Goal: Task Accomplishment & Management: Manage account settings

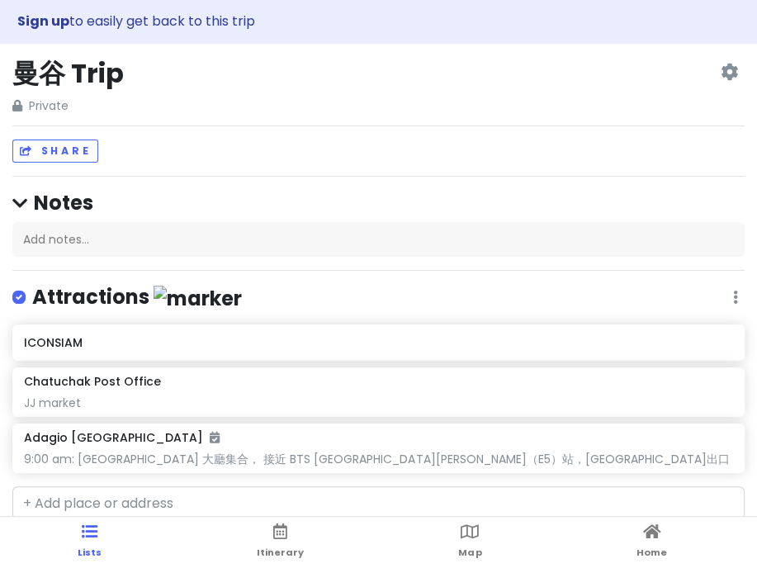
click at [436, 101] on div "曼谷 Trip Private Change Dates Make a Copy Delete Trip Go Pro ⚡️ Give Feedback 💡 …" at bounding box center [378, 85] width 732 height 59
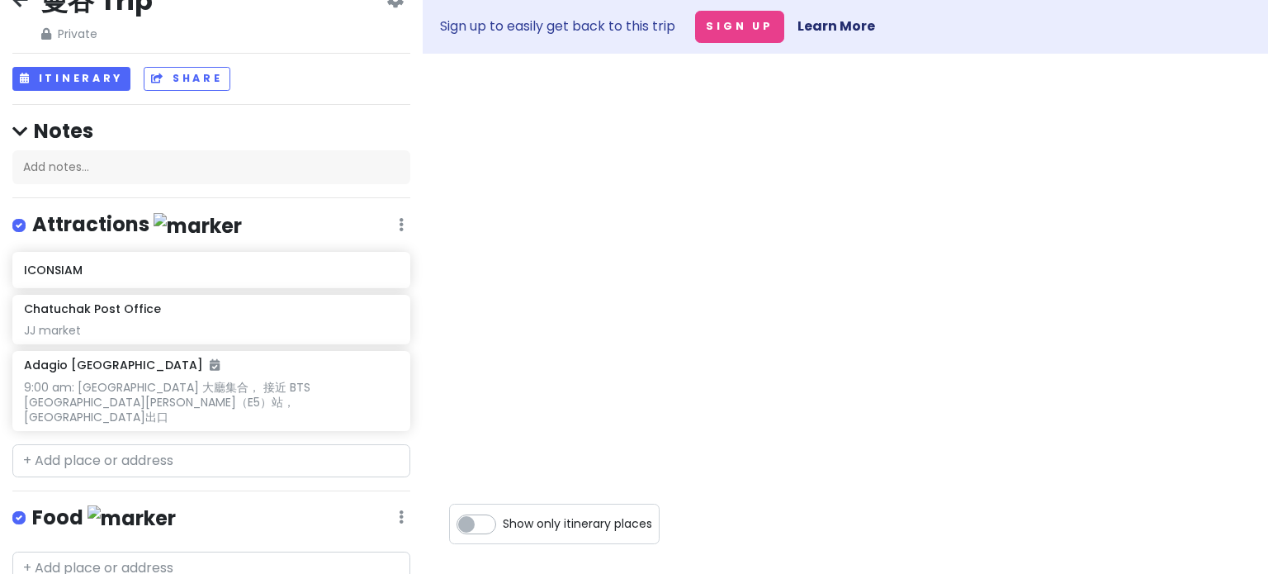
scroll to position [1, 0]
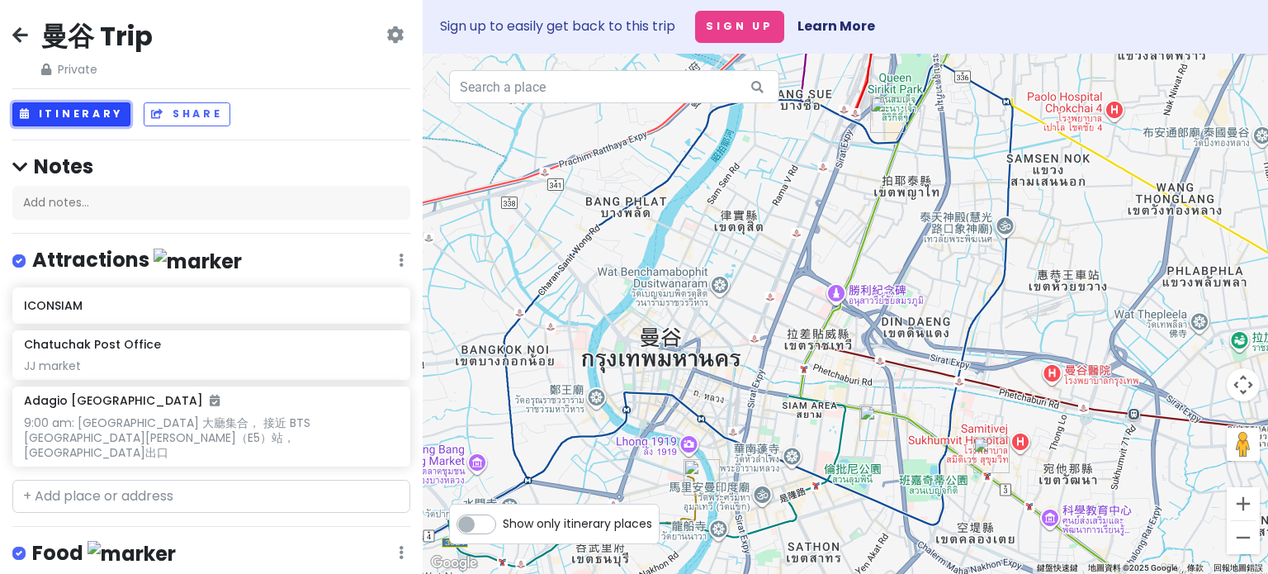
click at [62, 118] on button "Itinerary" at bounding box center [71, 114] width 118 height 24
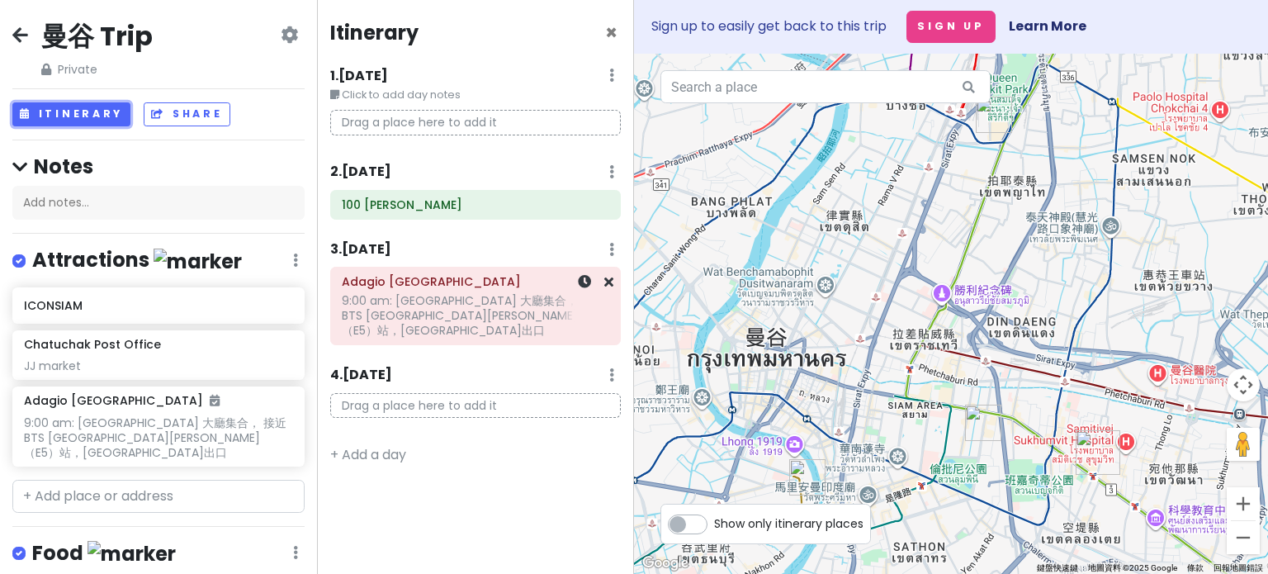
click at [466, 316] on div "9:00 am: [GEOGRAPHIC_DATA] 大廳集合， 接近 BTS [GEOGRAPHIC_DATA][PERSON_NAME]（E5）站，[GE…" at bounding box center [475, 315] width 267 height 45
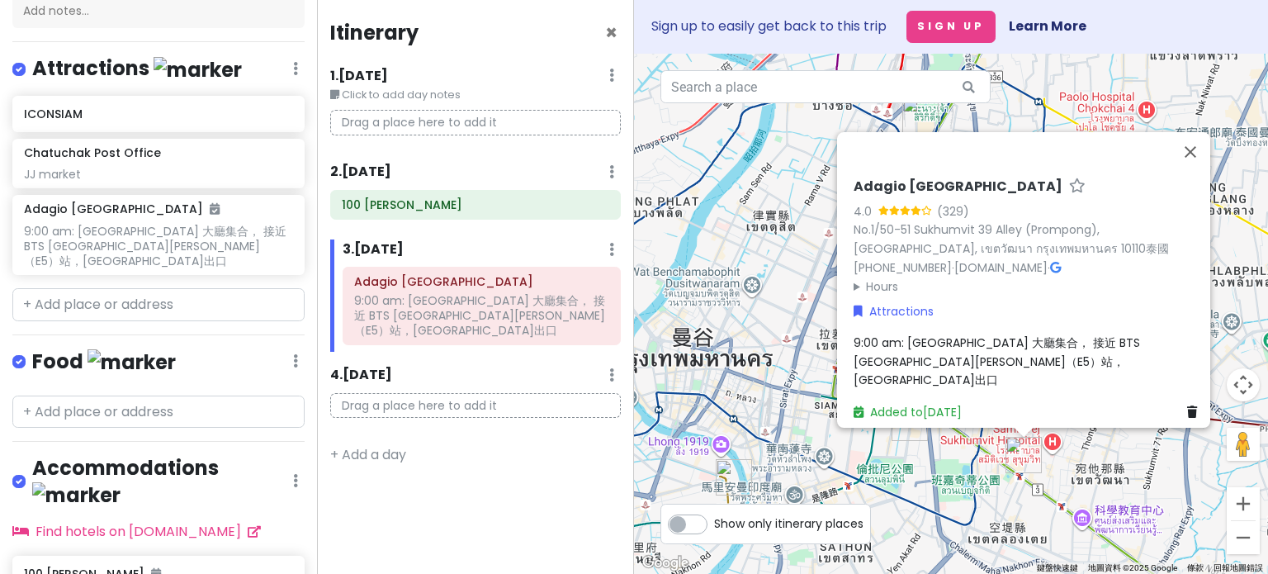
scroll to position [271, 0]
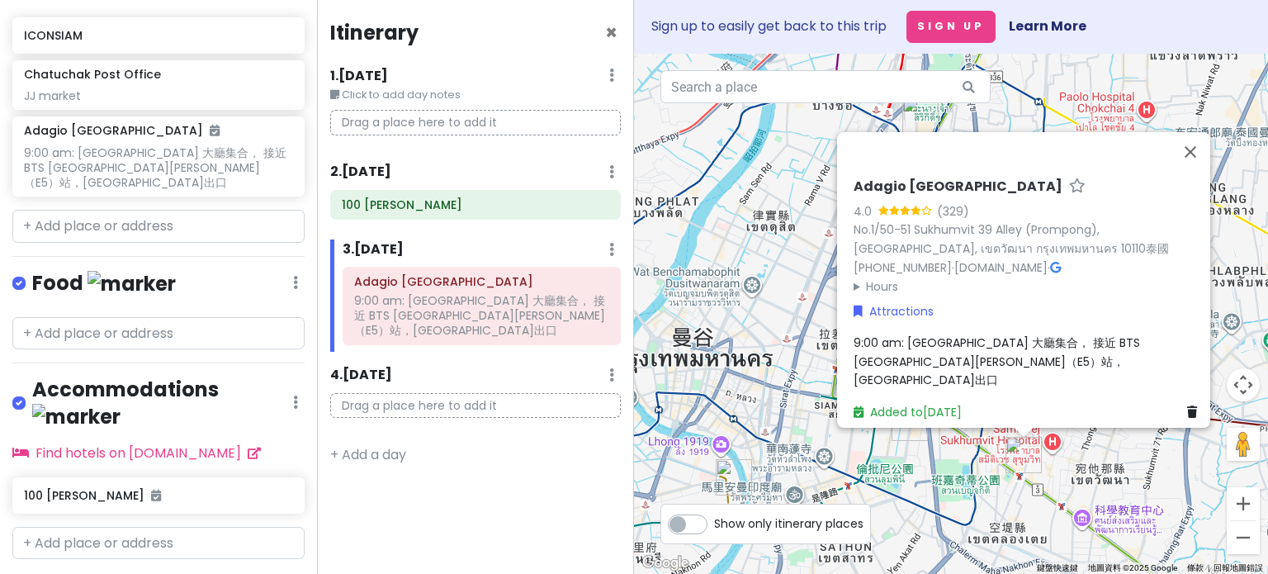
click at [484, 125] on p "Drag a place here to add it" at bounding box center [475, 123] width 291 height 26
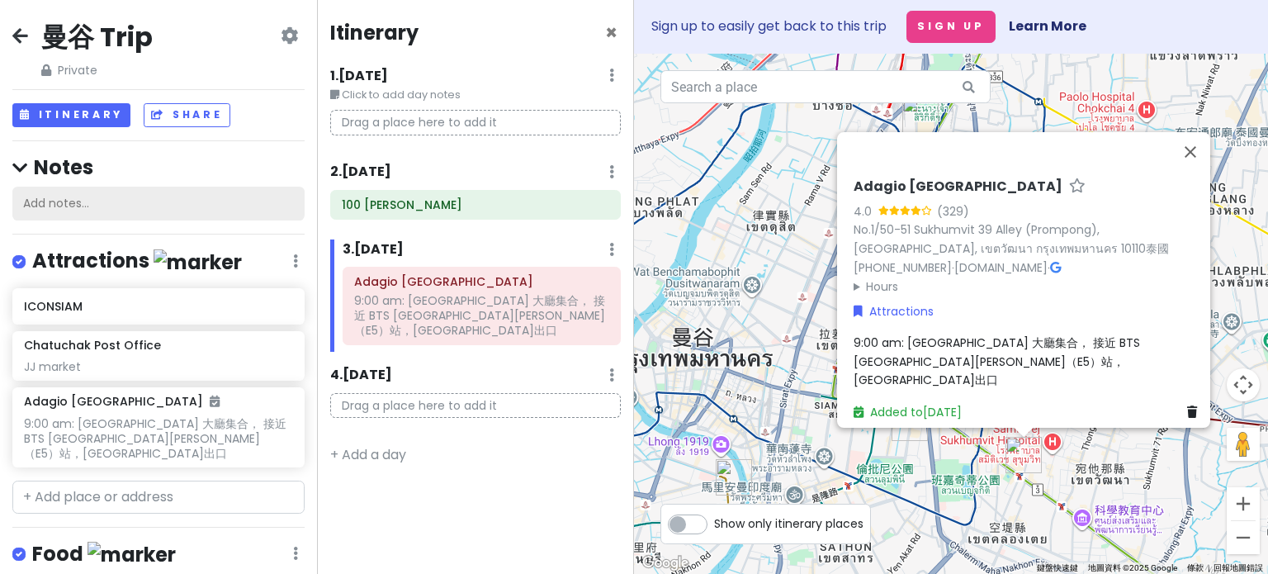
click at [136, 197] on div "Add notes..." at bounding box center [158, 204] width 292 height 35
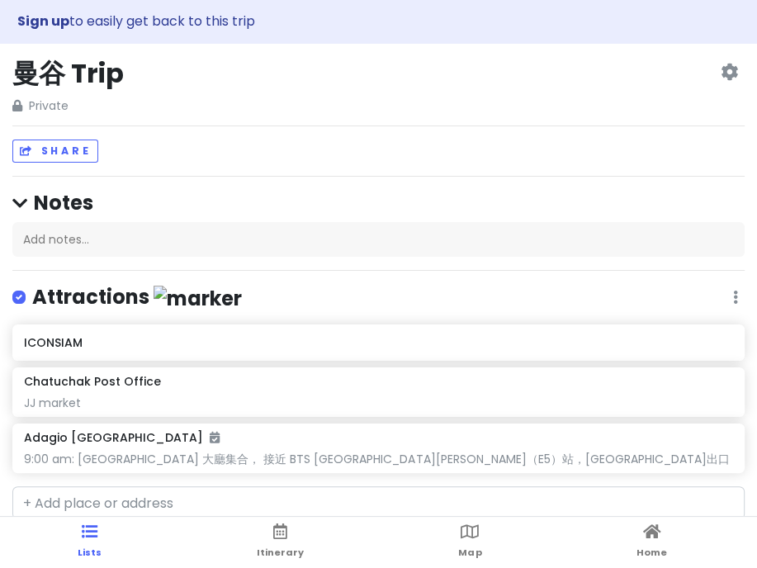
click at [442, 96] on div "曼谷 Trip Private Change Dates Make a Copy Delete Trip Go Pro ⚡️ Give Feedback 💡 …" at bounding box center [378, 85] width 732 height 59
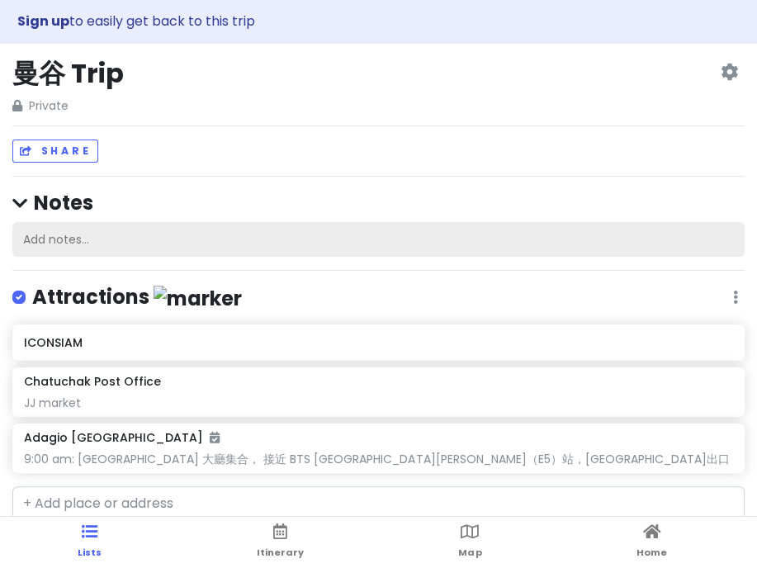
click at [86, 237] on div "Add notes..." at bounding box center [378, 239] width 732 height 35
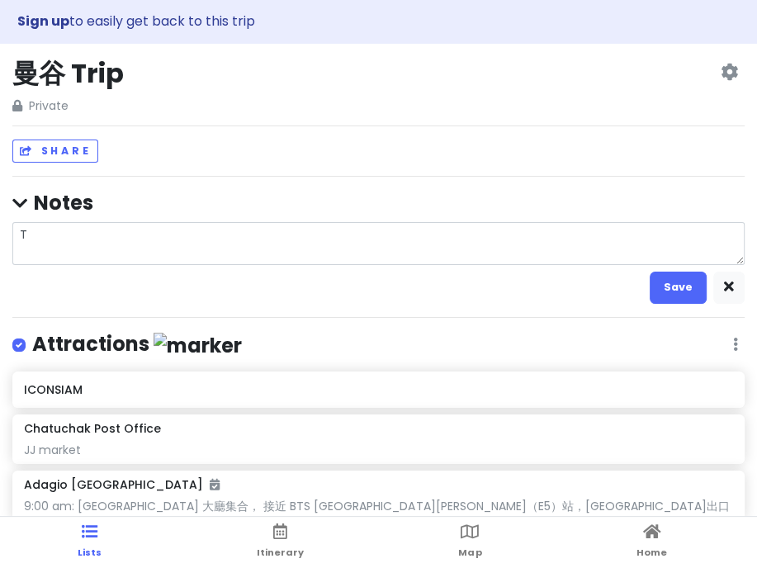
type textarea "x"
type textarea "T"
type textarea "x"
type textarea "Tr"
type textarea "x"
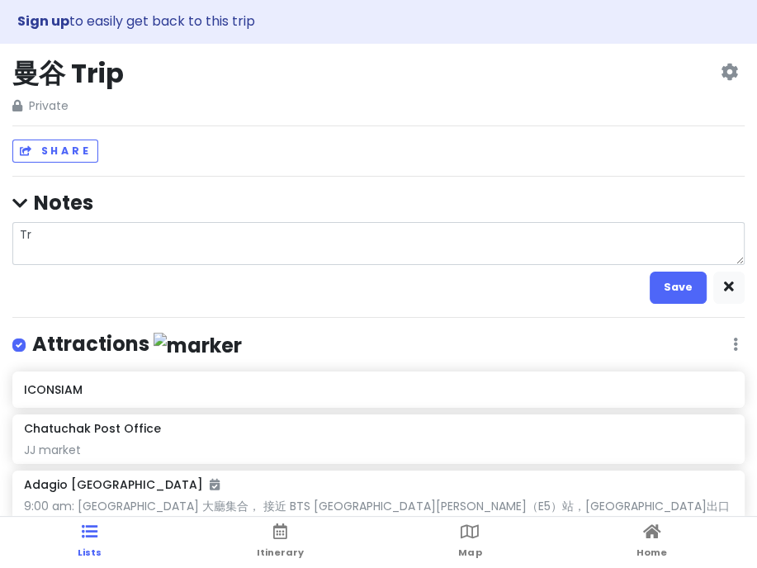
type textarea "Tra"
type textarea "x"
type textarea "Tran"
type textarea "x"
type textarea "Trans"
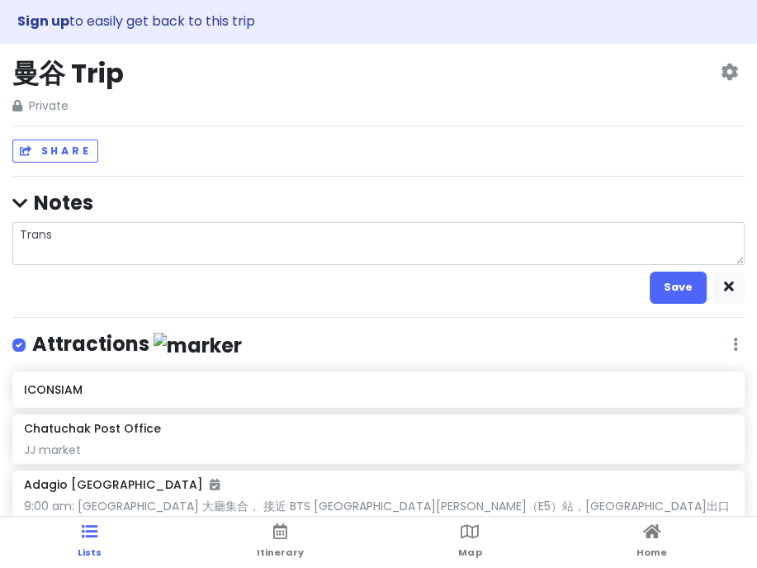
type textarea "x"
type textarea "Transp"
type textarea "x"
type textarea "Transpo"
type textarea "x"
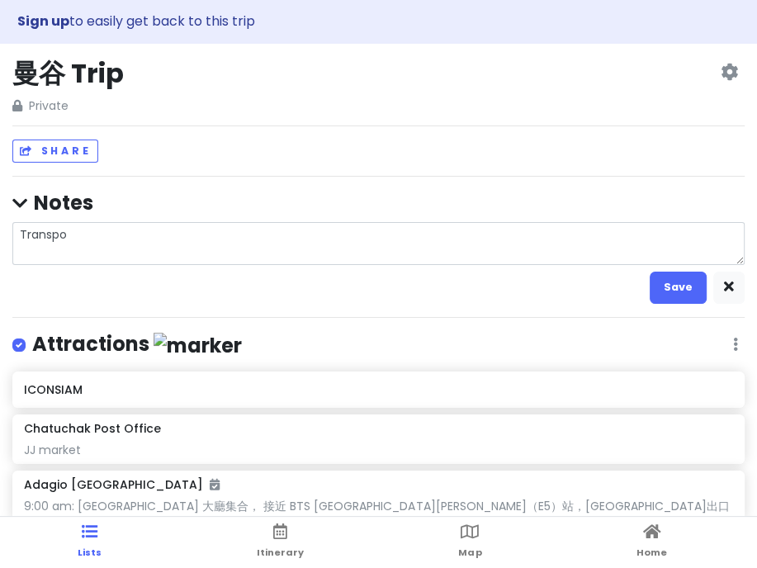
type textarea "Transpor"
type textarea "x"
type textarea "Transport"
type textarea "x"
type textarea "Transporta"
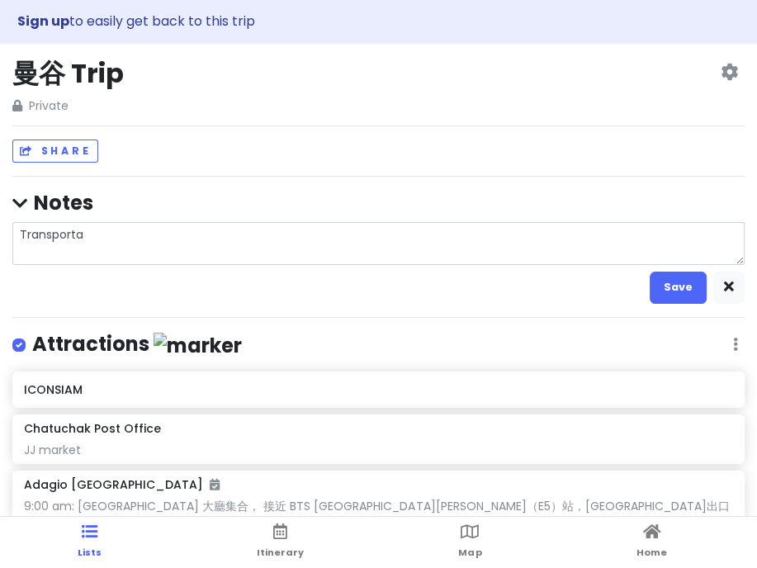
type textarea "x"
type textarea "Transportat"
type textarea "x"
type textarea "Transportati"
type textarea "x"
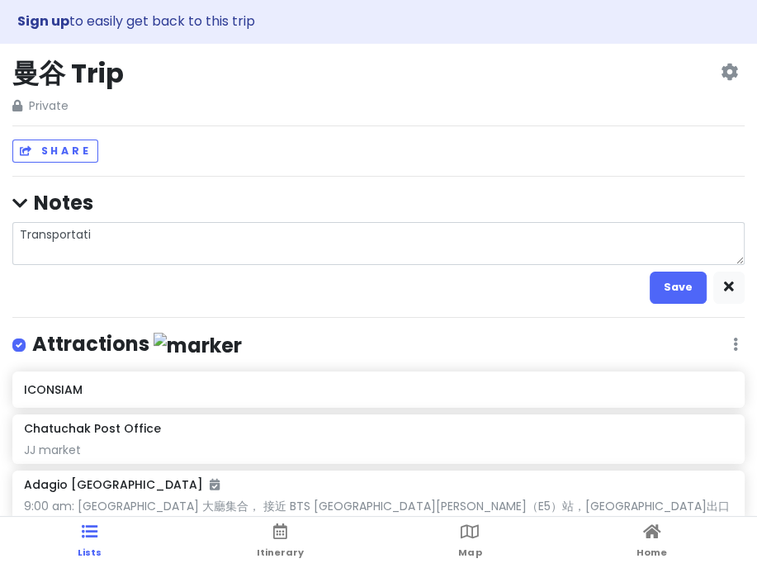
type textarea "Transportatio"
type textarea "x"
type textarea "Transportation"
type textarea "x"
type textarea "Transportation"
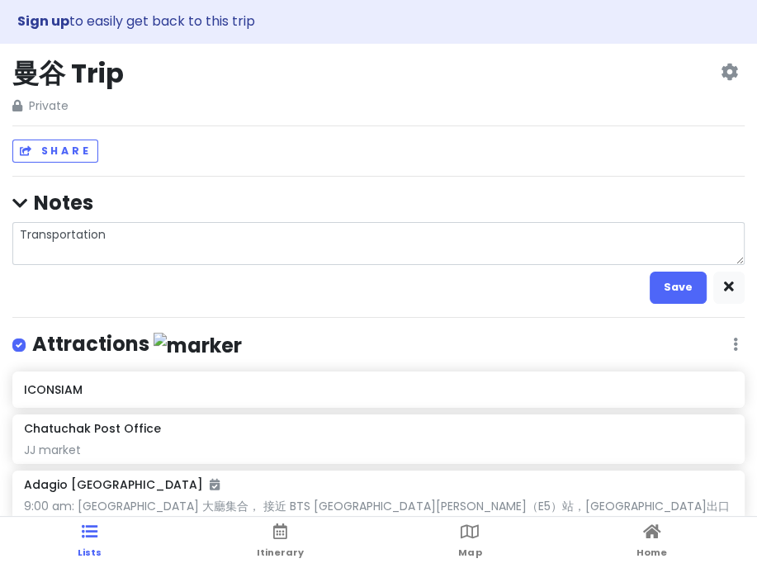
type textarea "x"
type textarea "Transportation"
type textarea "x"
type textarea "Transportation:"
type textarea "x"
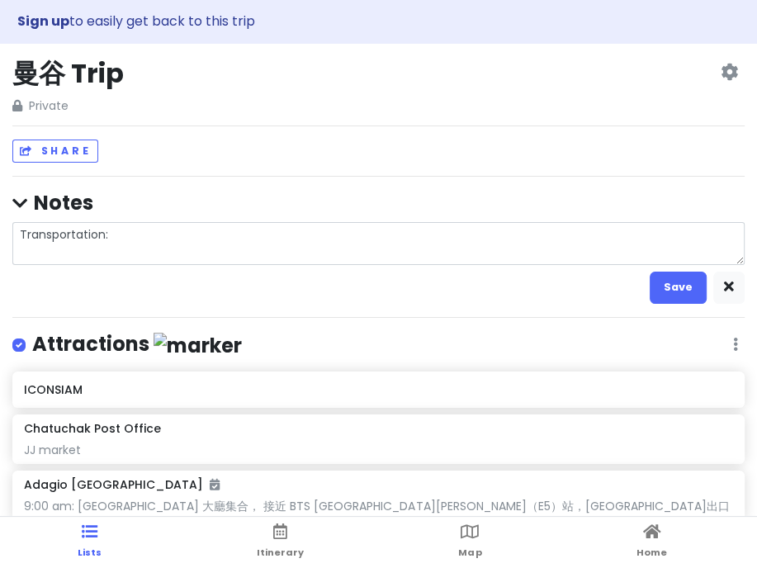
type textarea "Transportation:"
type textarea "x"
type textarea "Transportation: U"
type textarea "x"
type textarea "Transportation: UO"
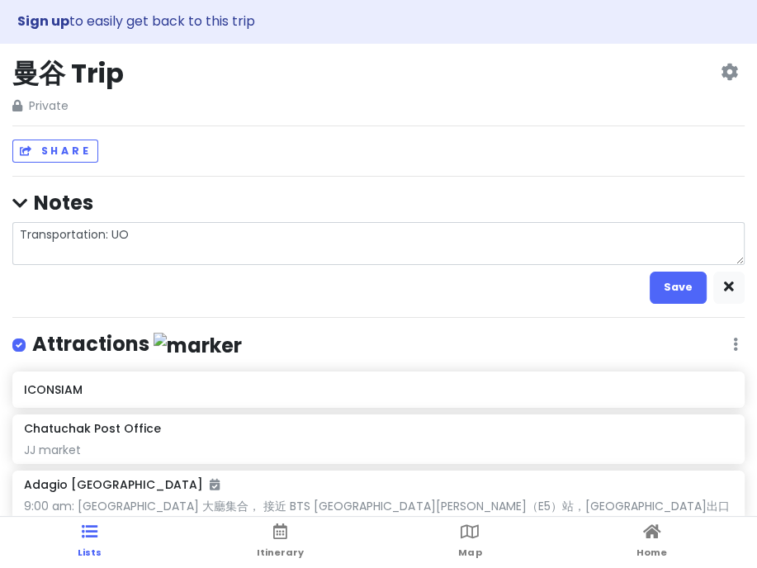
type textarea "x"
type textarea "Transportation: UO7"
type textarea "x"
type textarea "Transportation: UO70"
type textarea "x"
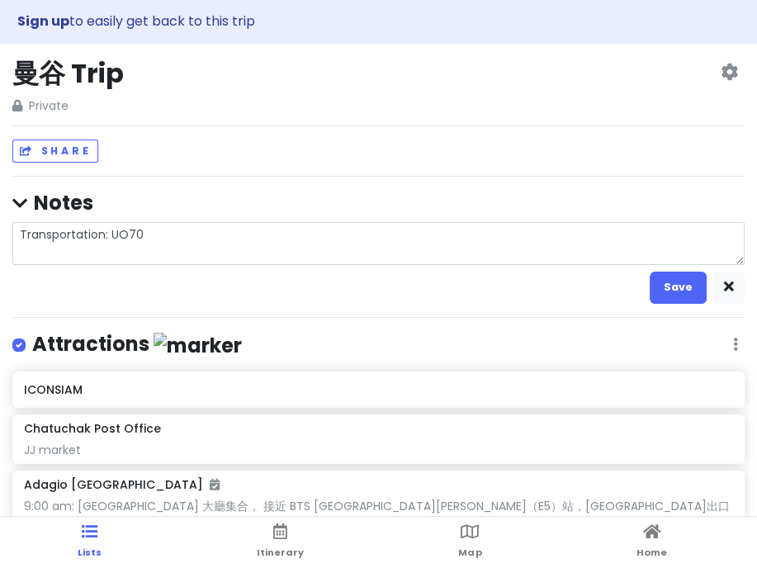
type textarea "Transportation: UO700"
type textarea "x"
type textarea "Transportation: UO700"
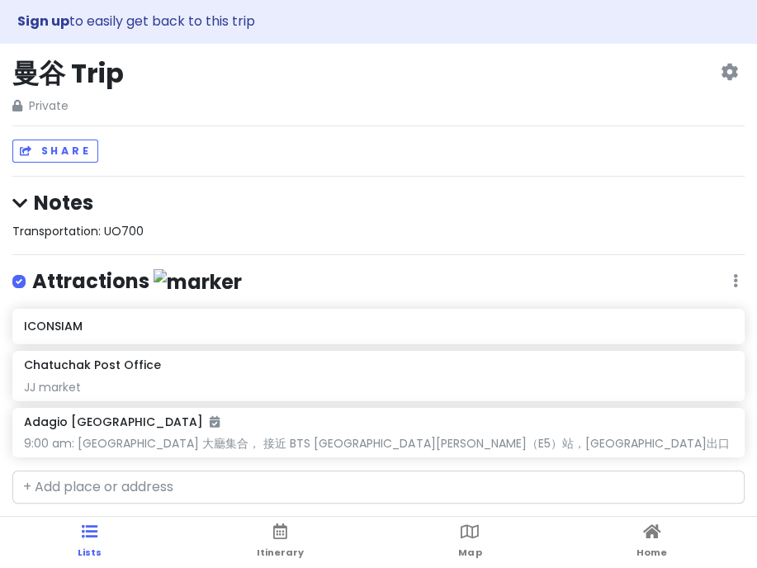
click at [472, 130] on div "Sign up to easily get back to this trip 曼谷 Trip Private Change Dates Make a Cop…" at bounding box center [378, 284] width 757 height 568
click at [132, 230] on span "Transportation: UO700" at bounding box center [77, 231] width 131 height 17
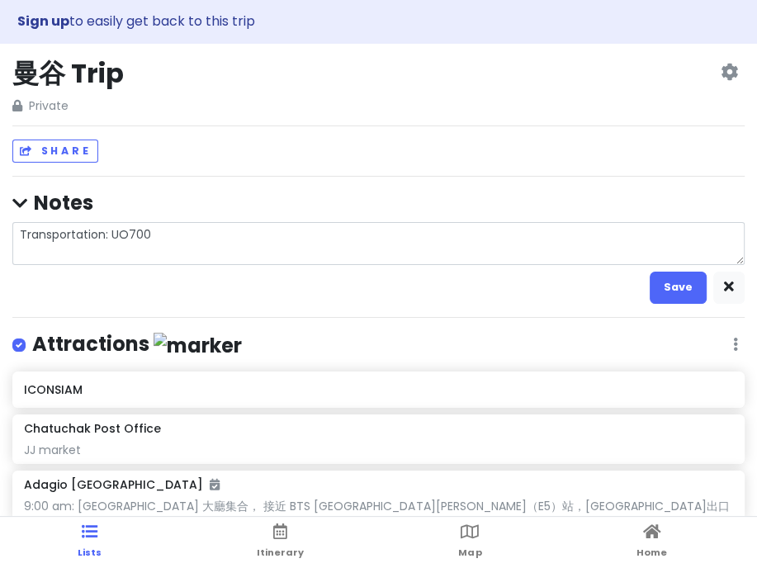
type textarea "x"
type textarea "1Transportation: UO700"
type textarea "x"
type textarea "15Transportation: UO700"
type textarea "x"
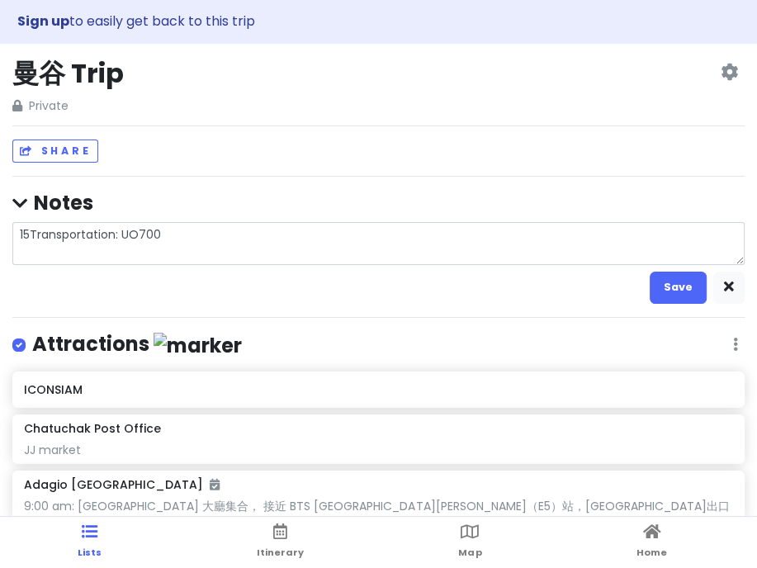
type textarea "150Transportation: UO700"
type textarea "x"
type textarea "1500Transportation: UO700"
type textarea "x"
type textarea "1500 Transportation: UO700"
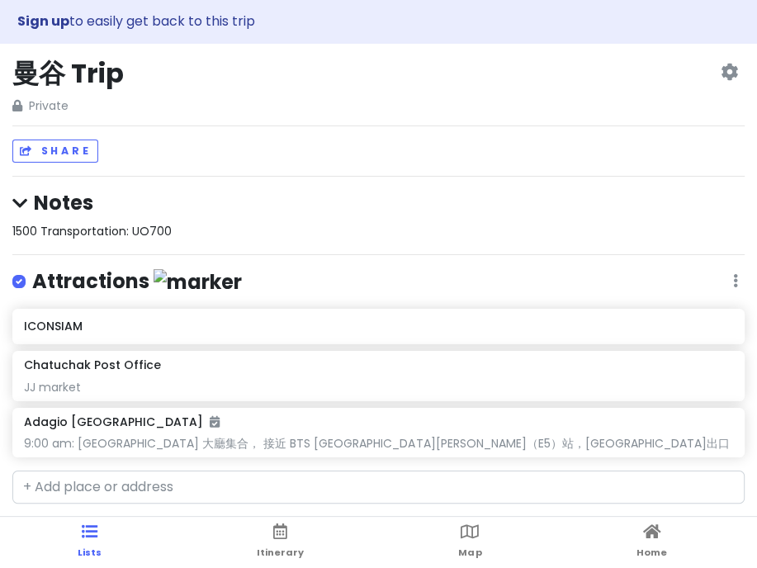
click at [284, 225] on div "1500 Transportation: UO700" at bounding box center [378, 231] width 732 height 18
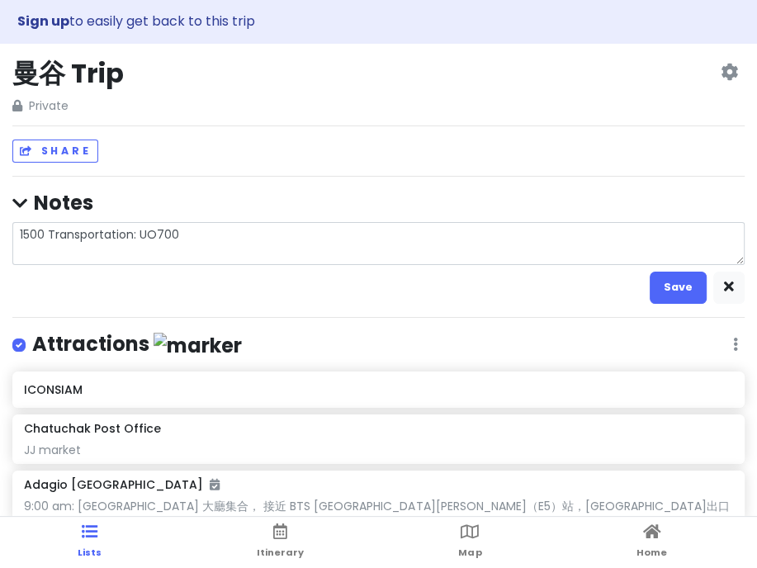
click at [44, 232] on textarea "1500 Transportation: UO700" at bounding box center [378, 243] width 732 height 43
type textarea "x"
type textarea "150 Transportation: UO700"
type textarea "x"
type textarea "15 Transportation: UO700"
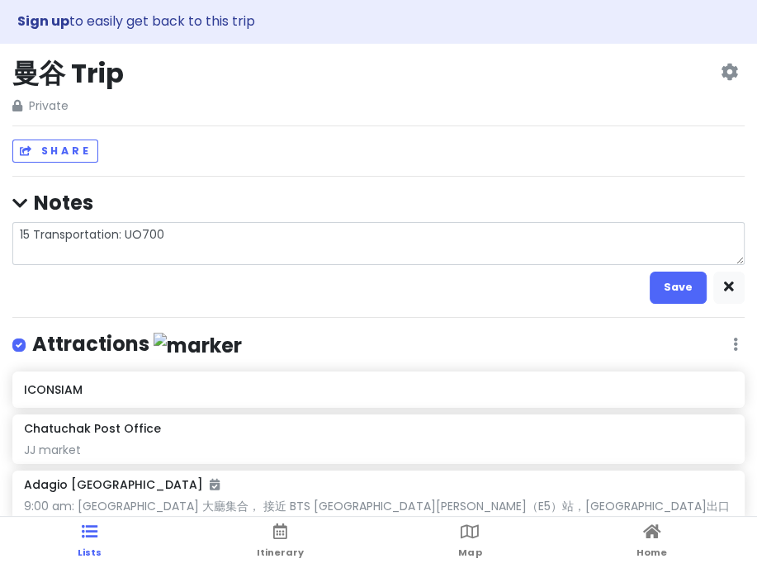
type textarea "x"
type textarea "153 Transportation: UO700"
type textarea "x"
type textarea "1530 Transportation: UO700"
click at [102, 309] on div "Sign up to easily get back to this trip 曼谷 Trip Private Change Dates Make a Cop…" at bounding box center [378, 284] width 757 height 568
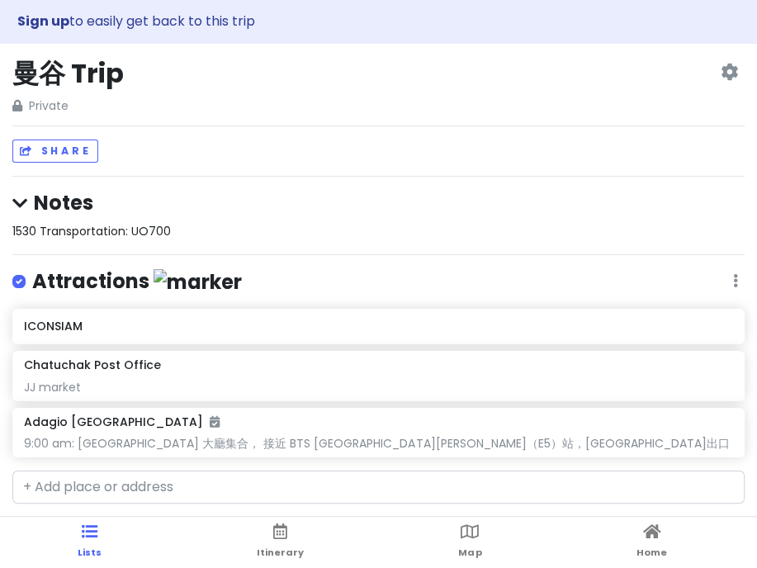
click at [225, 209] on h4 "Notes" at bounding box center [378, 203] width 732 height 26
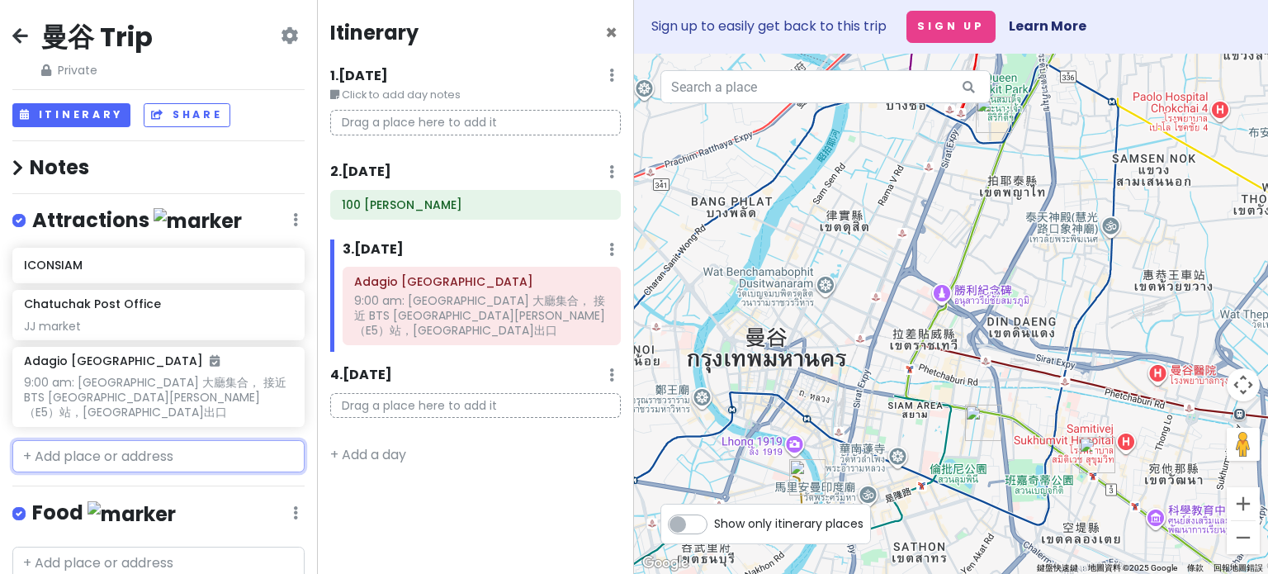
click at [160, 442] on input "text" at bounding box center [158, 456] width 292 height 33
click at [43, 474] on div "曼谷 Trip Private Change Dates Make a Copy Delete Trip Go Pro ⚡️ Give Feedback 💡 …" at bounding box center [158, 287] width 317 height 574
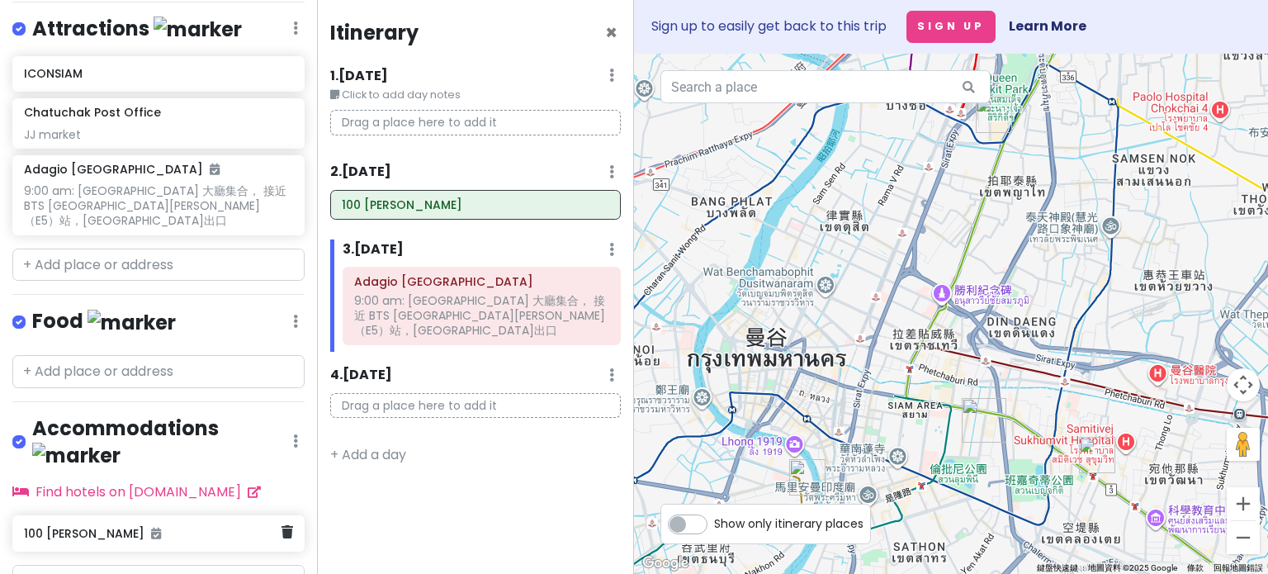
scroll to position [229, 0]
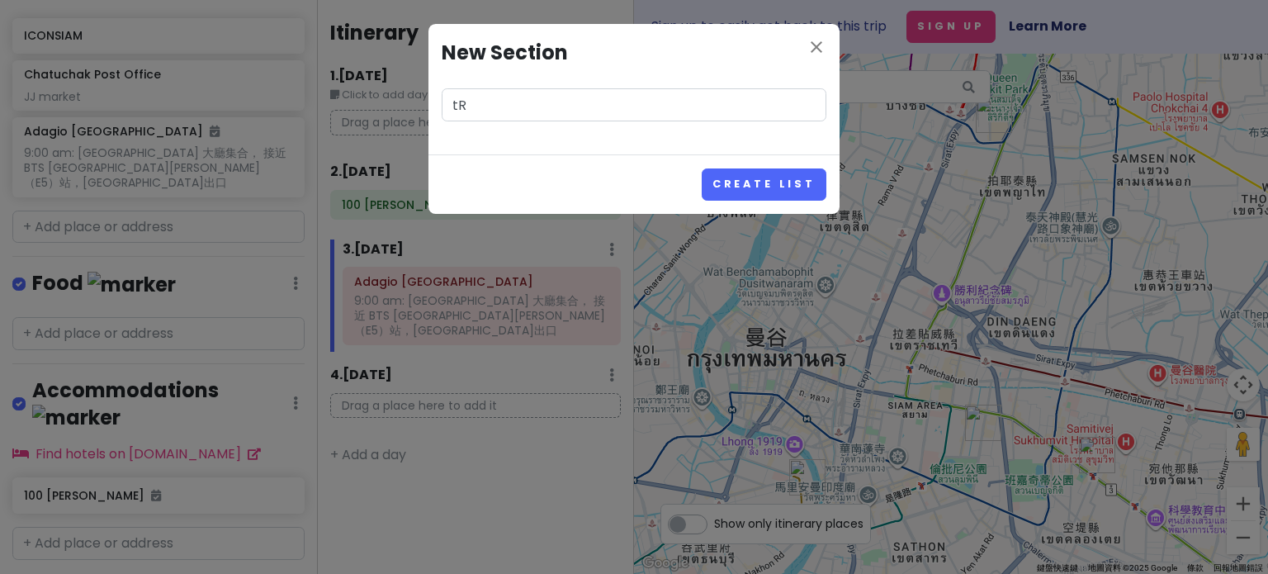
type input "t"
type input "Tranportation"
click at [763, 187] on button "Create List" at bounding box center [764, 184] width 125 height 32
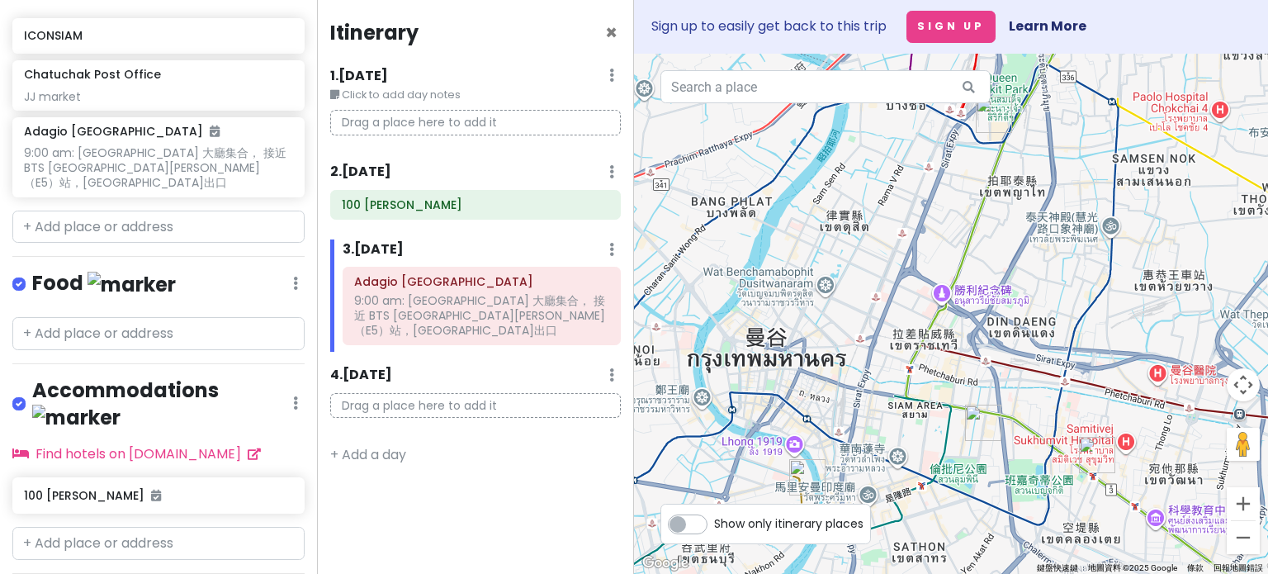
scroll to position [335, 0]
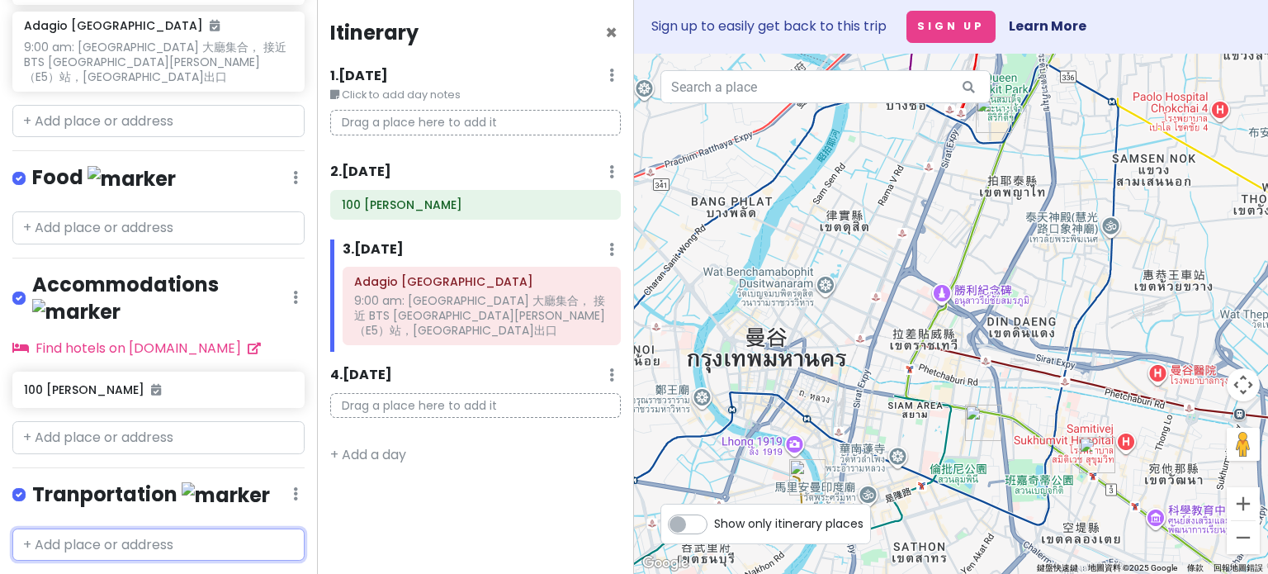
click at [116, 528] on input "text" at bounding box center [158, 544] width 292 height 33
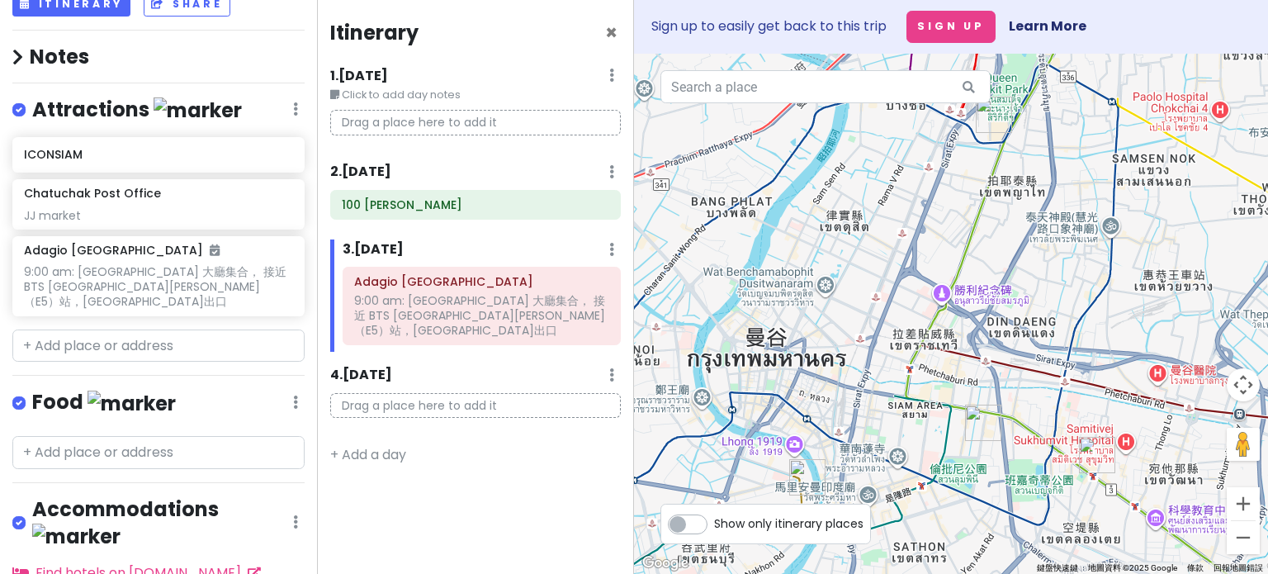
scroll to position [0, 0]
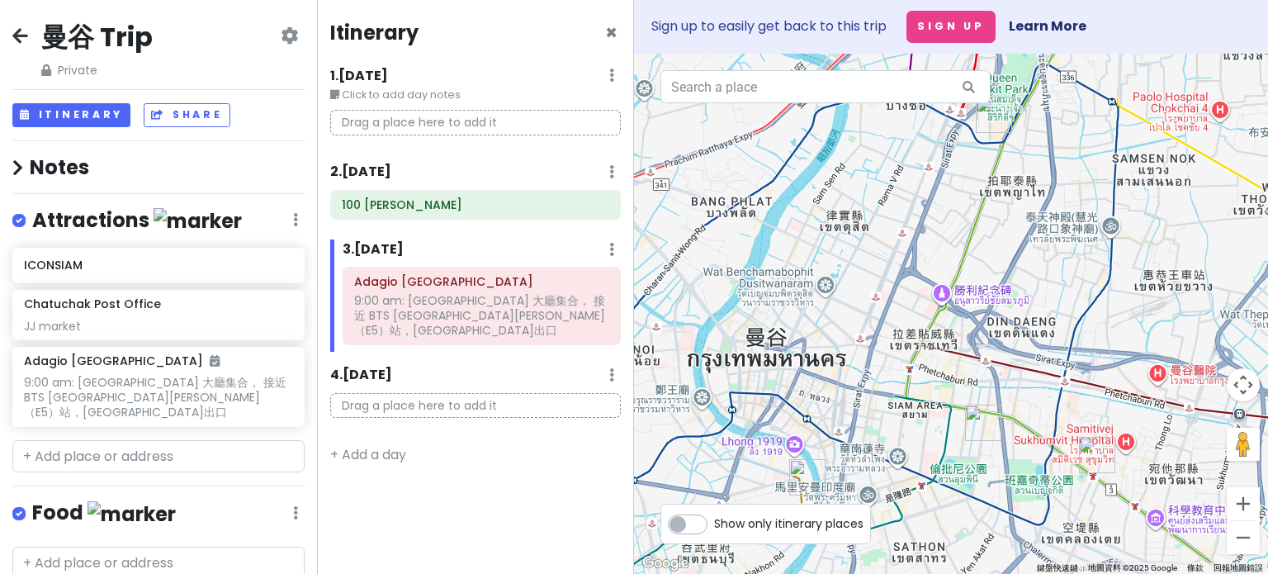
click at [136, 168] on h4 "Notes" at bounding box center [158, 167] width 292 height 26
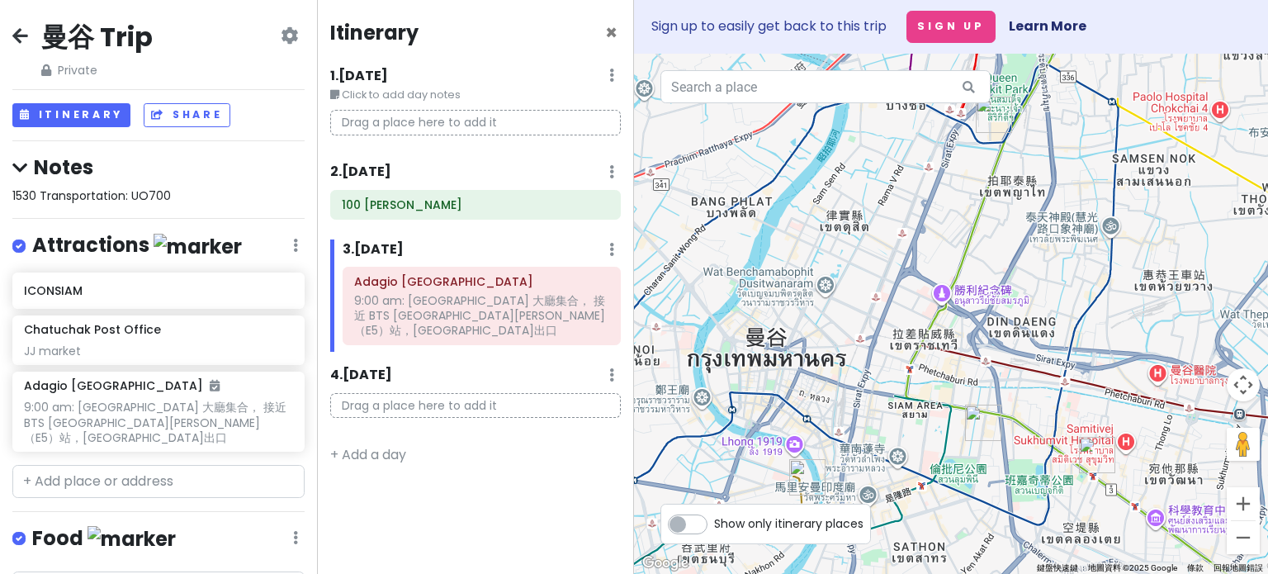
click at [173, 196] on div "1530 Transportation: UO700" at bounding box center [158, 196] width 292 height 18
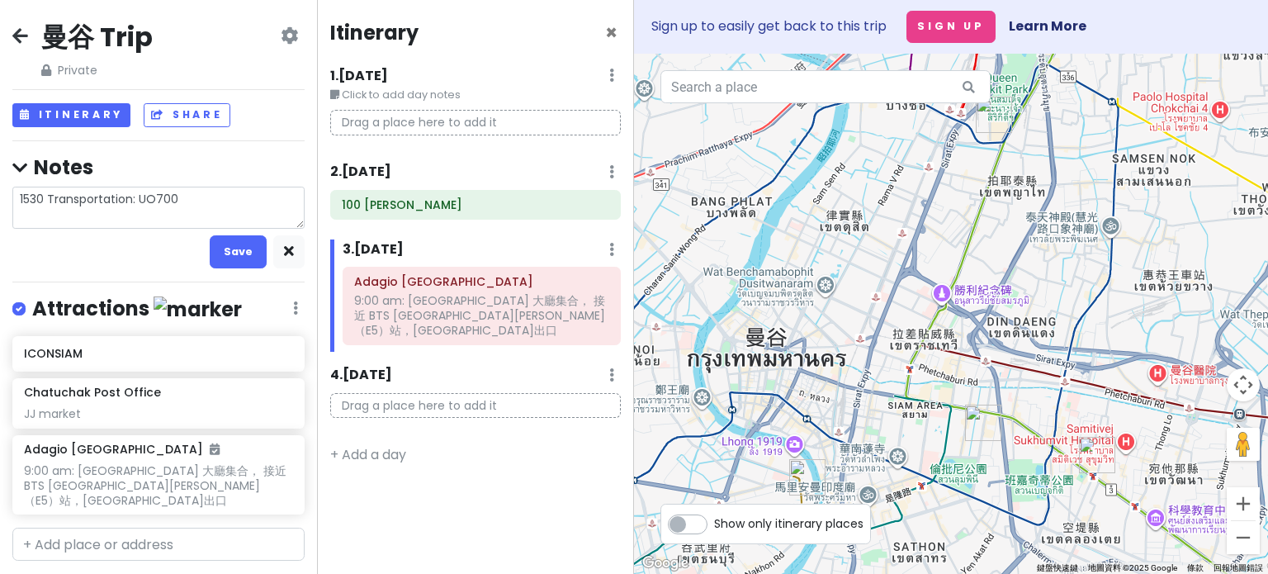
click at [176, 196] on textarea "1530 Transportation: UO700" at bounding box center [158, 208] width 292 height 43
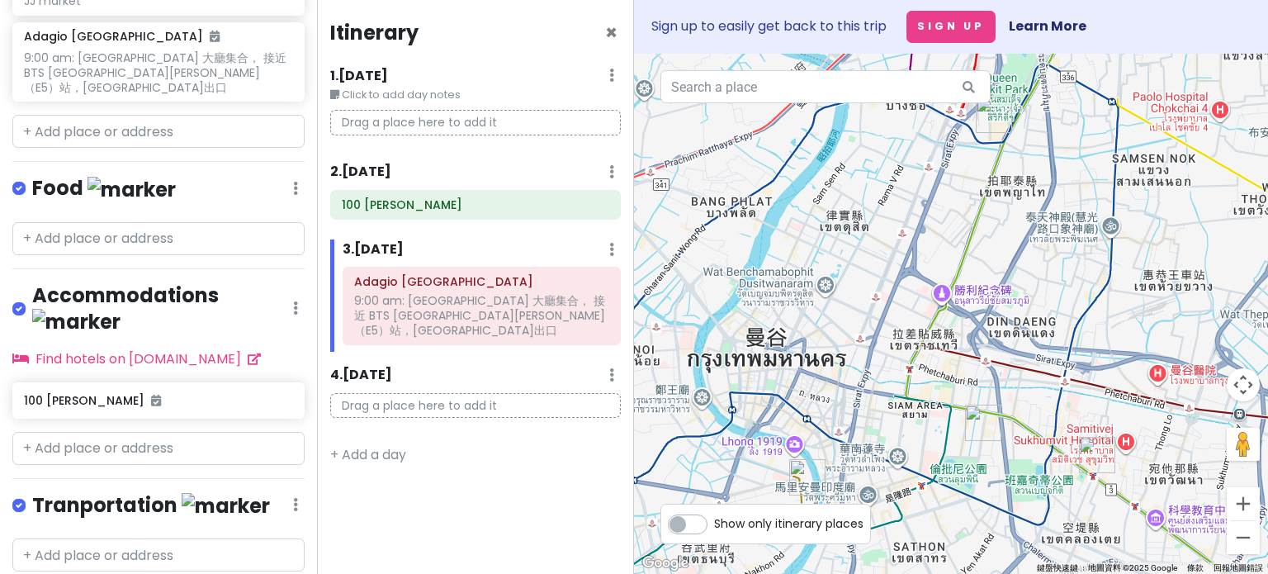
scroll to position [423, 0]
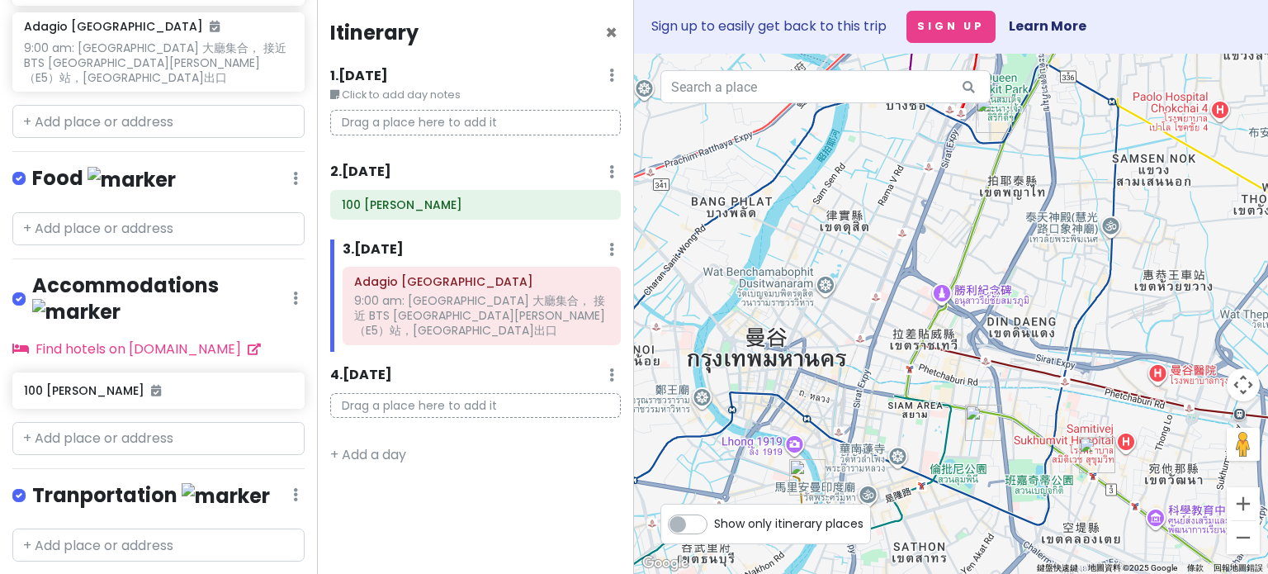
type textarea "x"
click at [133, 528] on input "text" at bounding box center [158, 544] width 292 height 33
paste input "1530 Transportation: UO700"
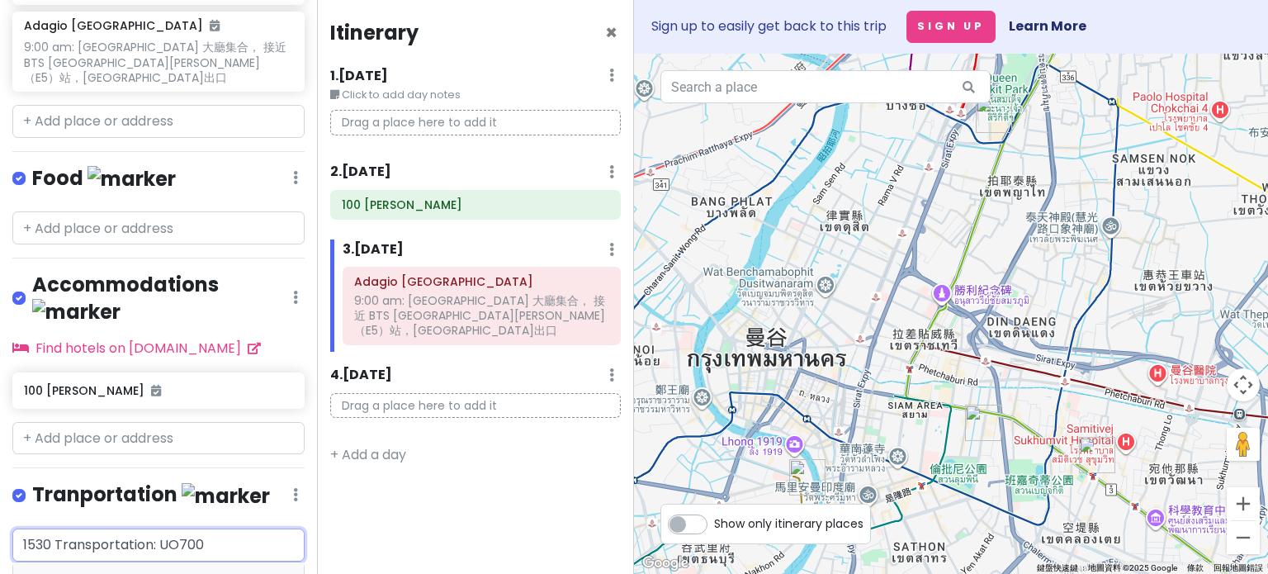
click at [156, 528] on input "1530 Transportation: UO700" at bounding box center [158, 544] width 292 height 33
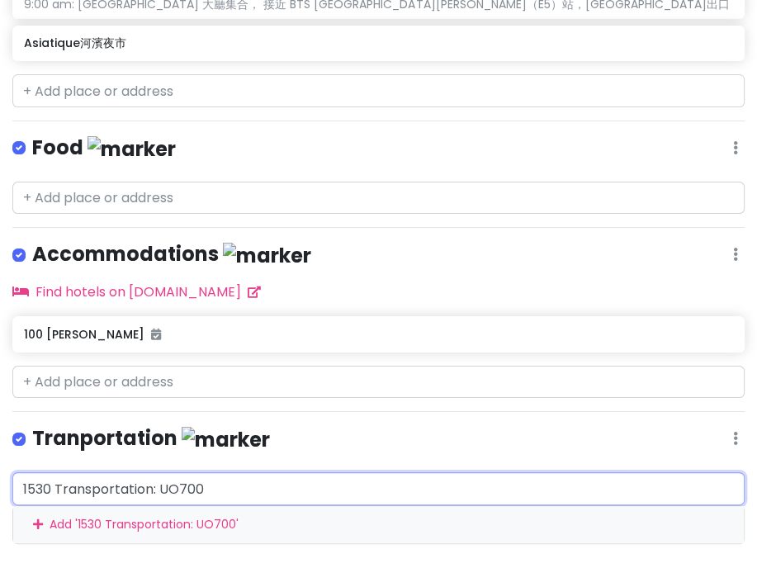
scroll to position [439, 0]
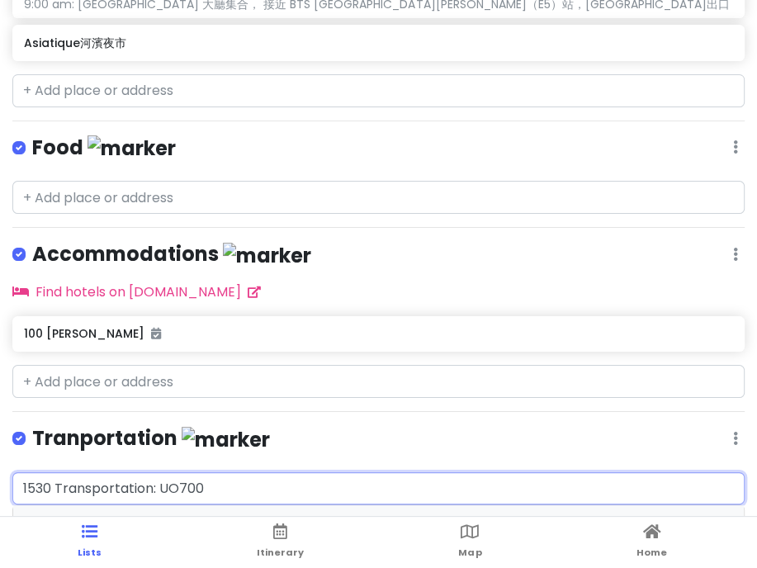
type input "1530 Transportation: UO700"
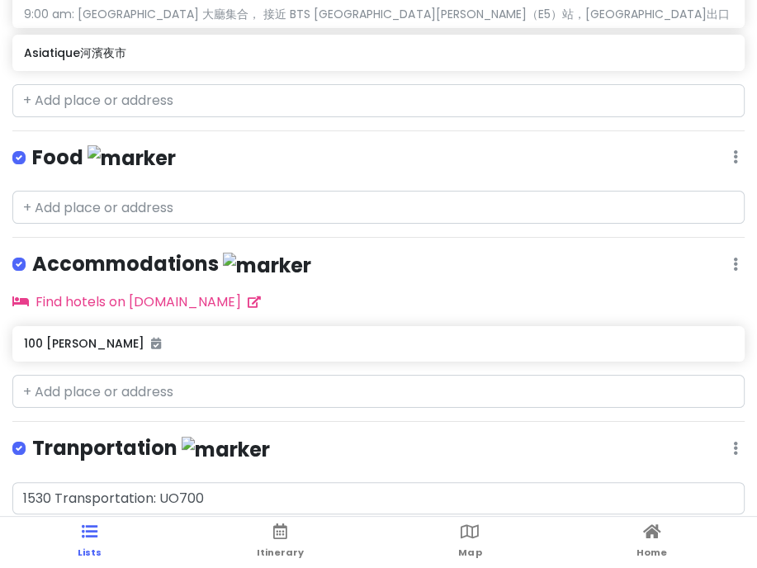
scroll to position [429, 0]
click at [365, 276] on div "Sign up to easily get back to this trip 曼谷 Trip Private Change Dates Make a Cop…" at bounding box center [378, 284] width 757 height 568
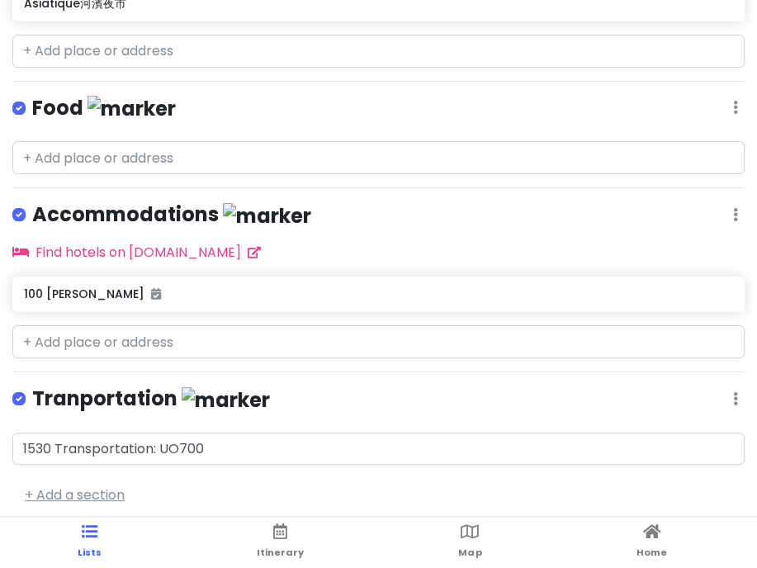
click at [99, 485] on link "+ Add a section" at bounding box center [75, 494] width 100 height 19
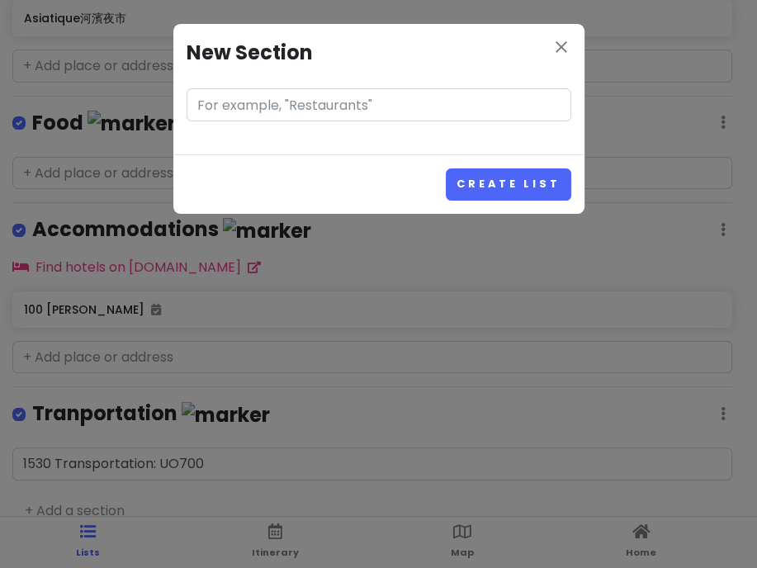
scroll to position [0, 0]
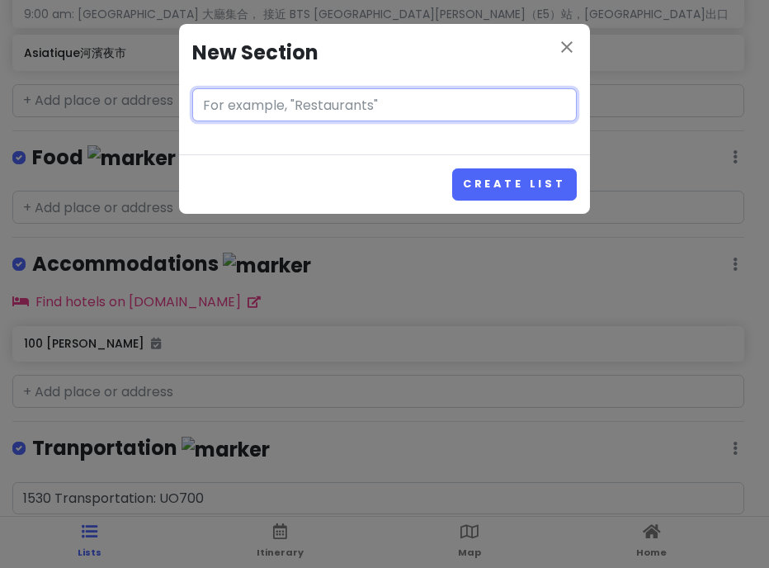
click at [347, 106] on input "text" at bounding box center [384, 104] width 385 height 33
paste input "UO709"
click at [333, 109] on input "UO709" at bounding box center [384, 104] width 385 height 33
click at [205, 106] on input "UO709" at bounding box center [384, 104] width 385 height 33
type input "1850 UO709"
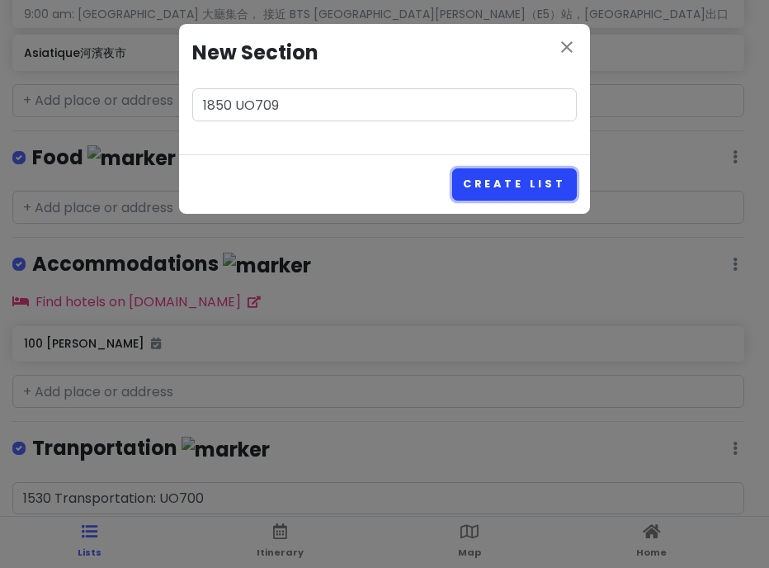
click at [524, 179] on button "Create List" at bounding box center [514, 184] width 125 height 32
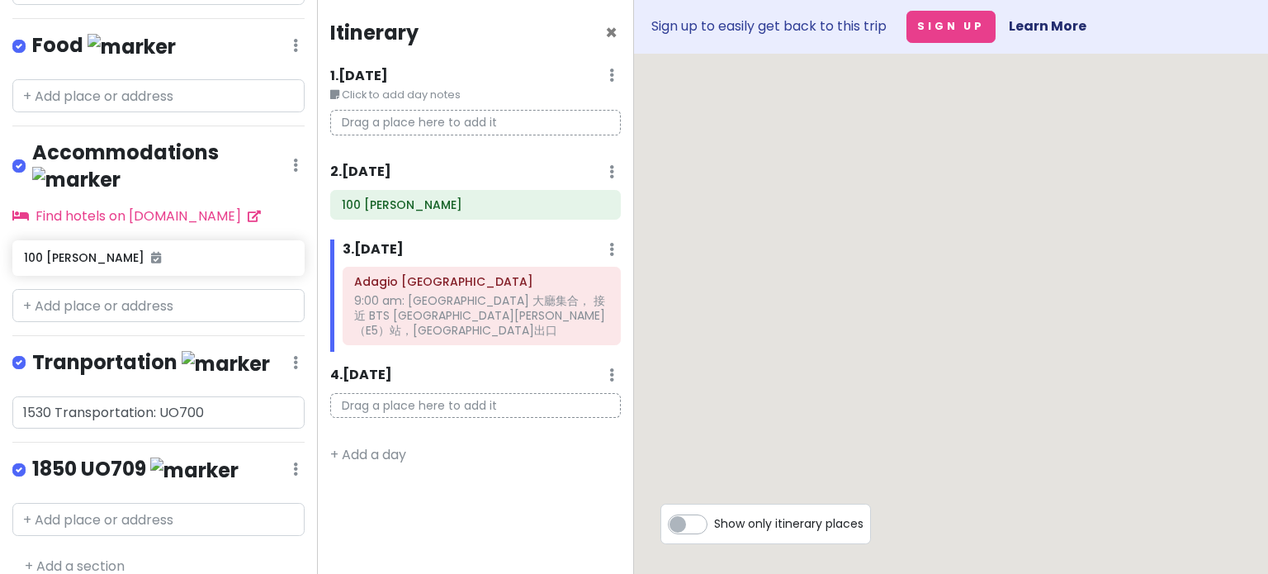
scroll to position [499, 0]
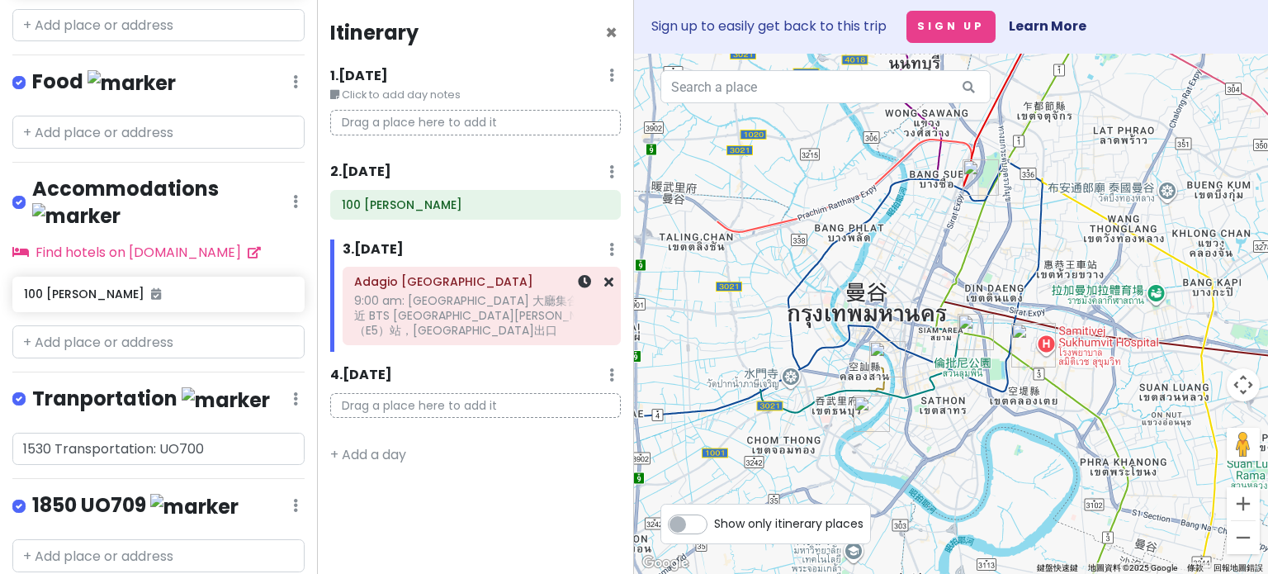
click at [502, 319] on div "9:00 am: Adagio Bangkok hotel 大廳集合， 接近 BTS Phrom Phong（E5）站，三號出口" at bounding box center [481, 315] width 255 height 45
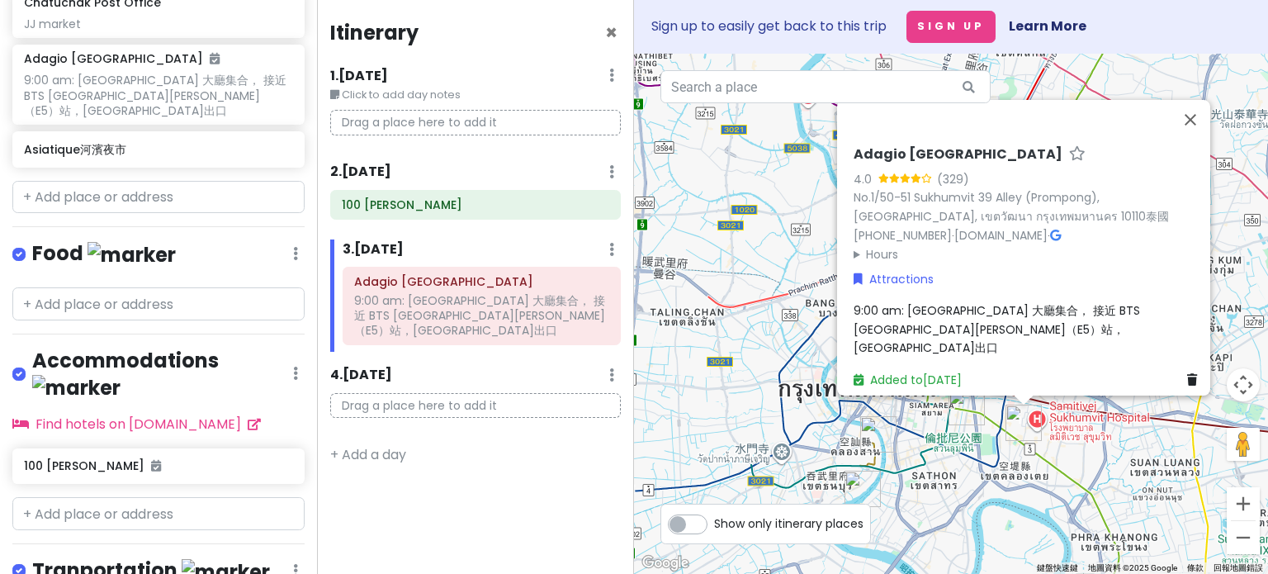
scroll to position [294, 0]
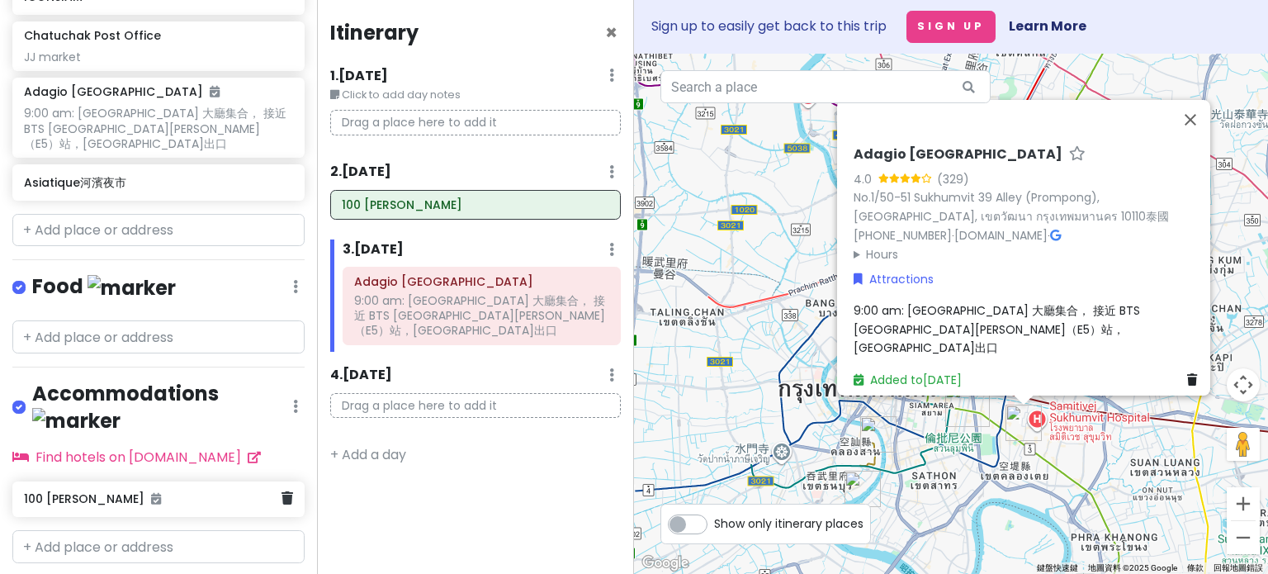
click at [210, 491] on h6 "100 Thanon Witthayu" at bounding box center [152, 498] width 257 height 15
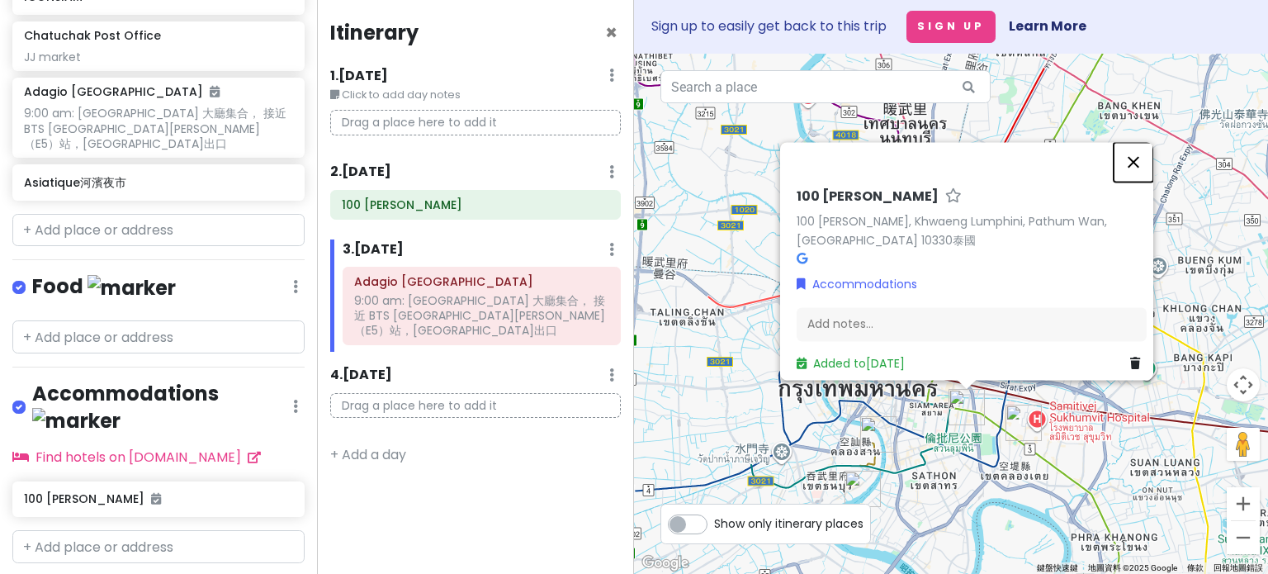
click at [768, 163] on button "關閉" at bounding box center [1133, 163] width 40 height 40
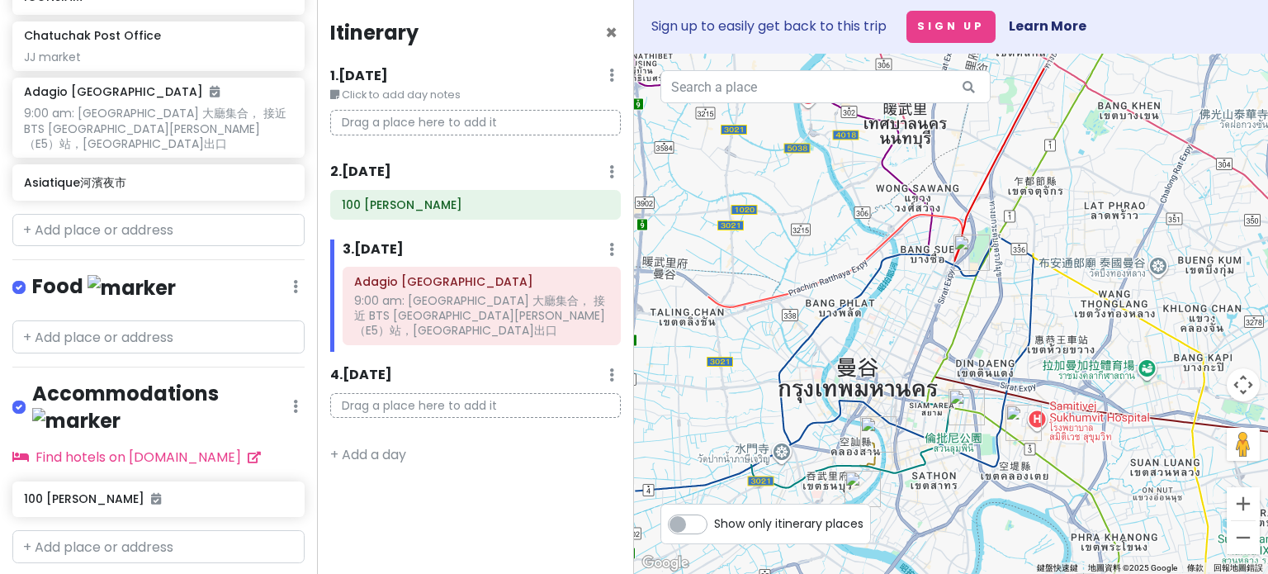
click at [418, 125] on p "Drag a place here to add it" at bounding box center [475, 123] width 291 height 26
click at [149, 214] on input "text" at bounding box center [158, 230] width 292 height 33
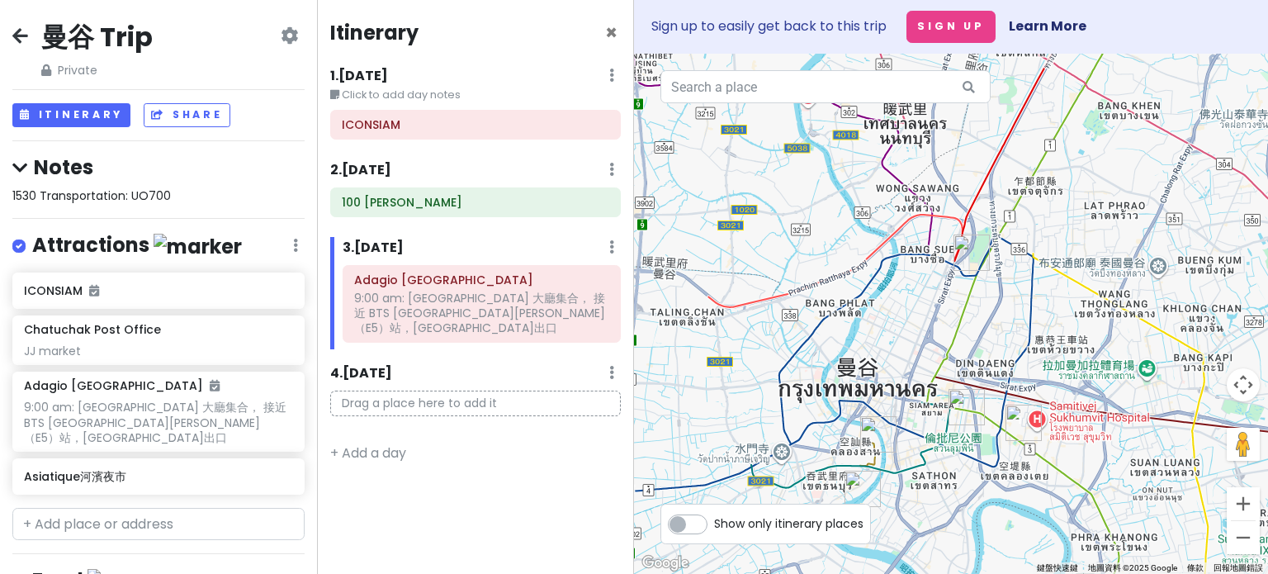
click at [612, 250] on icon at bounding box center [611, 246] width 5 height 13
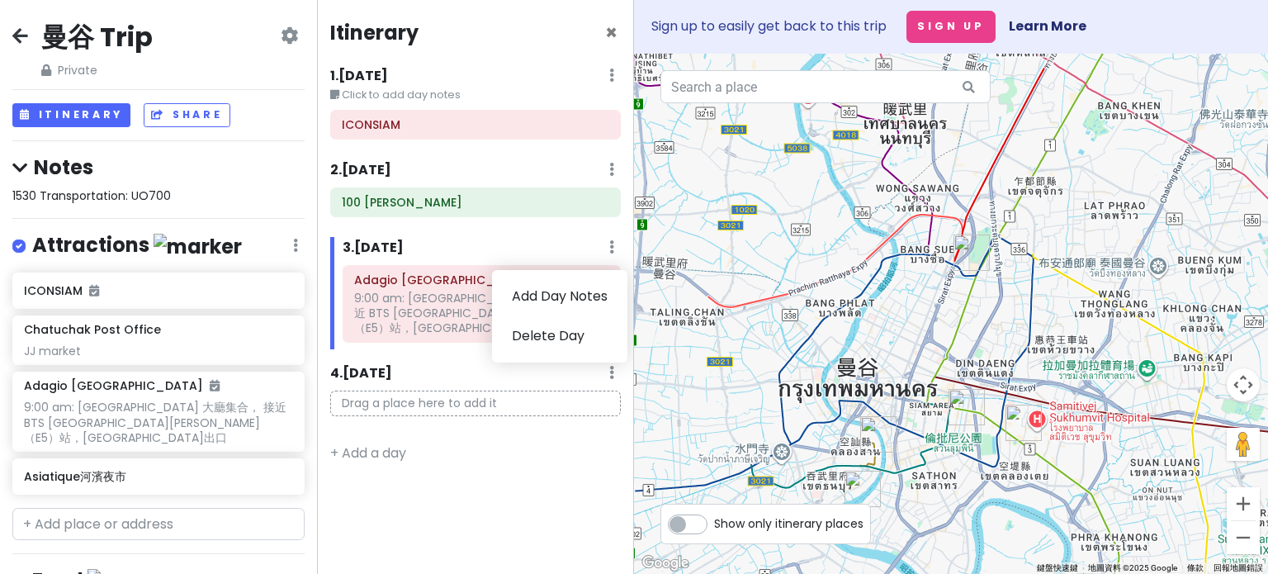
click at [532, 427] on div "Itinerary × 1 . Wed 9/17 Edit Day Notes Delete Day Click to add day notes ICONS…" at bounding box center [475, 287] width 317 height 574
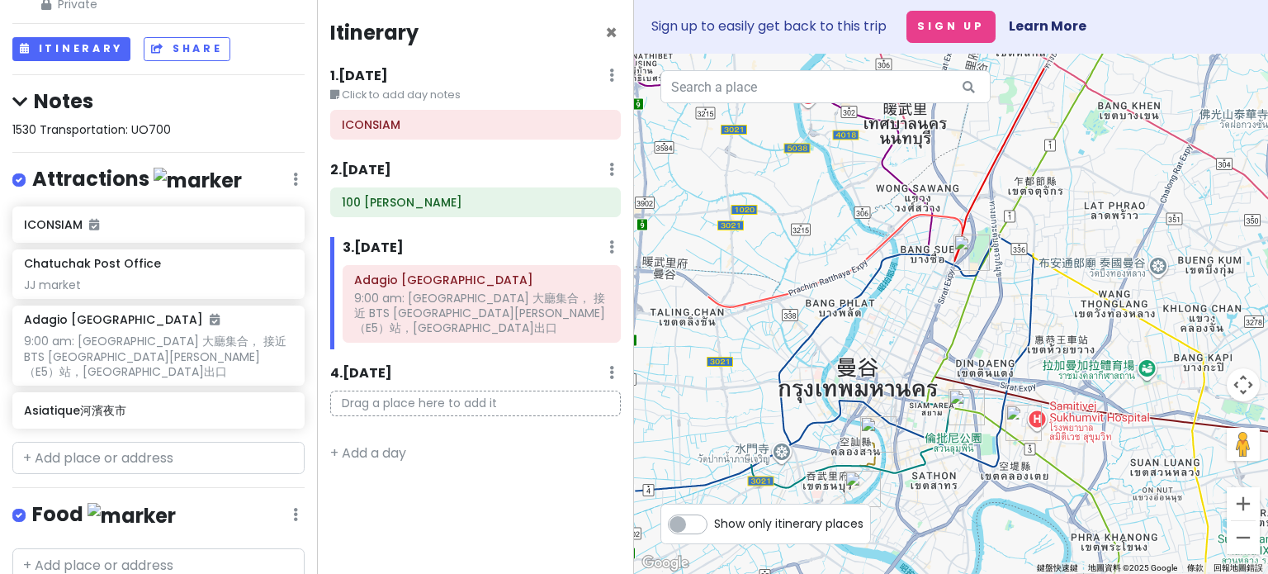
scroll to position [65, 0]
click at [614, 246] on icon at bounding box center [611, 246] width 5 height 13
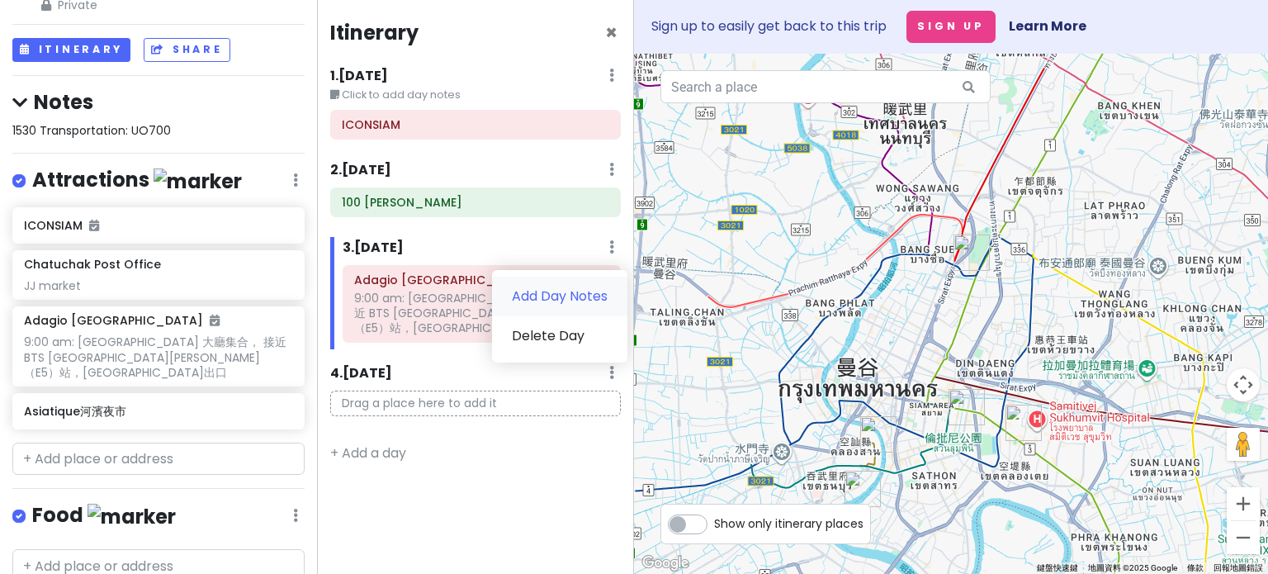
click at [581, 310] on link "Add Day Notes" at bounding box center [559, 297] width 135 height 40
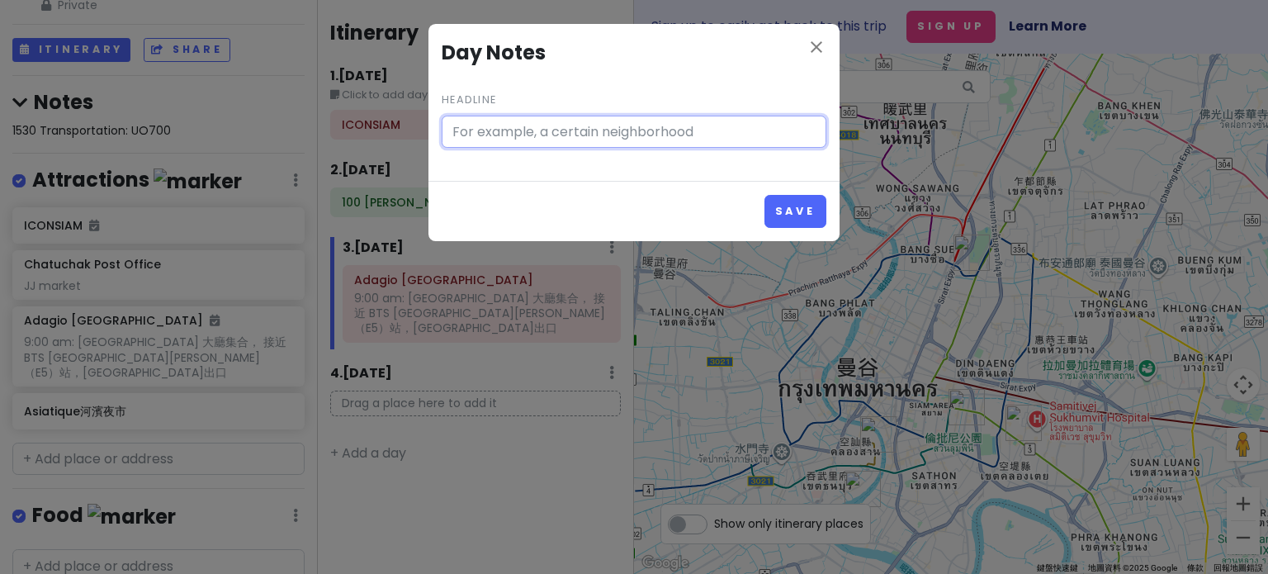
click at [518, 128] on input "Headline" at bounding box center [634, 132] width 385 height 33
paste input "9:00 am: Adagio Bangkok hotel 大廳集合， 接近 BTS Phrom Phong（E5）站，三號出口 11:00 am: 您的一日…"
type input "9:00 am: Adagio Bangkok hotel 大廳集合， 接近 BTS Phrom Phong（E5）站，三號出口 11:00 am: 您的一日…"
click at [768, 136] on input "9:00 am: Adagio Bangkok hotel 大廳集合， 接近 BTS Phrom Phong（E5）站，三號出口 11:00 am: 您的一日…" at bounding box center [634, 132] width 385 height 33
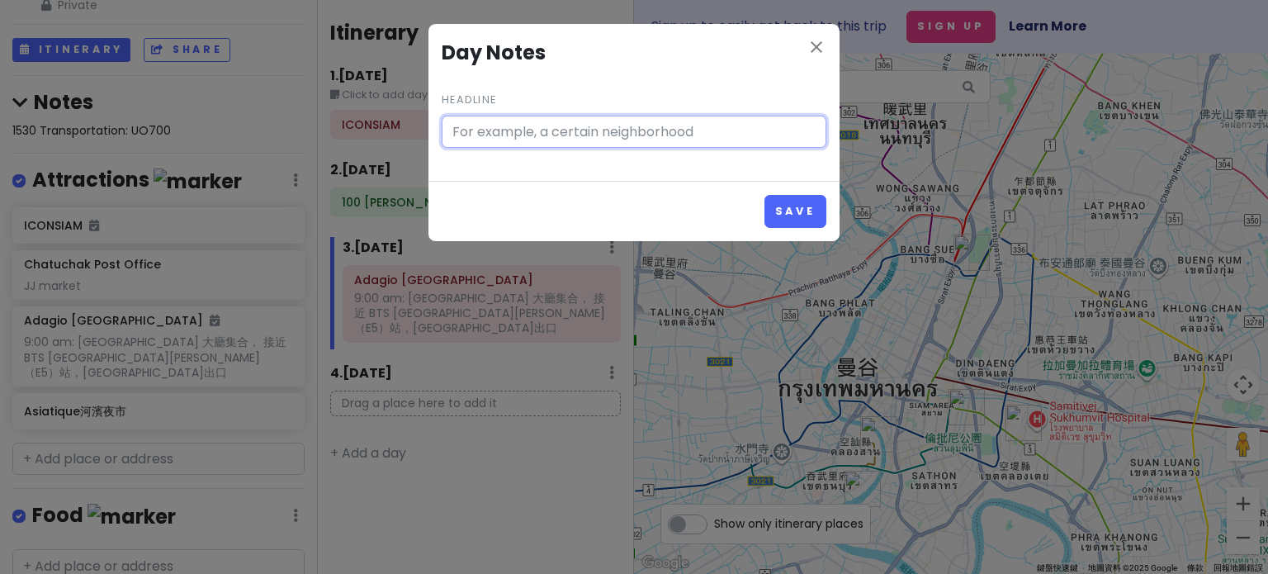
scroll to position [0, 0]
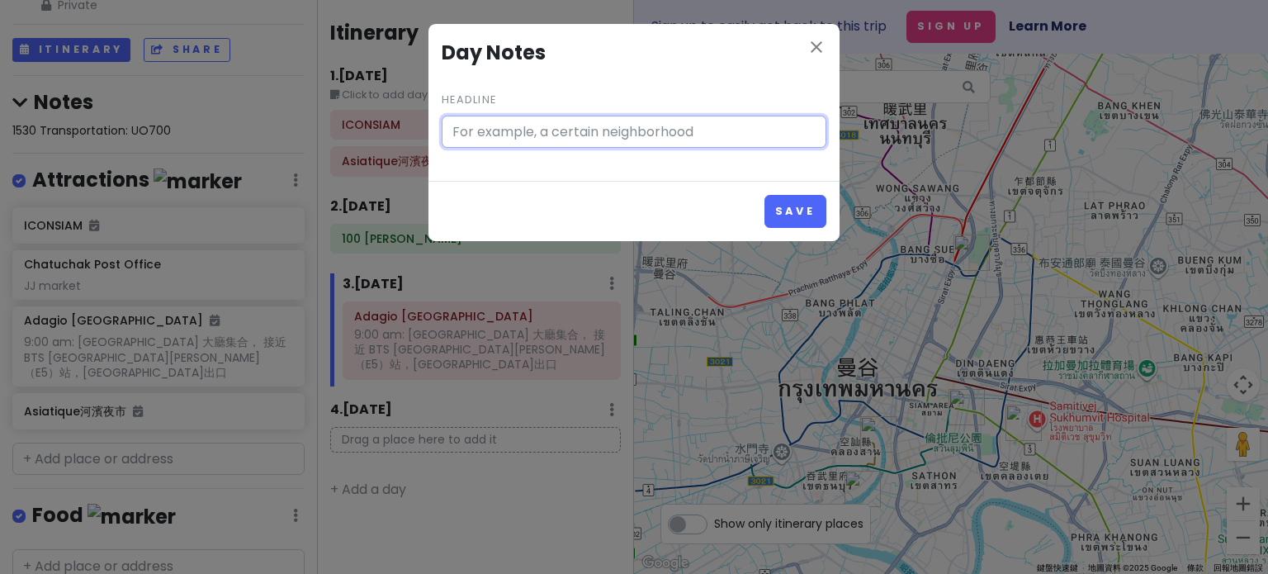
click at [496, 132] on input "Headline" at bounding box center [634, 132] width 385 height 33
paste input "9:00 am: Adagio Bangkok hotel 大廳集合， 接近 BTS Phrom Phong（E5）站，三號出口 11:00 am: 您的一日…"
type input "9:00 am: Adagio Bangkok hotel 大廳集合， 接近 BTS Phrom Phong（E5）站，三號出口 11:00 am: 您的一日…"
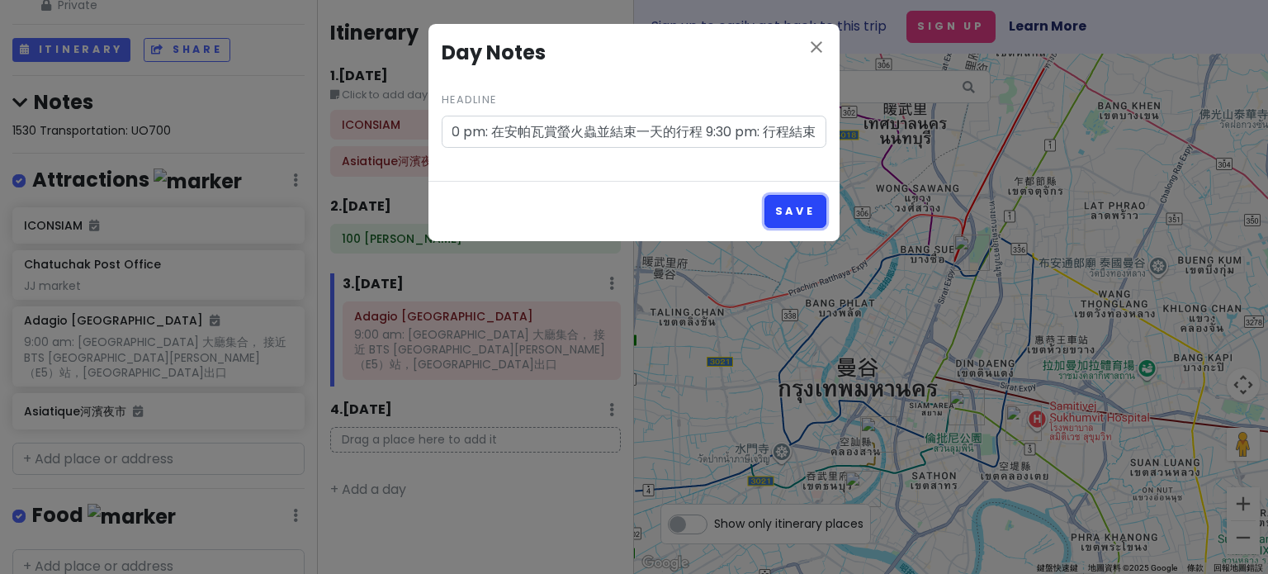
scroll to position [0, 0]
click at [768, 217] on button "Save" at bounding box center [795, 211] width 62 height 32
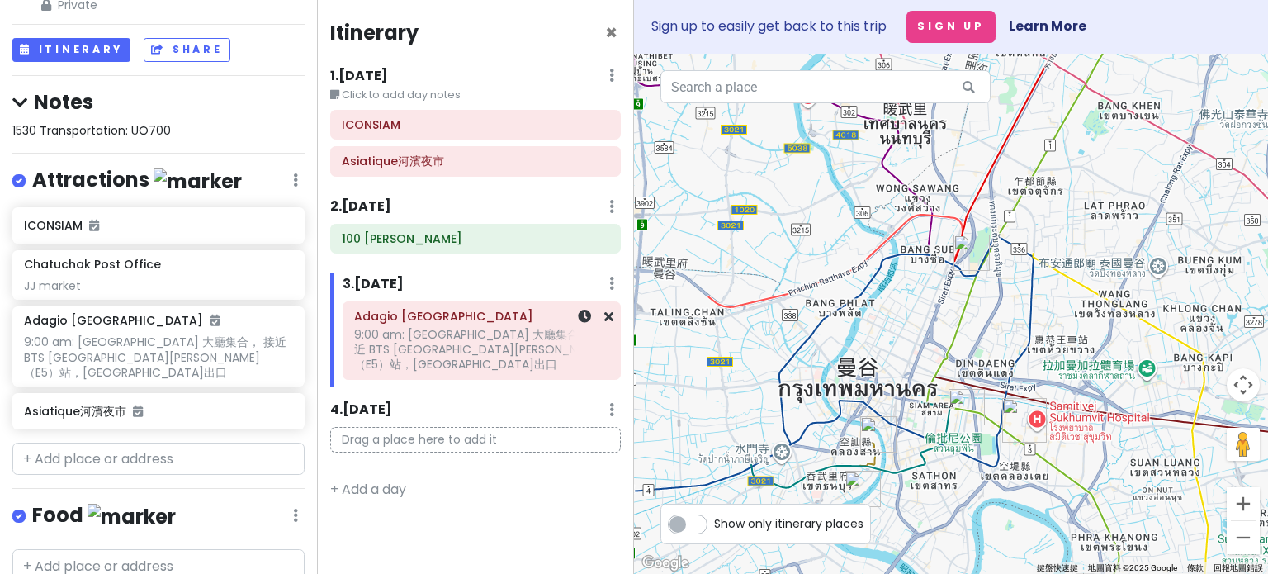
click at [492, 338] on div "9:00 am: Adagio Bangkok hotel 大廳集合， 接近 BTS Phrom Phong（E5）站，三號出口" at bounding box center [481, 349] width 255 height 45
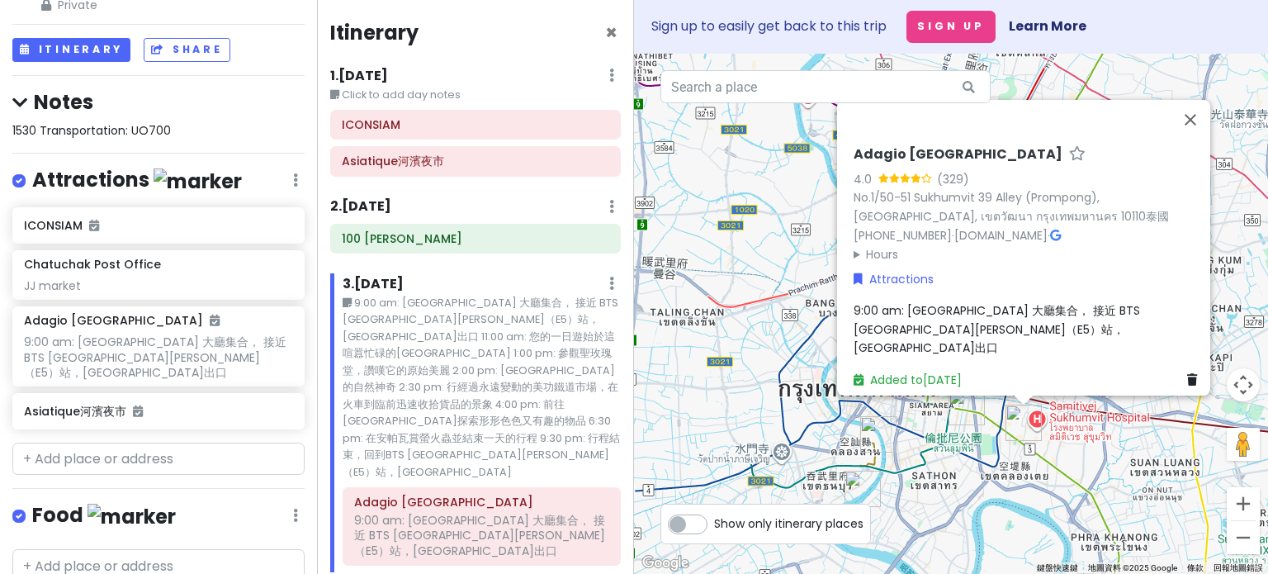
click at [515, 351] on small "9:00 am: Adagio Bangkok hotel 大廳集合， 接近 BTS Phrom Phong（E5）站，三號出口 11:00 am: 您的一日…" at bounding box center [482, 388] width 278 height 186
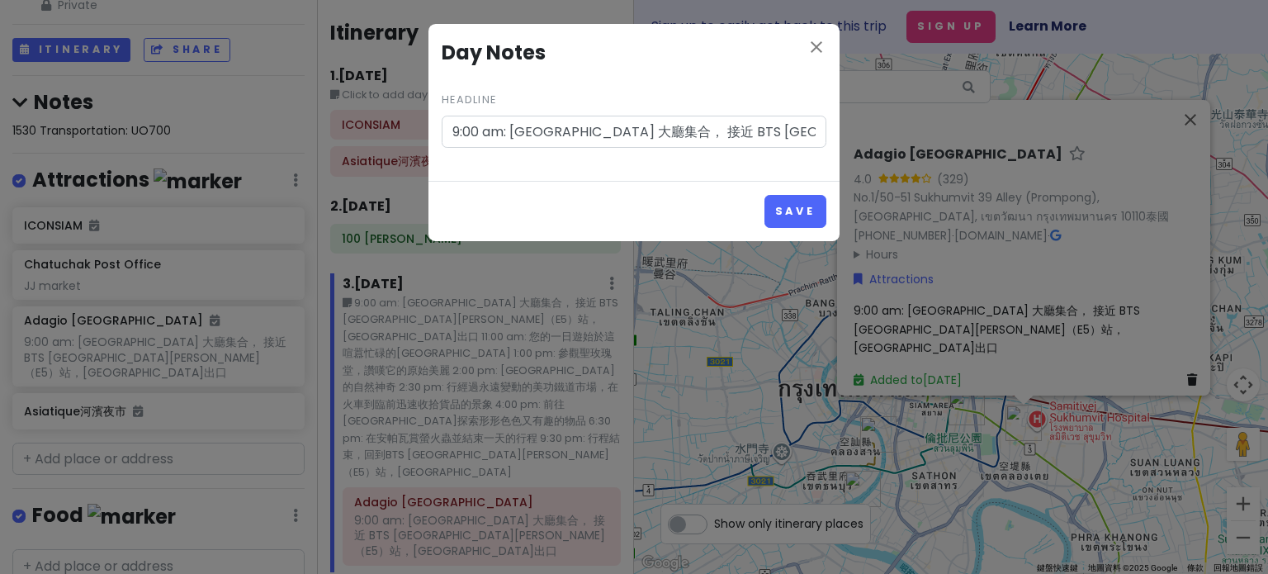
click at [754, 138] on input "9:00 am: Adagio Bangkok hotel 大廳集合， 接近 BTS Phrom Phong（E5）站，三號出口 11:00 am: 您的一日…" at bounding box center [634, 132] width 385 height 33
click at [764, 195] on button "Save" at bounding box center [795, 211] width 62 height 32
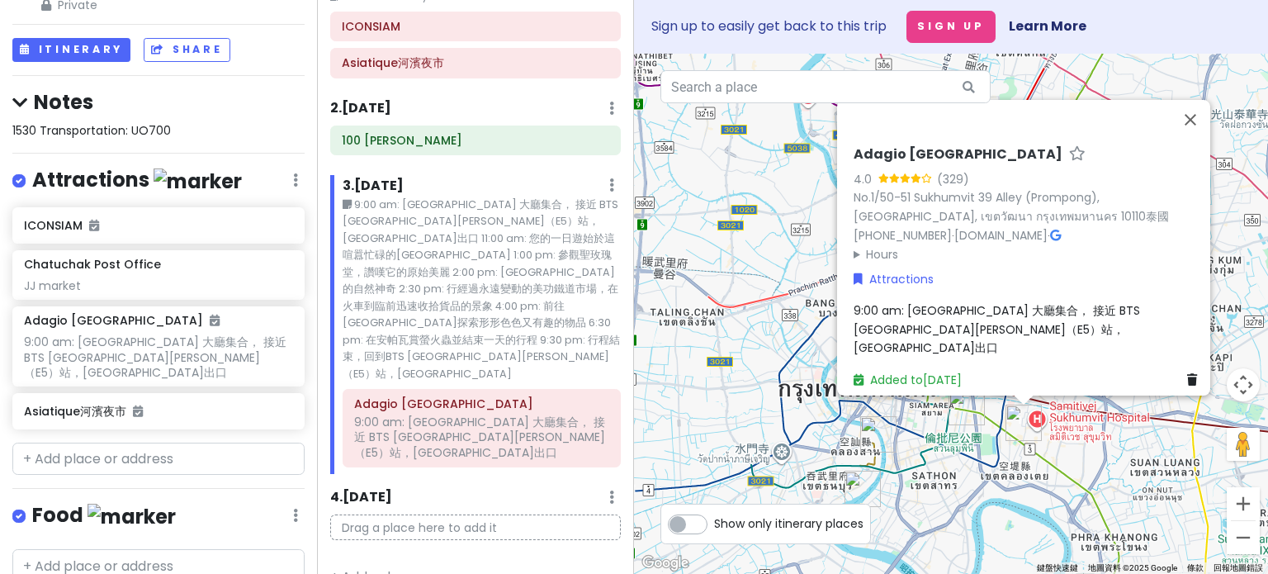
scroll to position [338, 0]
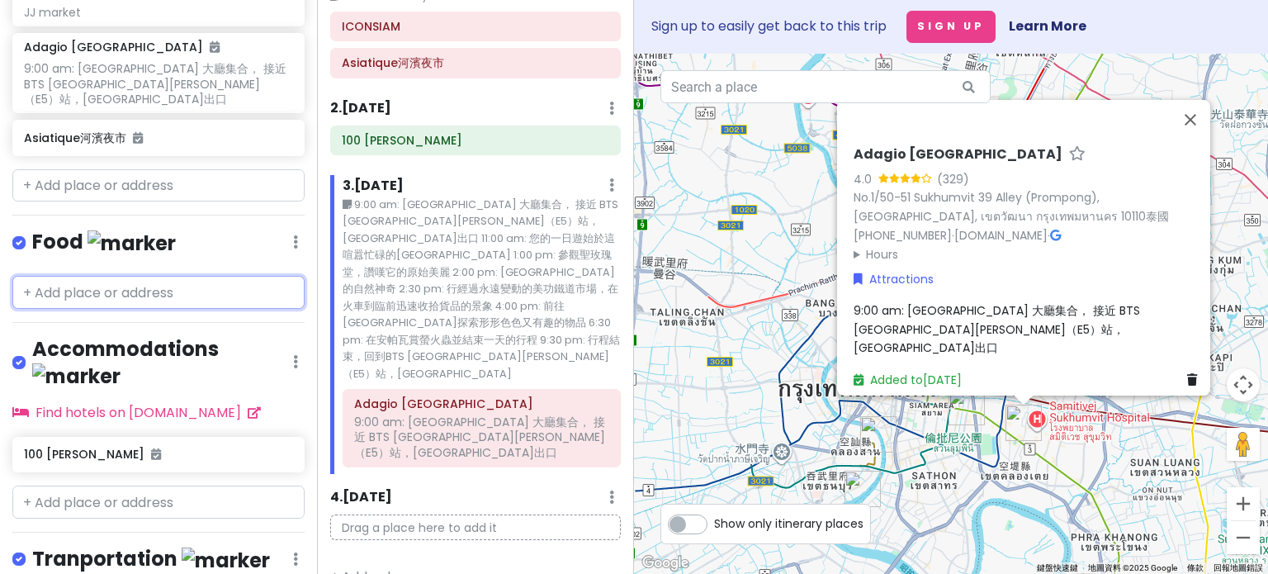
click at [93, 277] on input "text" at bounding box center [158, 292] width 292 height 33
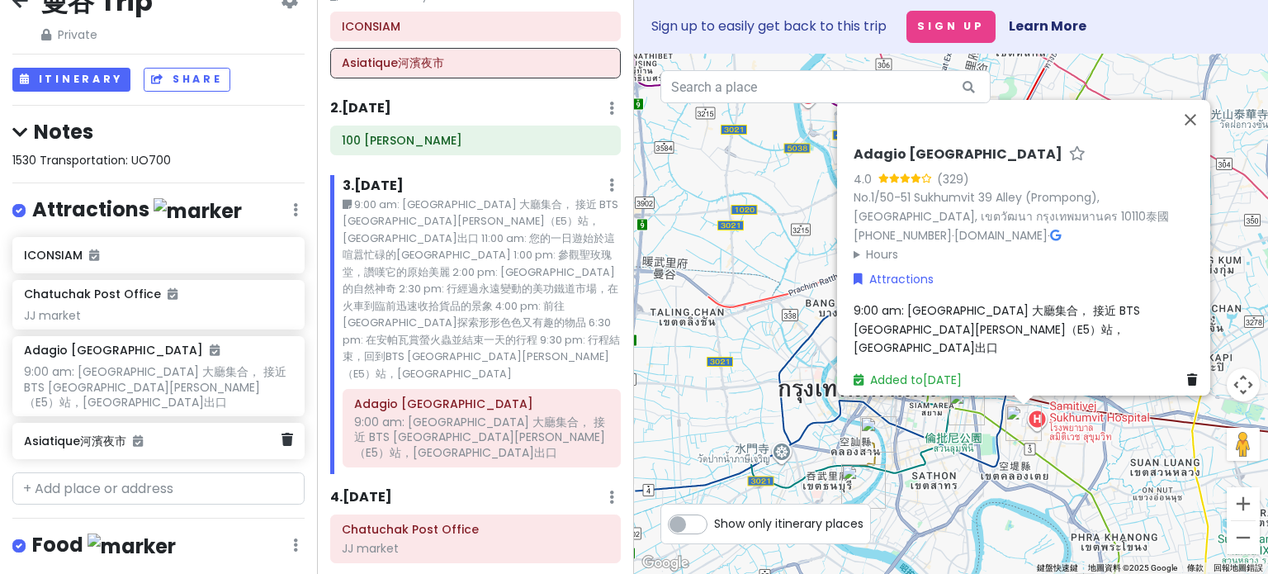
scroll to position [30, 0]
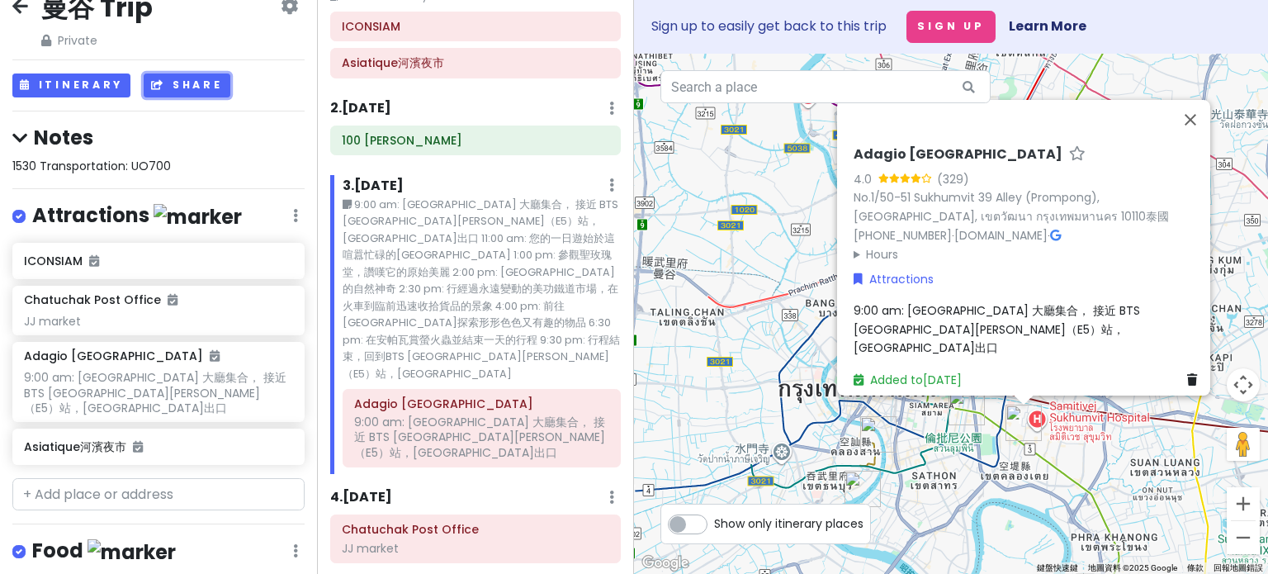
click at [185, 92] on button "Share" at bounding box center [187, 85] width 86 height 24
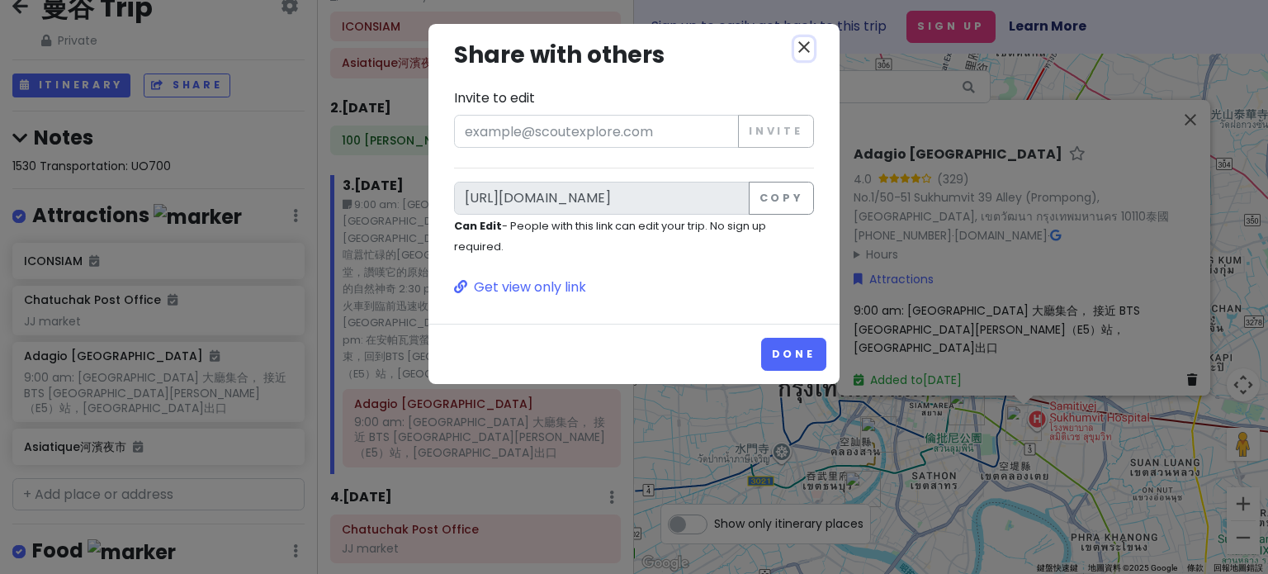
click at [768, 50] on icon "close" at bounding box center [804, 47] width 20 height 20
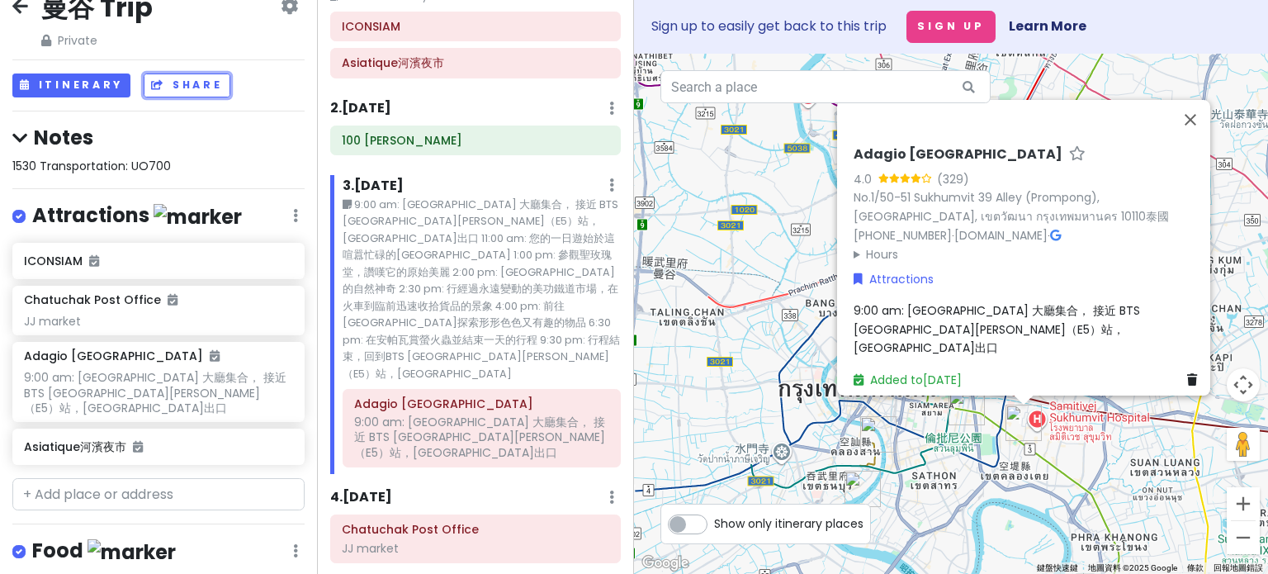
scroll to position [0, 0]
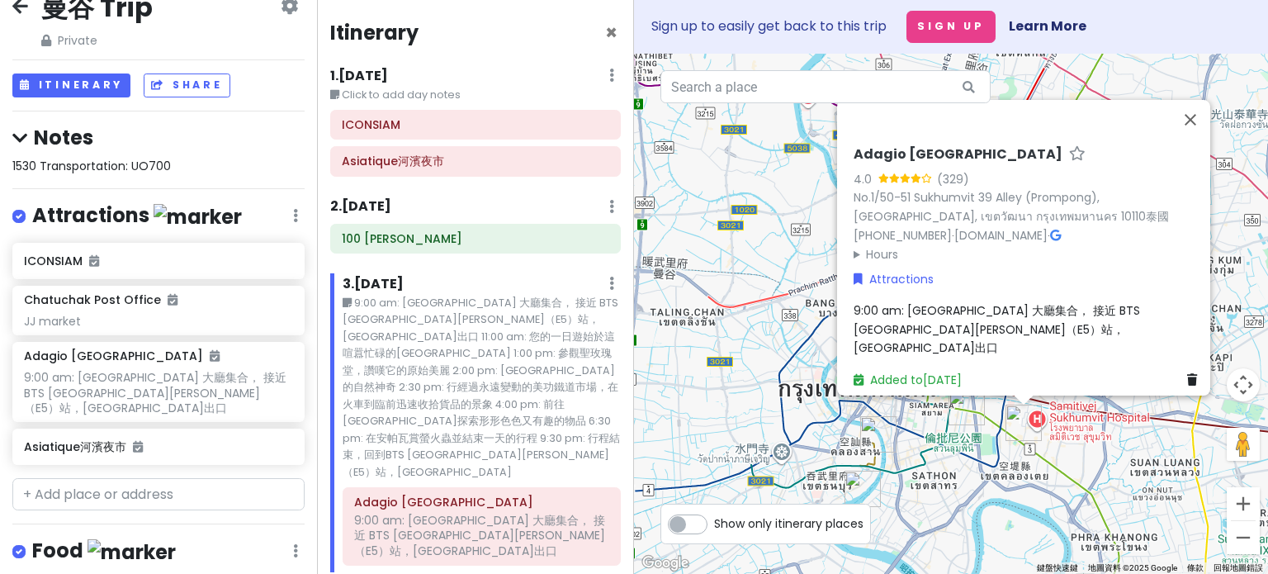
click at [191, 164] on div "1530 Transportation: UO700" at bounding box center [158, 166] width 292 height 18
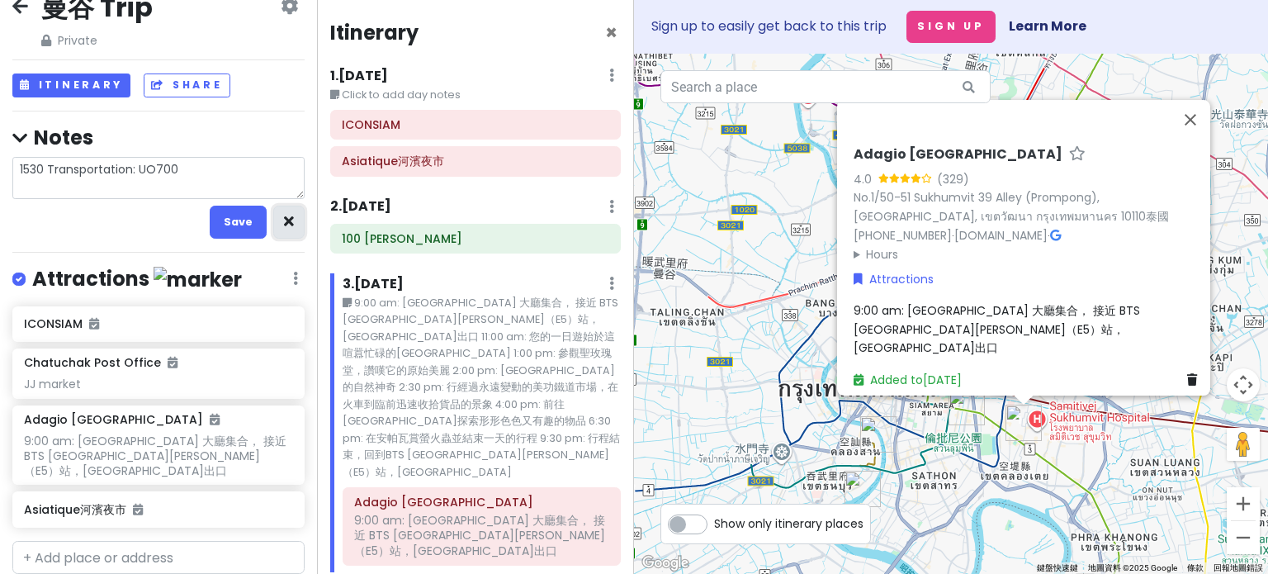
click at [273, 214] on button "button" at bounding box center [288, 222] width 31 height 32
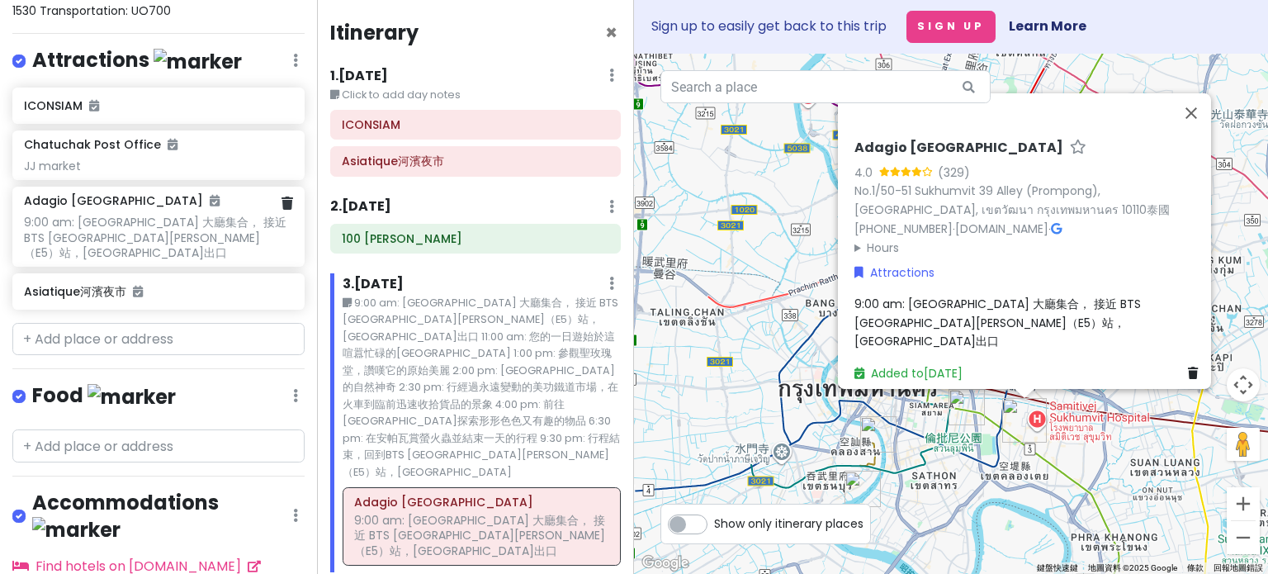
scroll to position [12, 0]
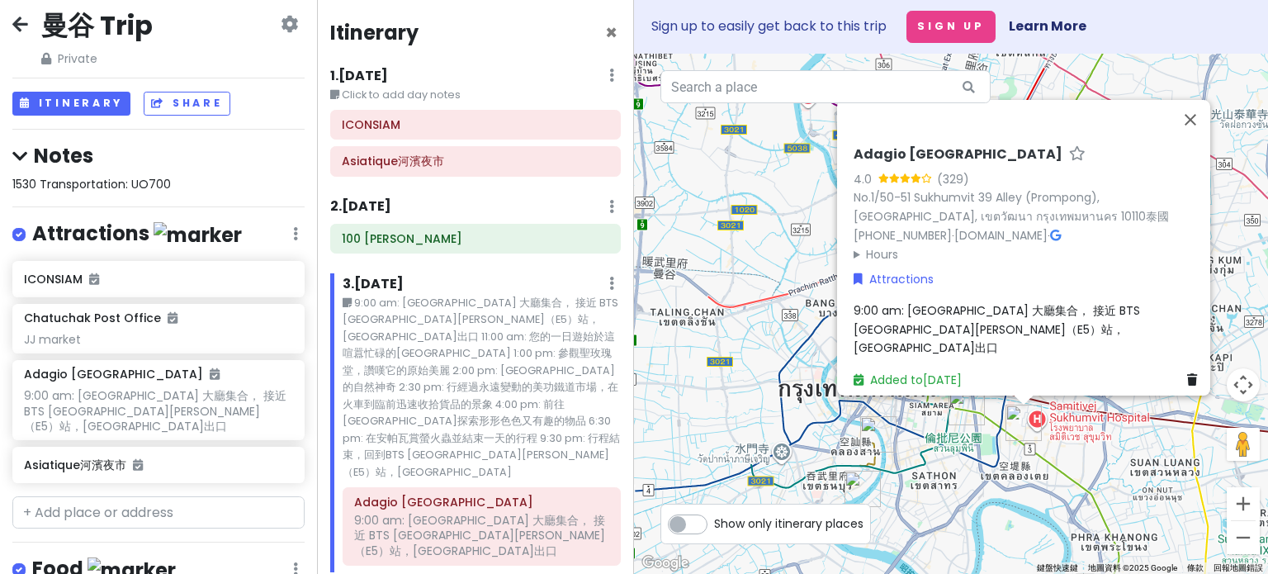
click at [132, 185] on span "1530 Transportation: UO700" at bounding box center [91, 184] width 158 height 17
type textarea "x"
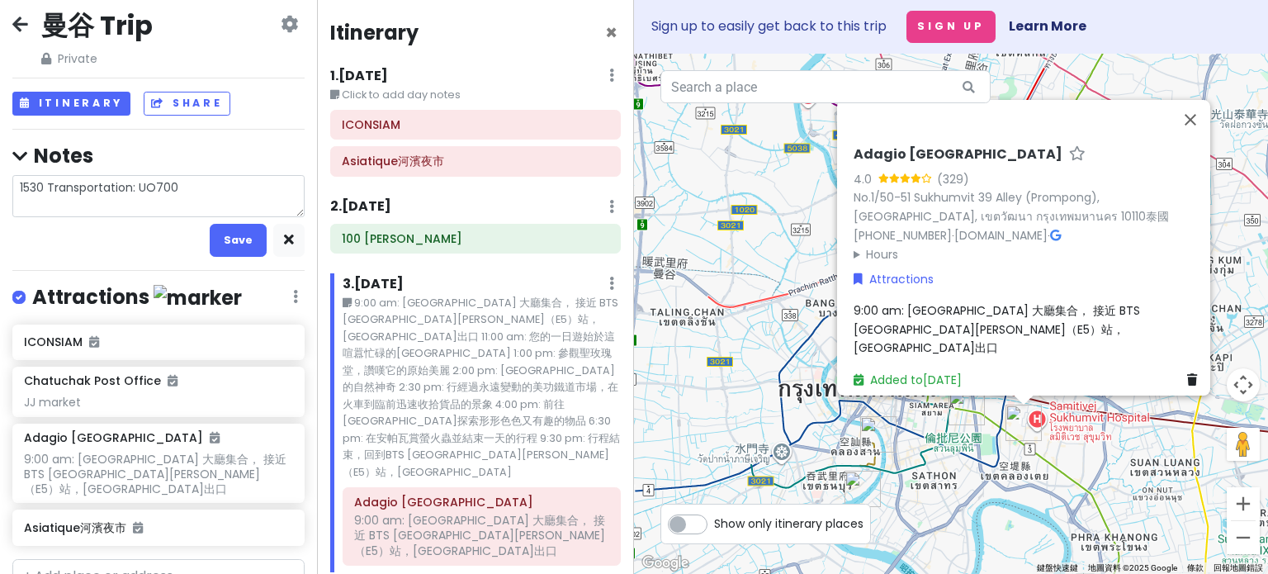
click at [193, 187] on textarea "1530 Transportation: UO700" at bounding box center [158, 196] width 292 height 43
click at [238, 235] on button "Save" at bounding box center [238, 240] width 57 height 32
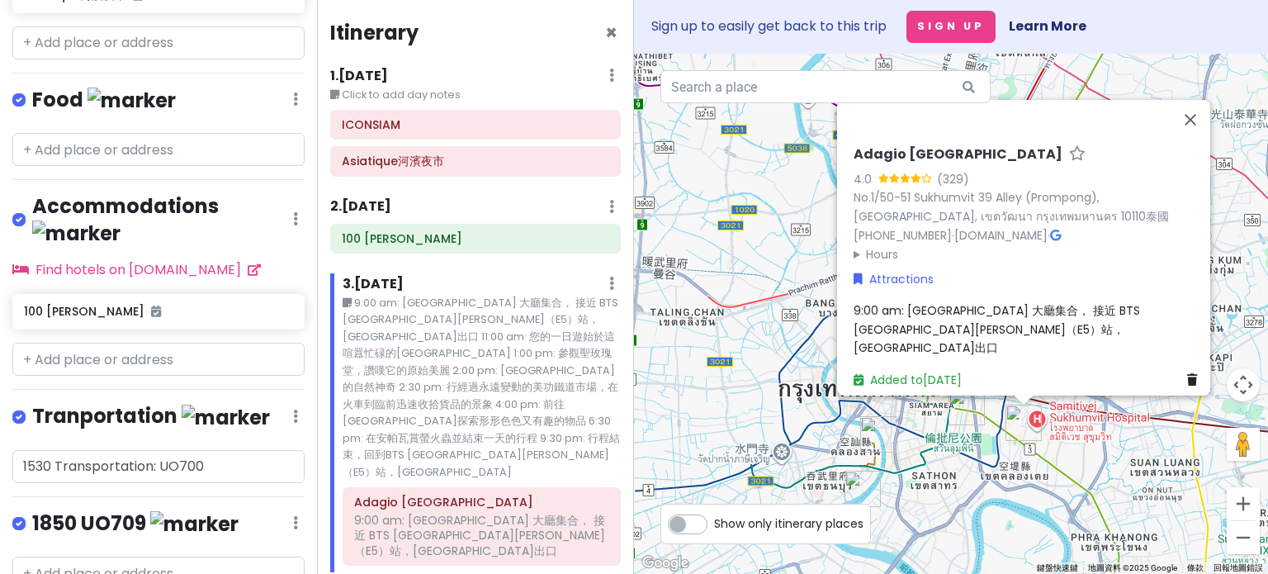
scroll to position [524, 0]
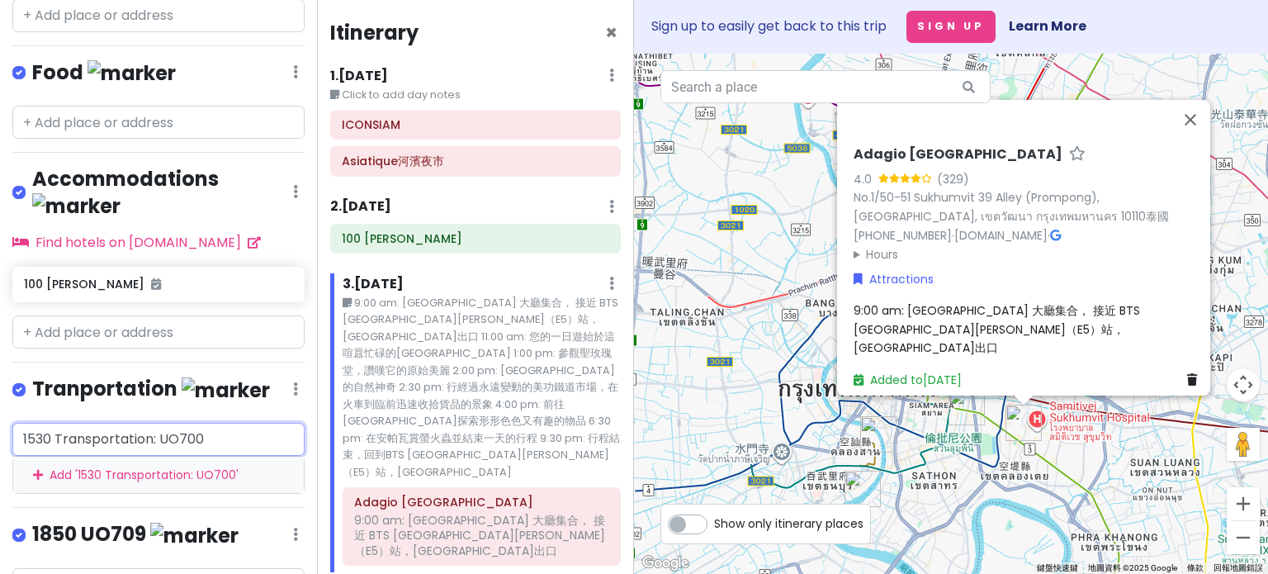
click at [225, 423] on input "1530 Transportation: UO700" at bounding box center [158, 439] width 292 height 33
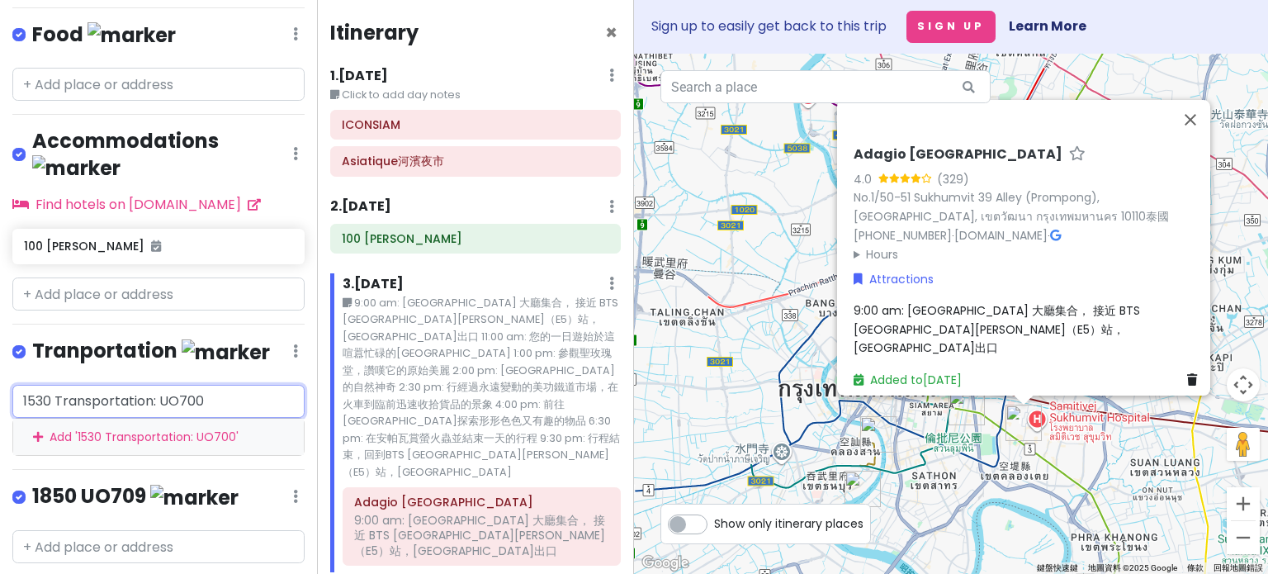
click at [225, 418] on div "Add ' 1530 Transportation: UO700 '" at bounding box center [158, 436] width 291 height 37
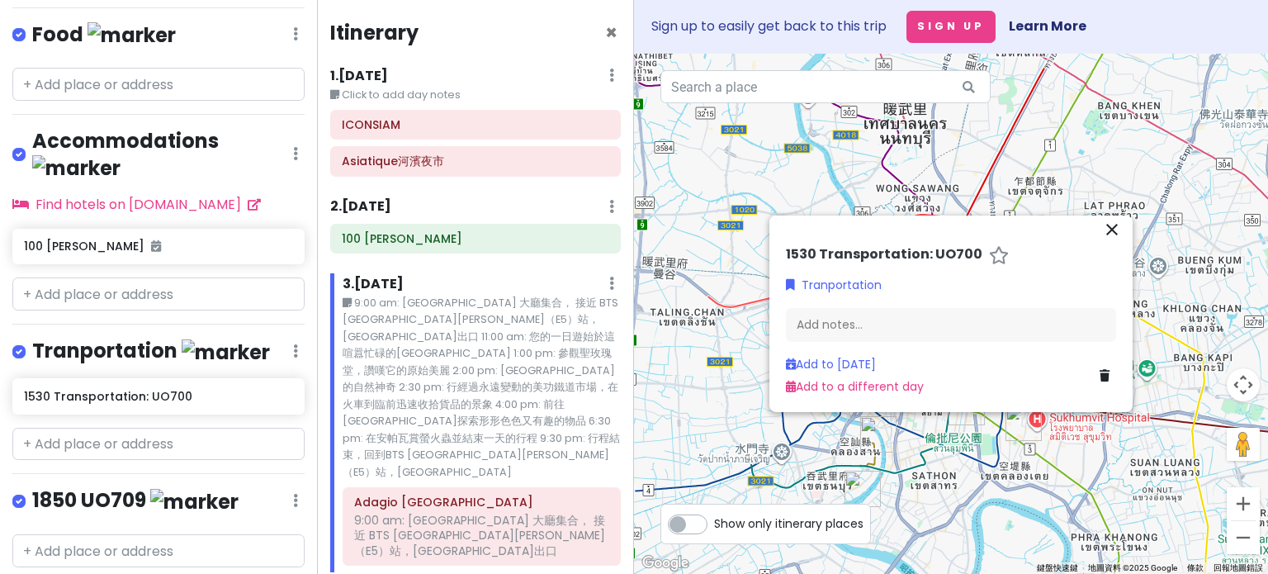
click at [129, 487] on h4 "1850 UO709" at bounding box center [135, 500] width 206 height 27
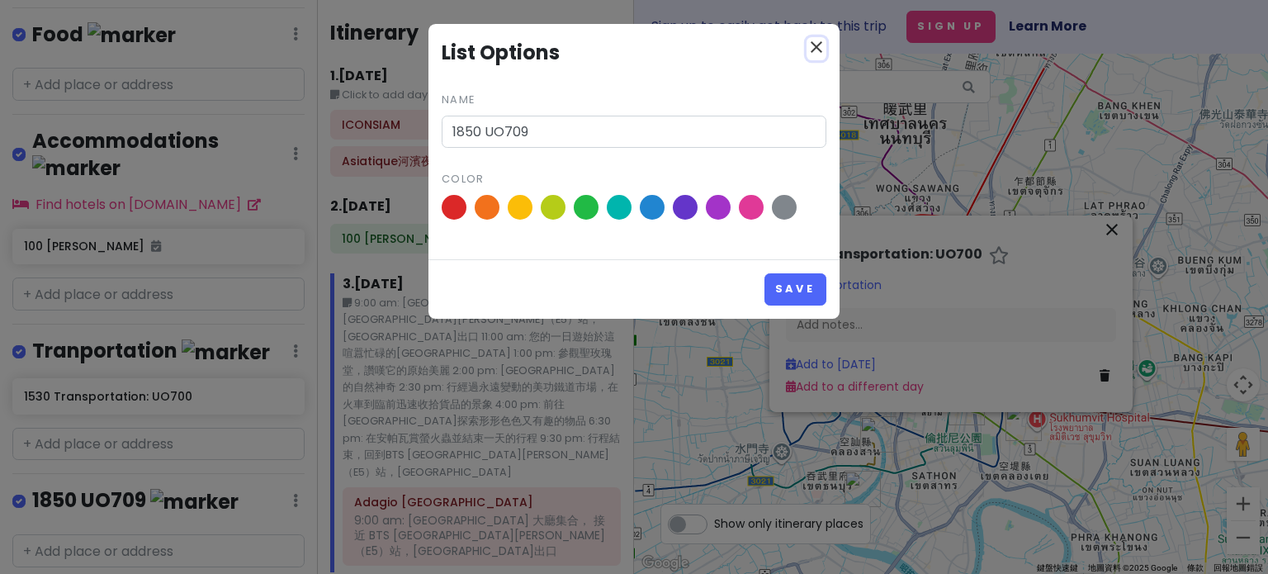
click at [768, 50] on icon "close" at bounding box center [816, 47] width 20 height 20
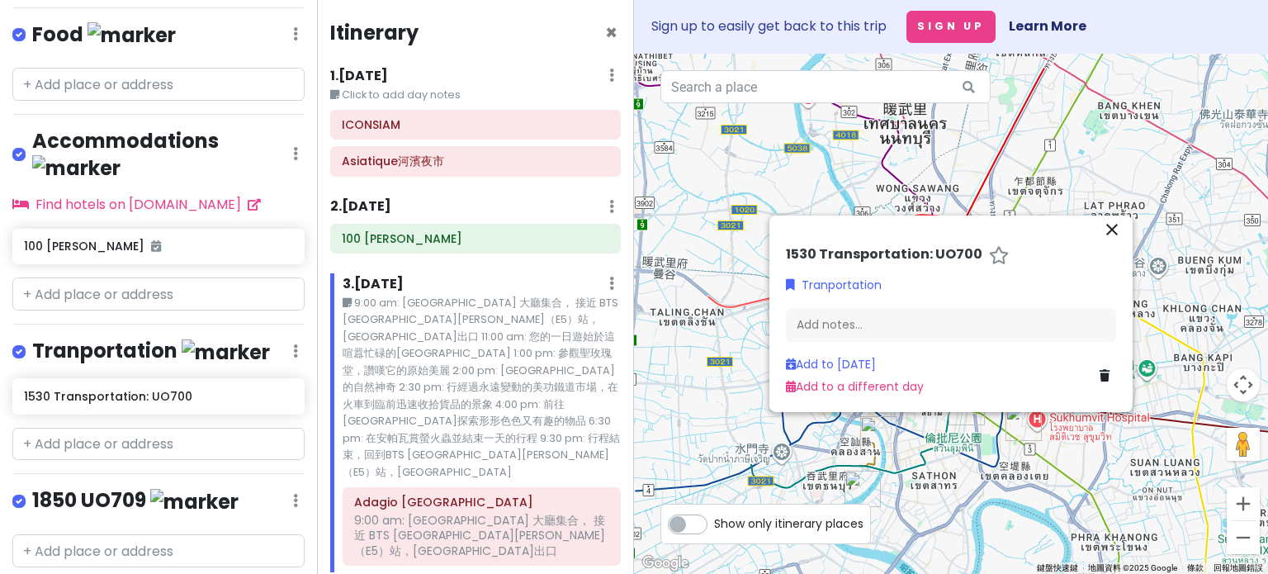
click at [287, 487] on div "1850 UO709 Edit Reorder Delete List" at bounding box center [158, 504] width 292 height 34
click at [199, 428] on input "text" at bounding box center [158, 444] width 292 height 33
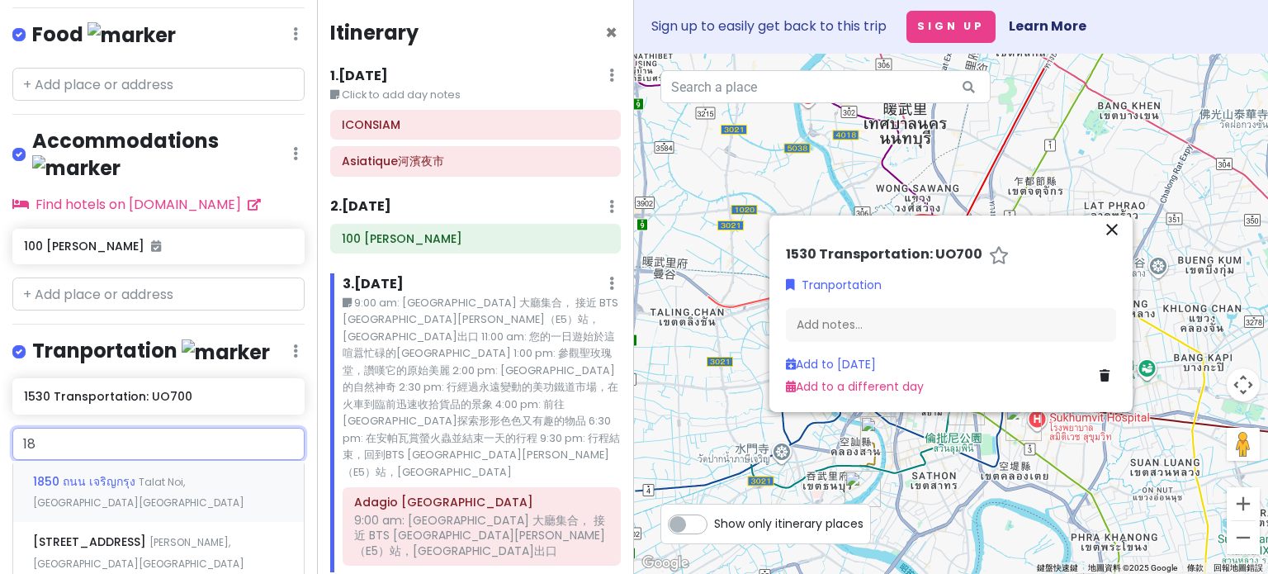
type input "1"
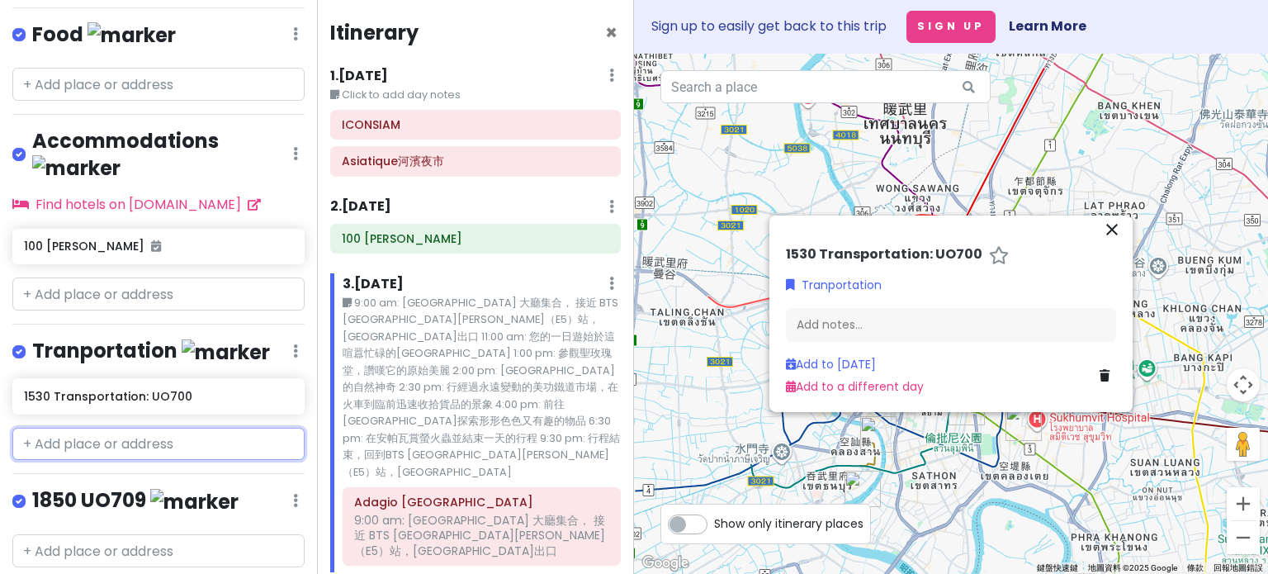
type input "b"
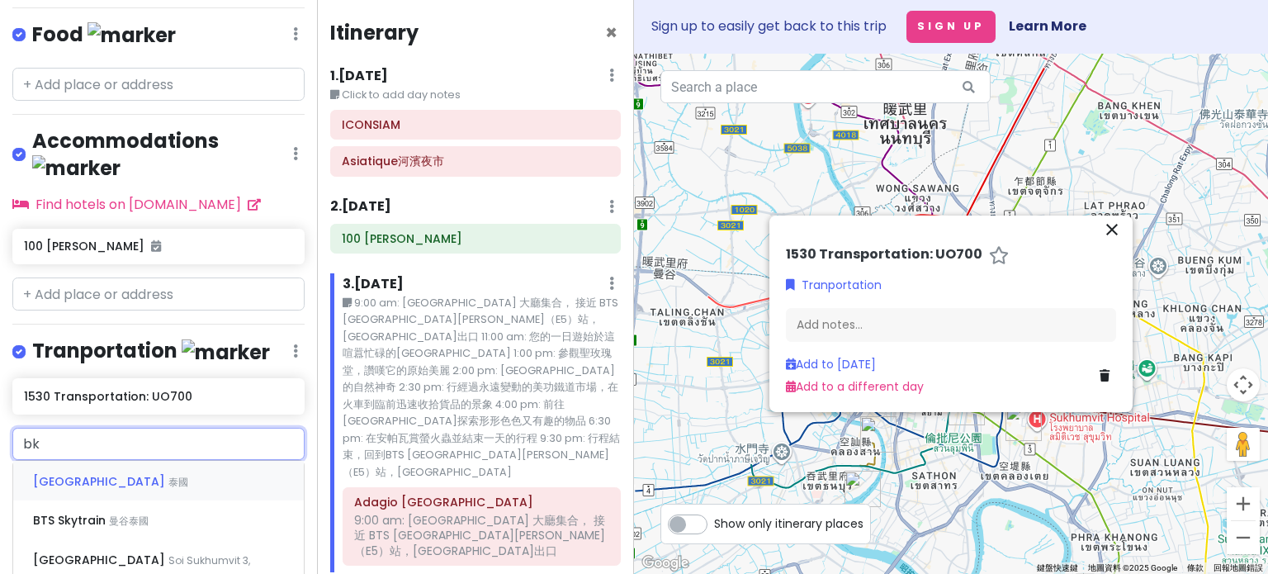
type input "bkk"
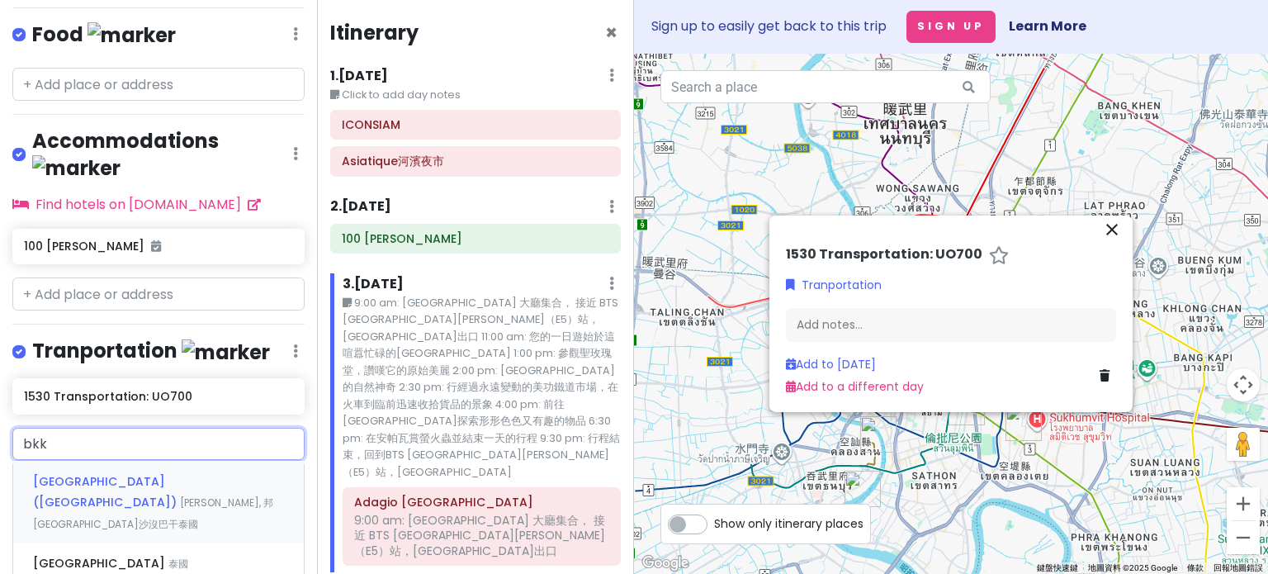
click at [185, 461] on div "Suvarnabhumi Airport (BKK) Nong Prue, 邦普里縣沙沒巴干泰國" at bounding box center [158, 502] width 291 height 82
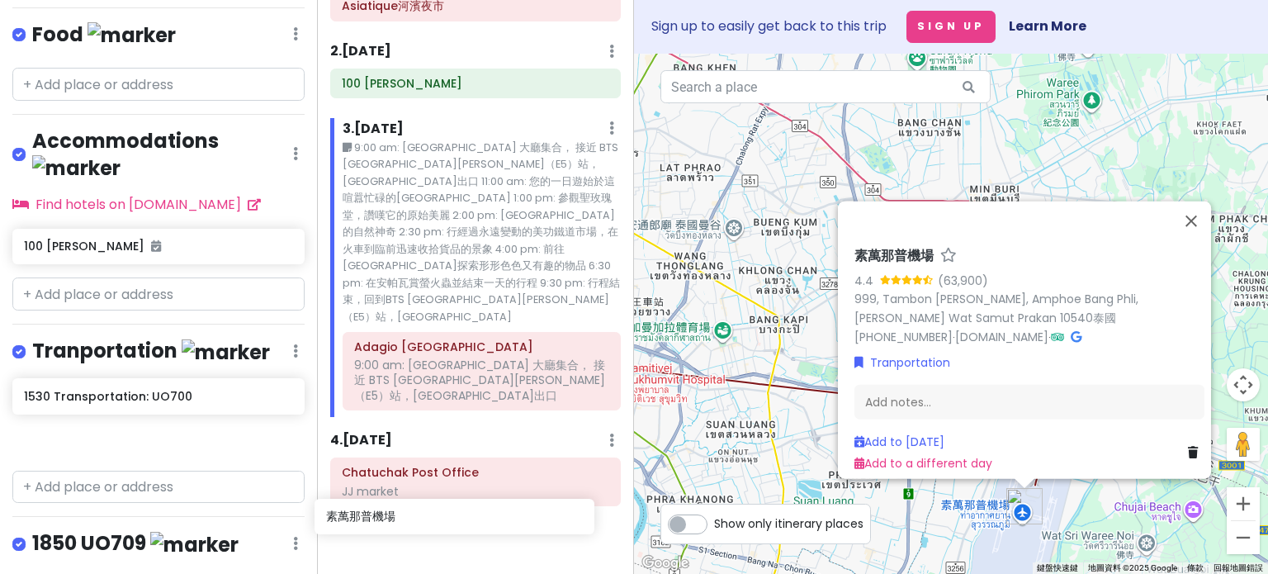
scroll to position [157, 0]
drag, startPoint x: 168, startPoint y: 390, endPoint x: 474, endPoint y: 511, distance: 329.4
click at [474, 511] on div "曼谷 Trip Private Change Dates Make a Copy Delete Trip Go Pro ⚡️ Give Feedback 💡 …" at bounding box center [634, 287] width 1268 height 574
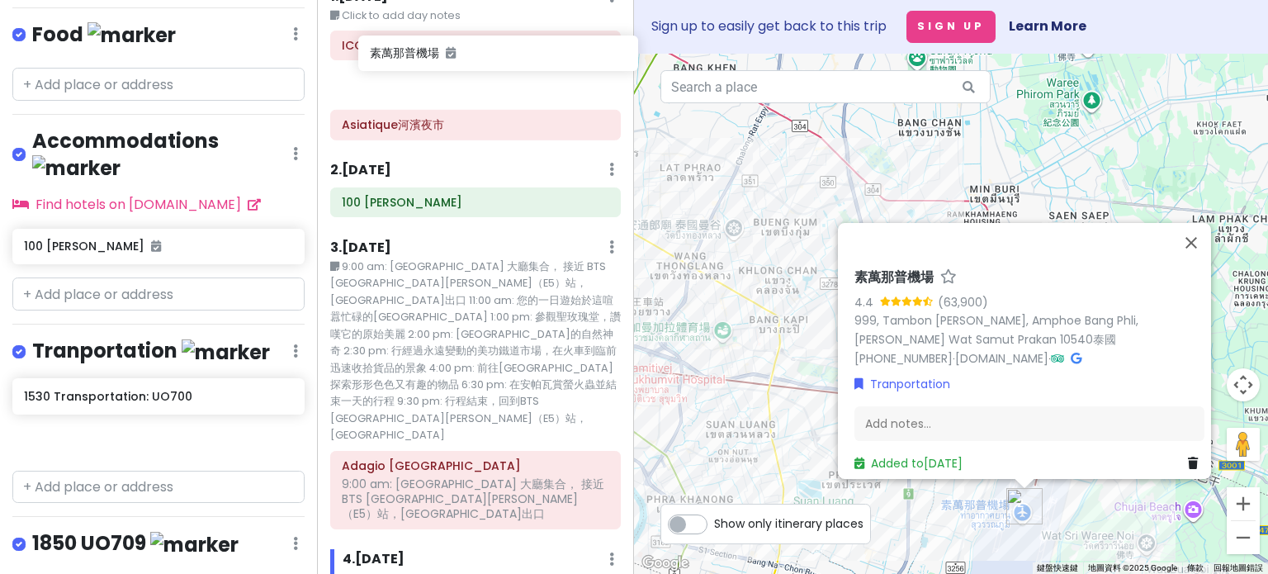
scroll to position [0, 0]
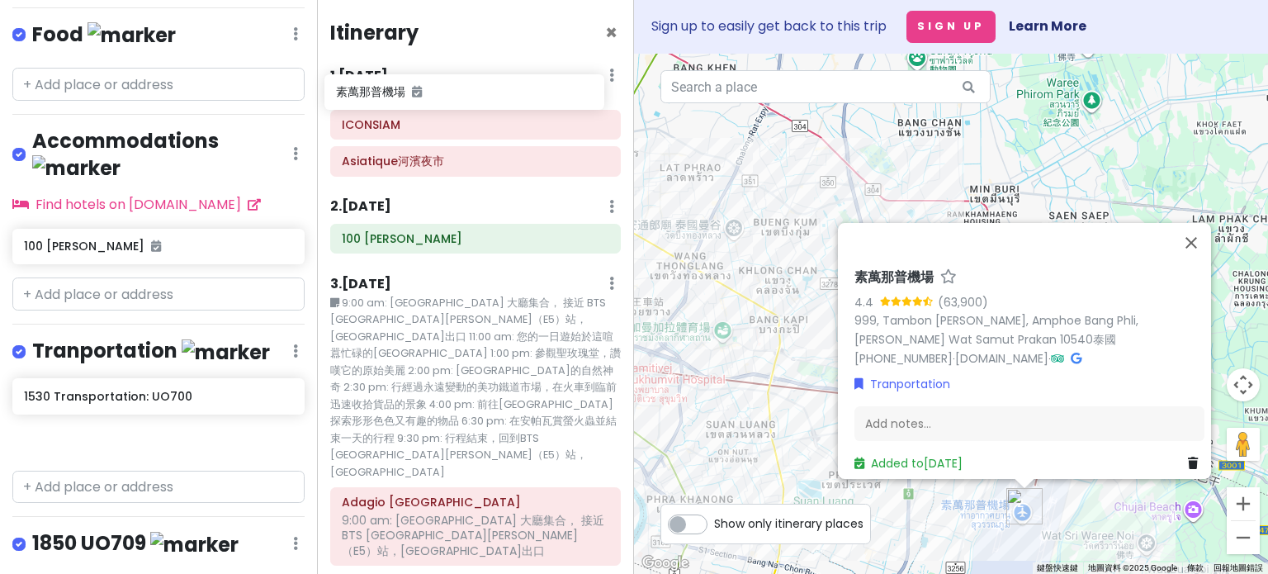
drag, startPoint x: 157, startPoint y: 395, endPoint x: 475, endPoint y: 93, distance: 439.0
click at [475, 93] on div "曼谷 Trip Private Change Dates Make a Copy Delete Trip Go Pro ⚡️ Give Feedback 💡 …" at bounding box center [634, 287] width 1268 height 574
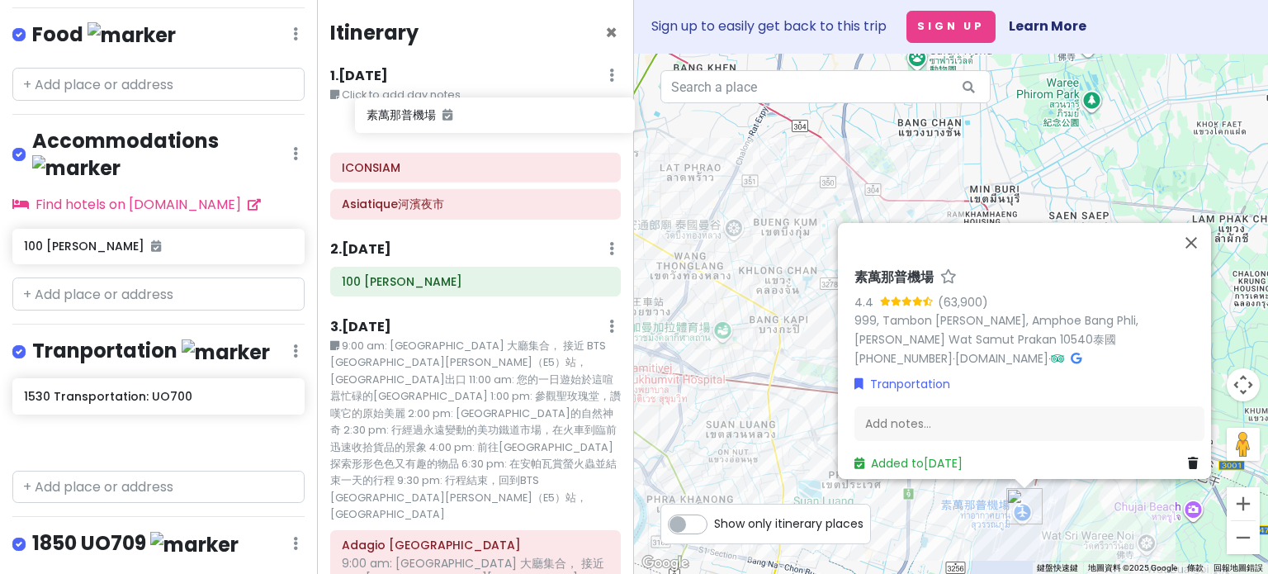
drag, startPoint x: 142, startPoint y: 404, endPoint x: 479, endPoint y: 131, distance: 433.1
click at [479, 131] on div "曼谷 Trip Private Change Dates Make a Copy Delete Trip Go Pro ⚡️ Give Feedback 💡 …" at bounding box center [634, 287] width 1268 height 574
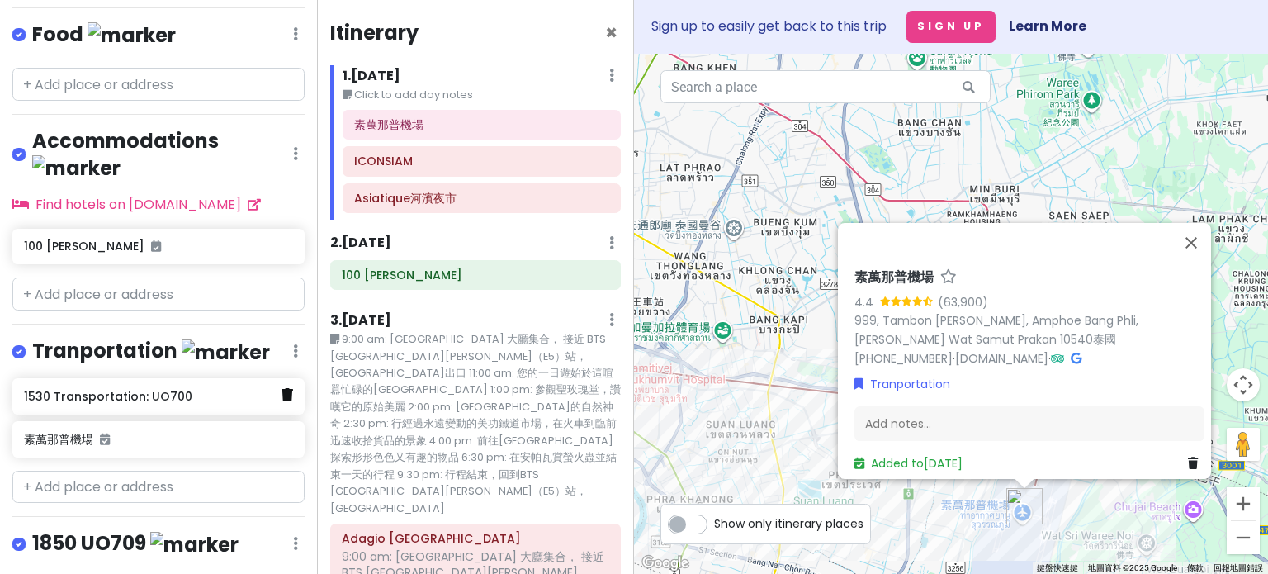
click at [281, 385] on link at bounding box center [287, 395] width 12 height 21
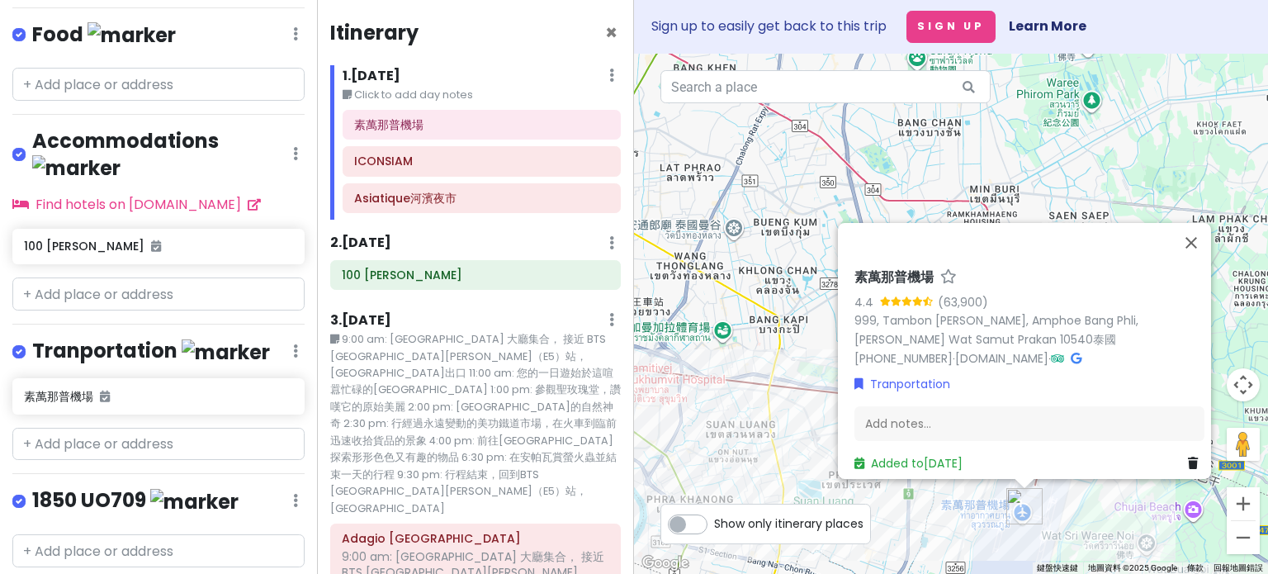
click at [293, 494] on icon at bounding box center [295, 500] width 5 height 13
click at [249, 446] on link "Delete List" at bounding box center [247, 466] width 132 height 40
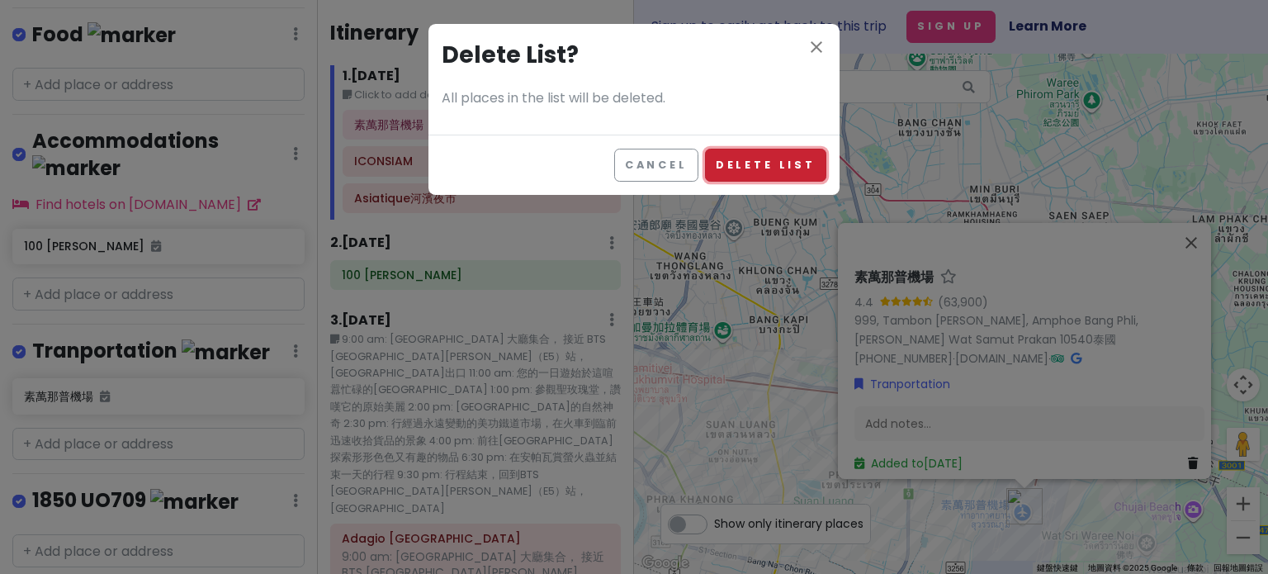
click at [761, 155] on button "Delete List" at bounding box center [765, 165] width 121 height 32
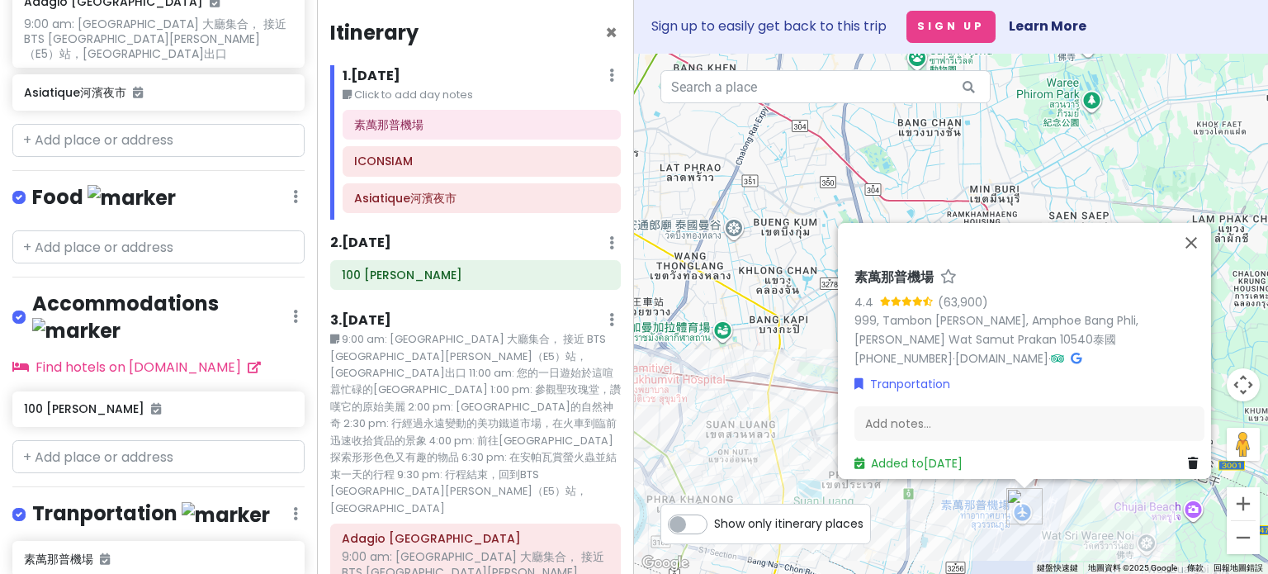
scroll to position [461, 0]
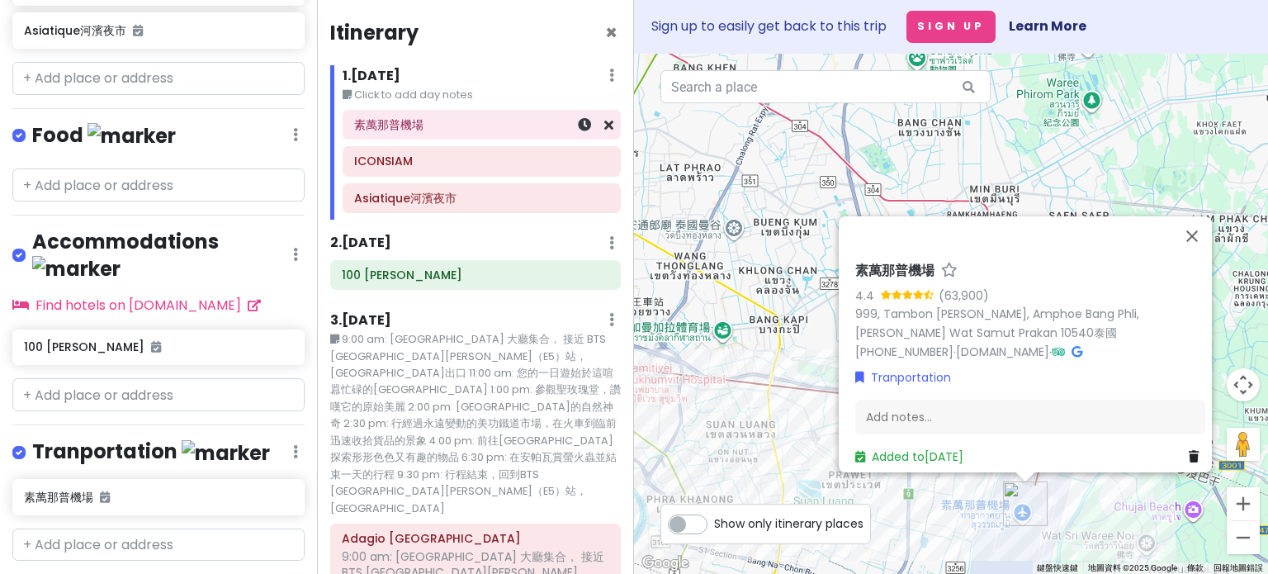
click at [571, 135] on div at bounding box center [585, 125] width 55 height 28
click at [578, 129] on icon at bounding box center [584, 124] width 13 height 13
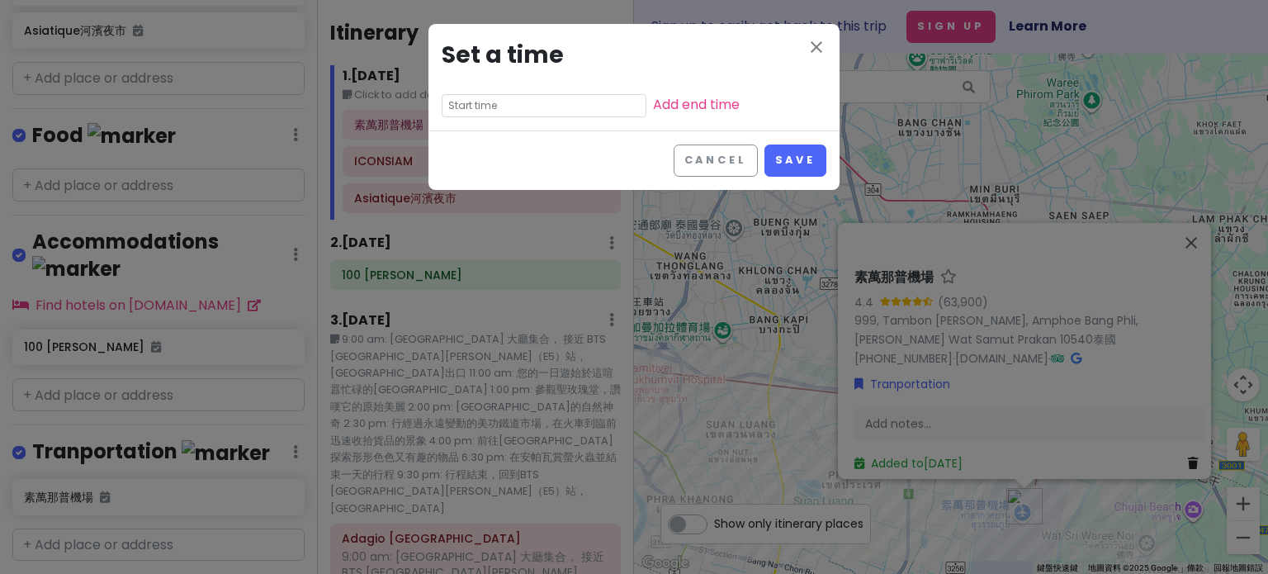
click at [502, 111] on input "text" at bounding box center [544, 105] width 205 height 23
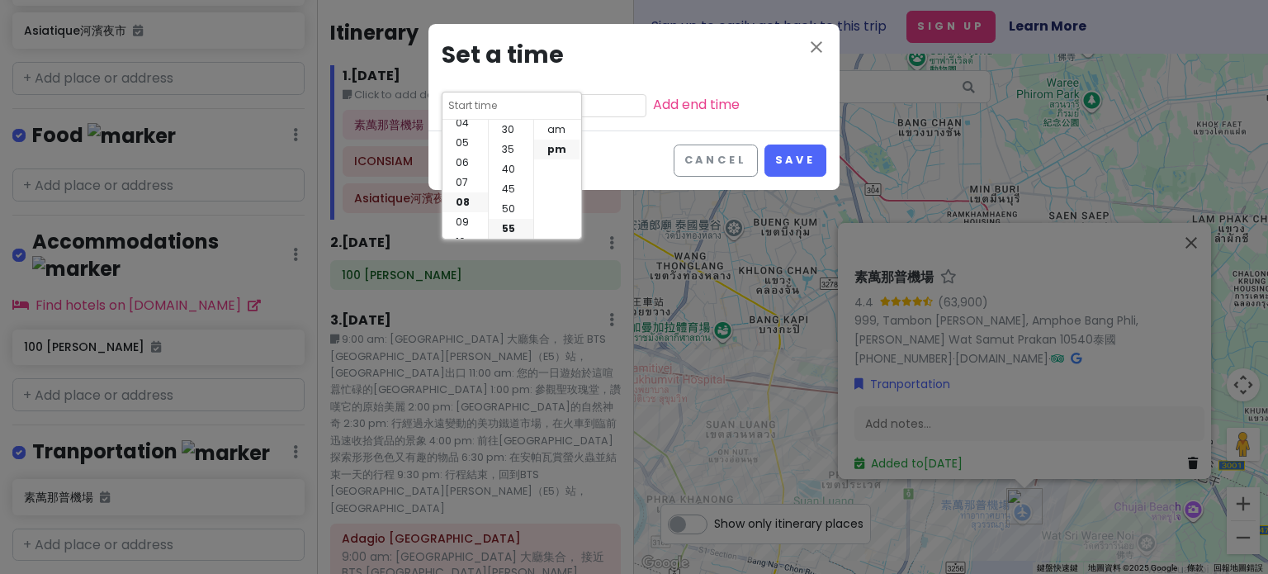
scroll to position [53, 0]
click at [461, 137] on li "03" at bounding box center [464, 136] width 45 height 20
type input "3:55 pm"
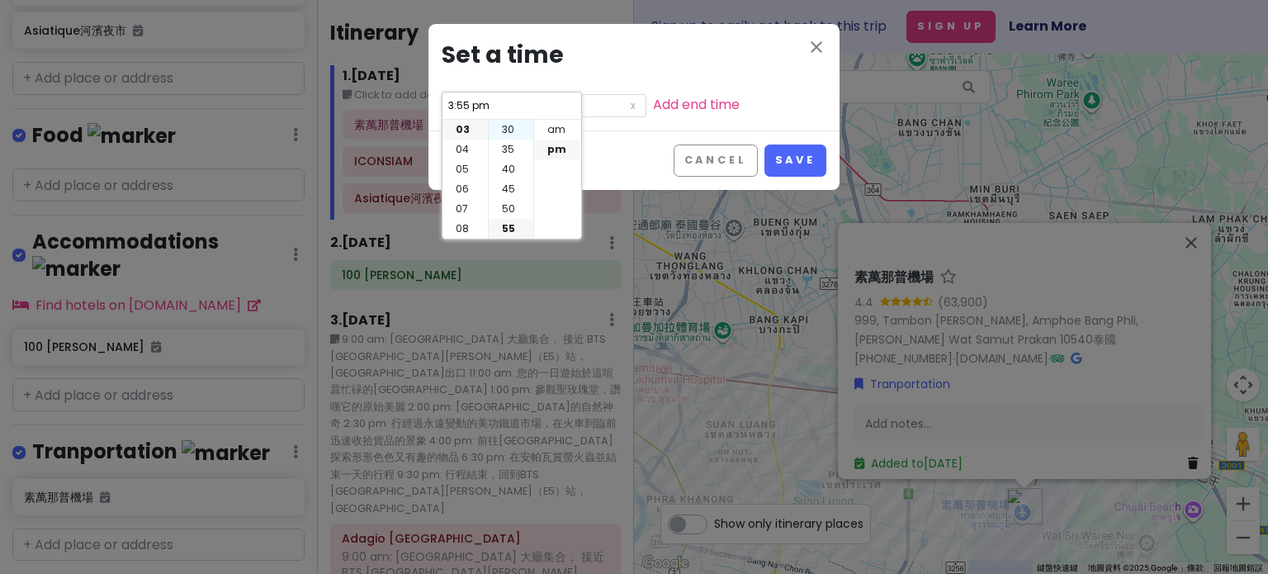
click at [508, 129] on li "30" at bounding box center [511, 130] width 45 height 20
type input "3:30 pm"
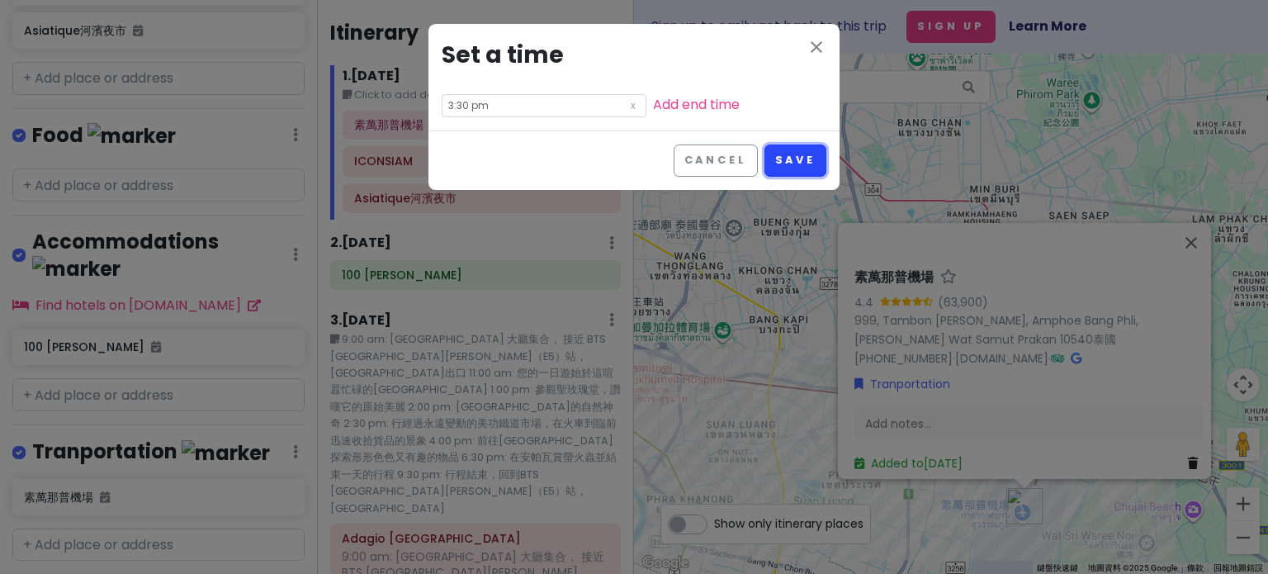
click at [768, 158] on button "Save" at bounding box center [795, 160] width 62 height 32
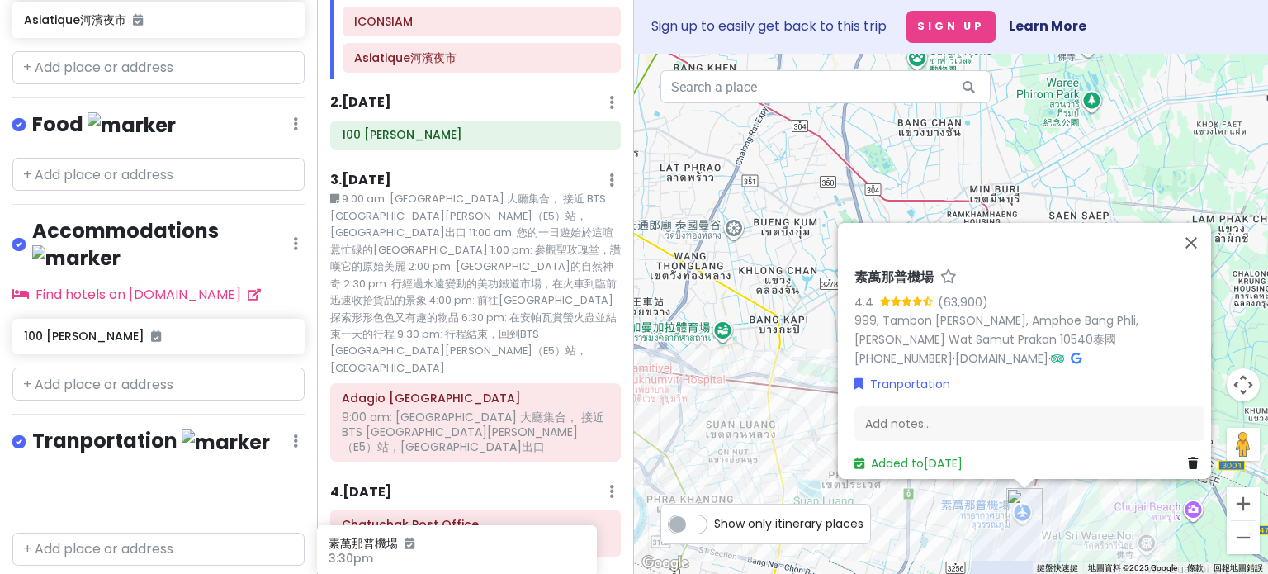
scroll to position [149, 0]
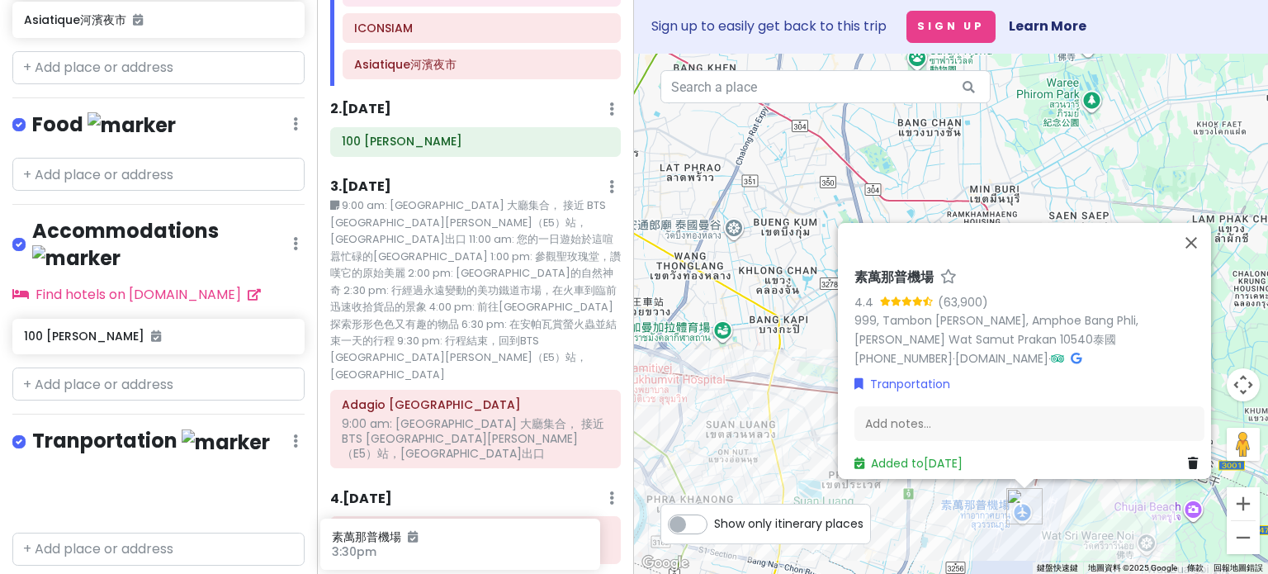
drag, startPoint x: 135, startPoint y: 452, endPoint x: 443, endPoint y: 537, distance: 319.4
click at [443, 537] on div "曼谷 Trip Private Change Dates Make a Copy Delete Trip Go Pro ⚡️ Give Feedback 💡 …" at bounding box center [634, 287] width 1268 height 574
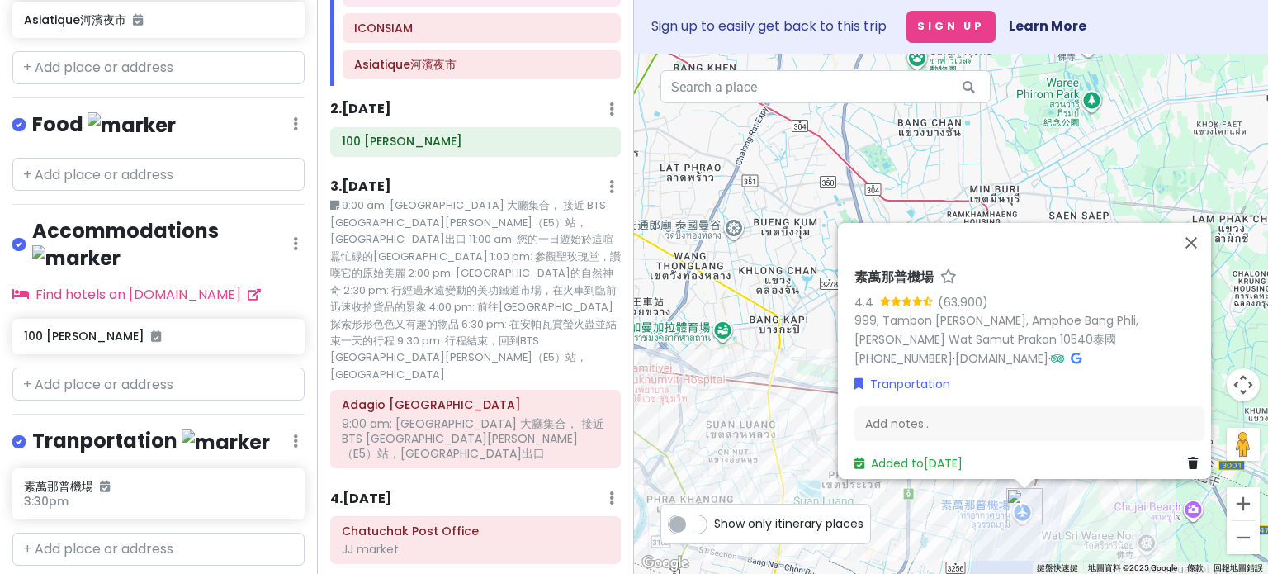
scroll to position [0, 0]
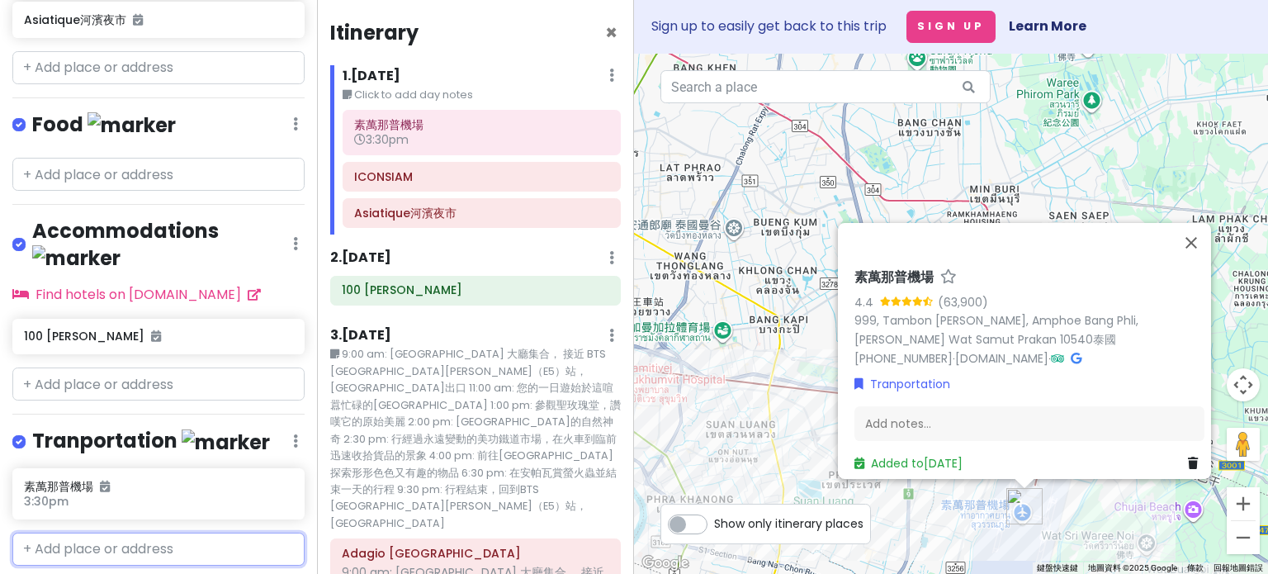
click at [104, 532] on input "text" at bounding box center [158, 548] width 292 height 33
type input "bkk"
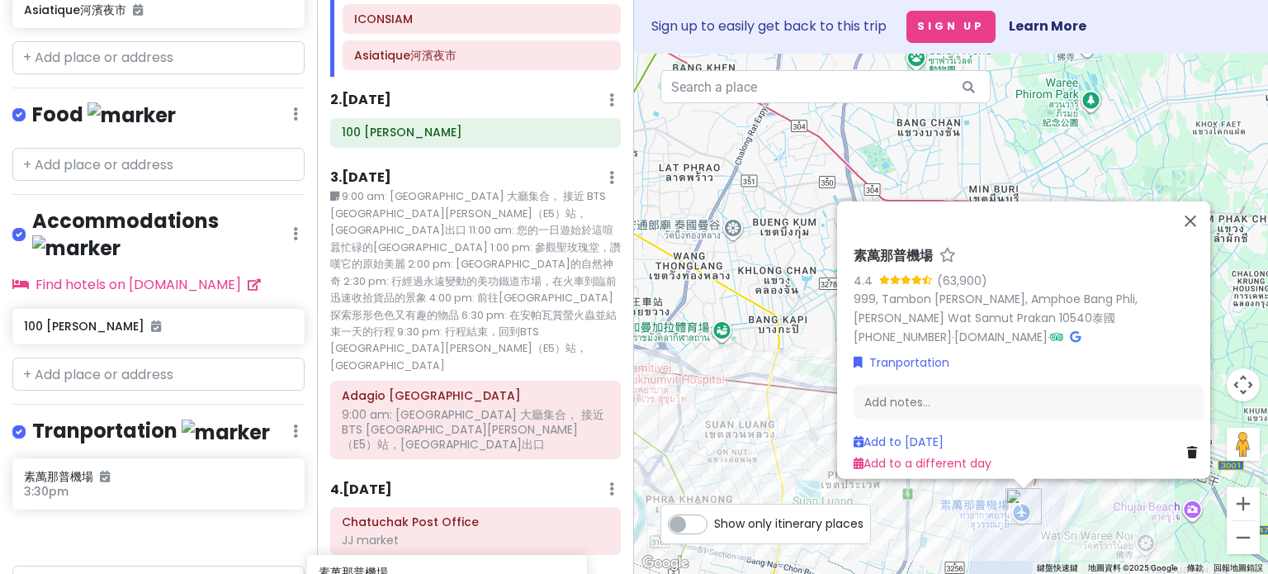
scroll to position [149, 0]
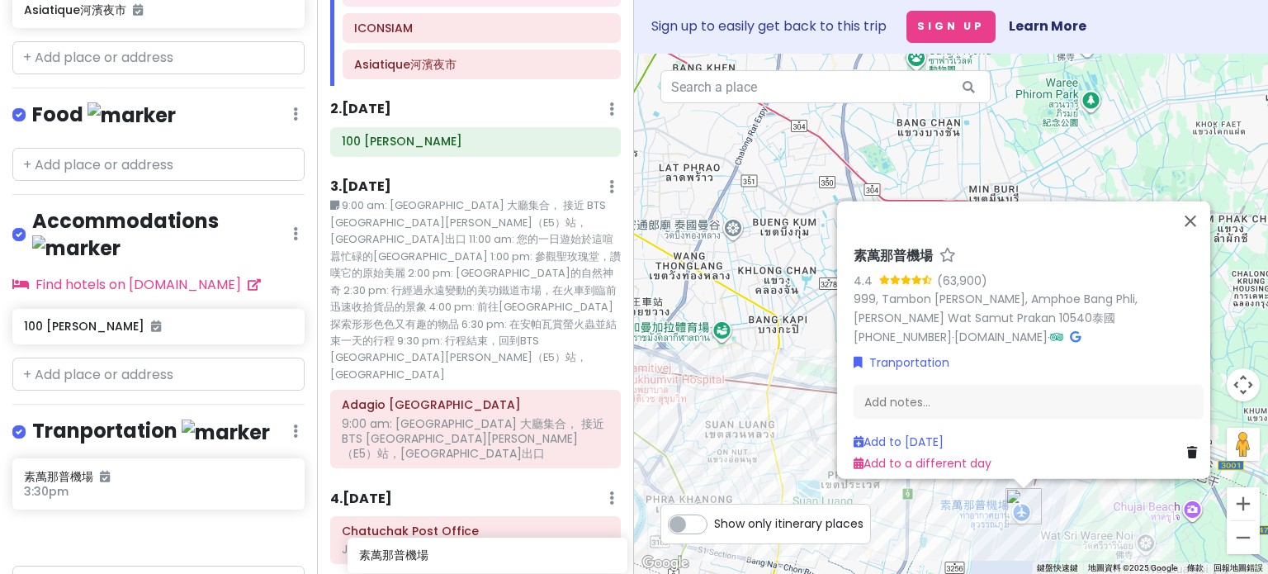
drag, startPoint x: 168, startPoint y: 493, endPoint x: 503, endPoint y: 550, distance: 339.9
click at [503, 550] on div "曼谷 Trip Private Change Dates Make a Copy Delete Trip Go Pro ⚡️ Give Feedback 💡 …" at bounding box center [634, 287] width 1268 height 574
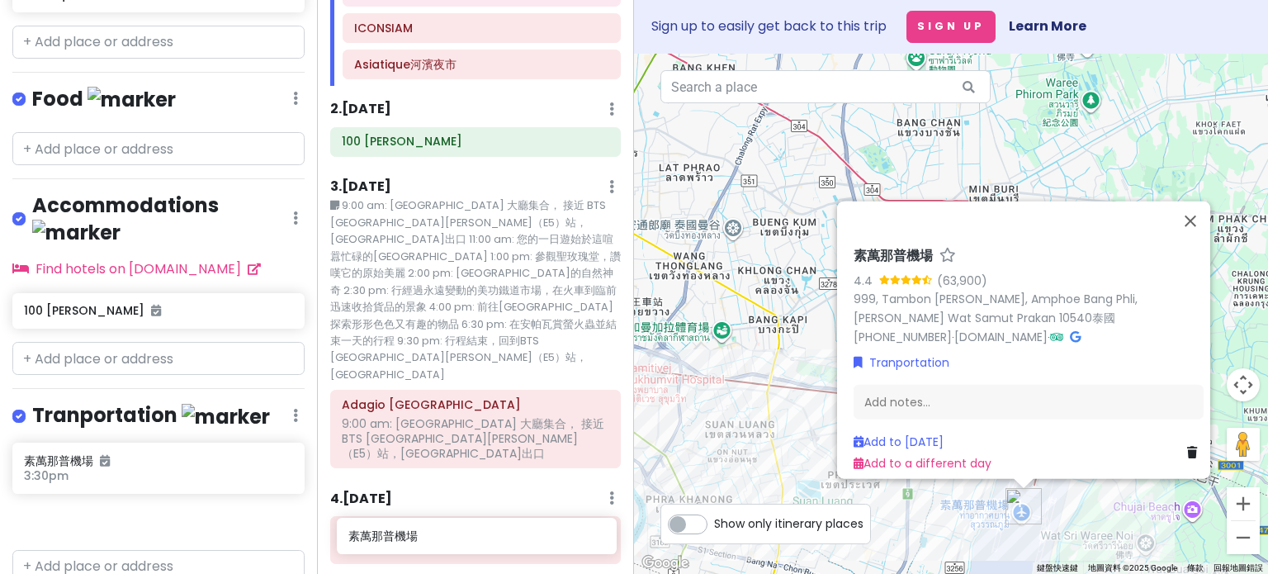
drag, startPoint x: 207, startPoint y: 495, endPoint x: 530, endPoint y: 546, distance: 326.6
click at [530, 546] on div "曼谷 Trip Private Change Dates Make a Copy Delete Trip Go Pro ⚡️ Give Feedback 💡 …" at bounding box center [634, 287] width 1268 height 574
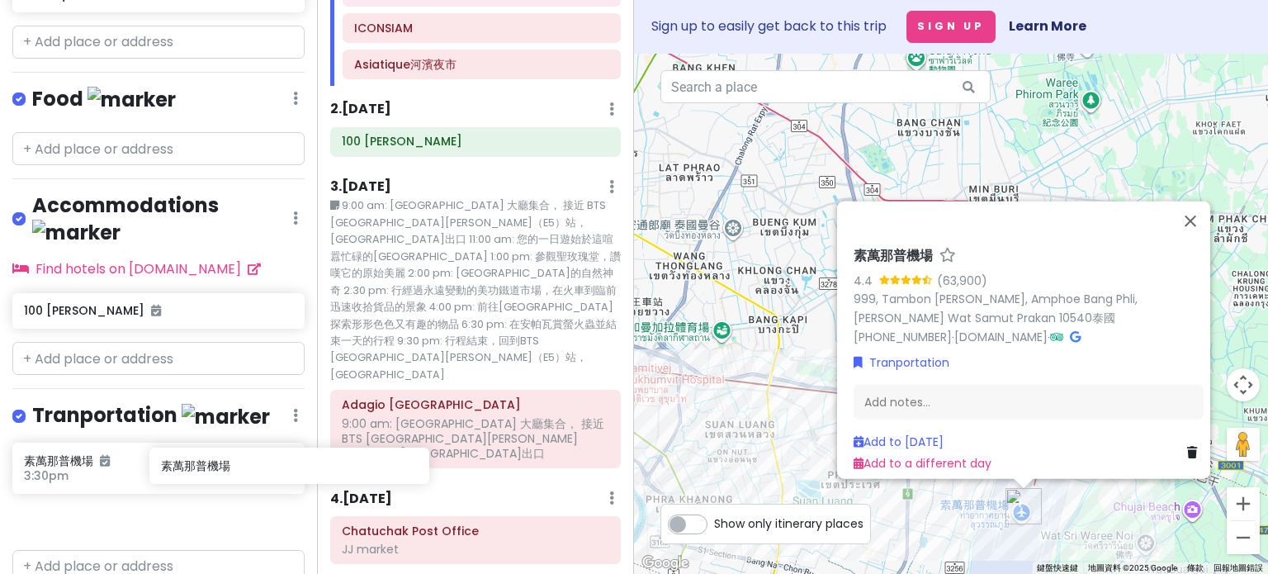
scroll to position [505, 0]
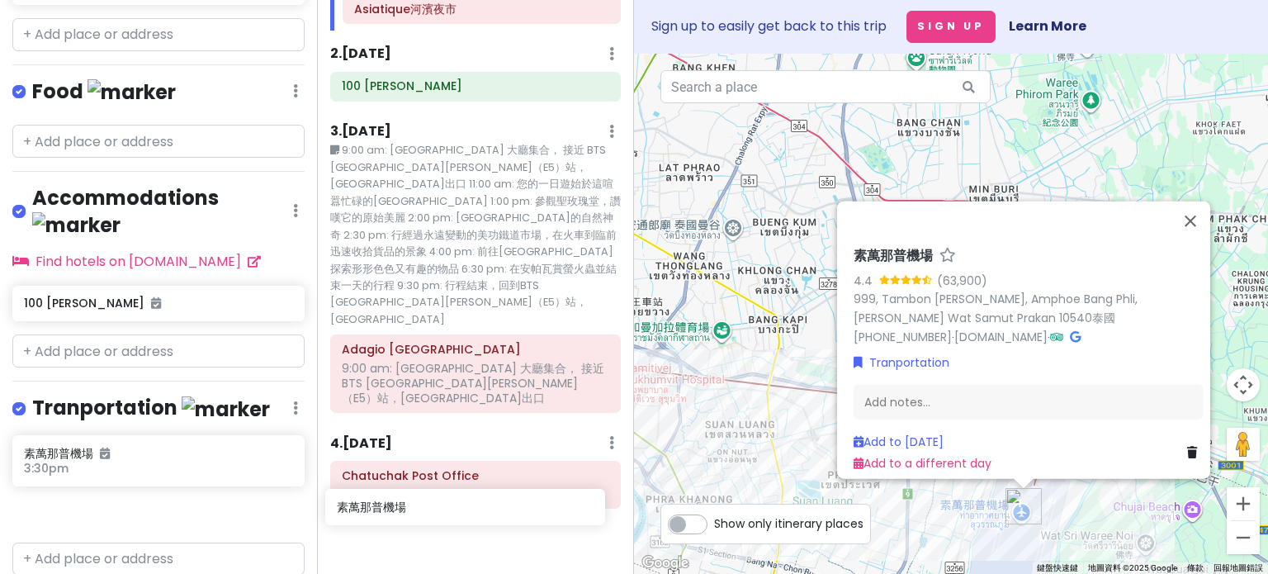
drag, startPoint x: 157, startPoint y: 473, endPoint x: 470, endPoint y: 509, distance: 314.9
click at [470, 509] on div "曼谷 Trip Private Change Dates Make a Copy Delete Trip Go Pro ⚡️ Give Feedback 💡 …" at bounding box center [634, 287] width 1268 height 574
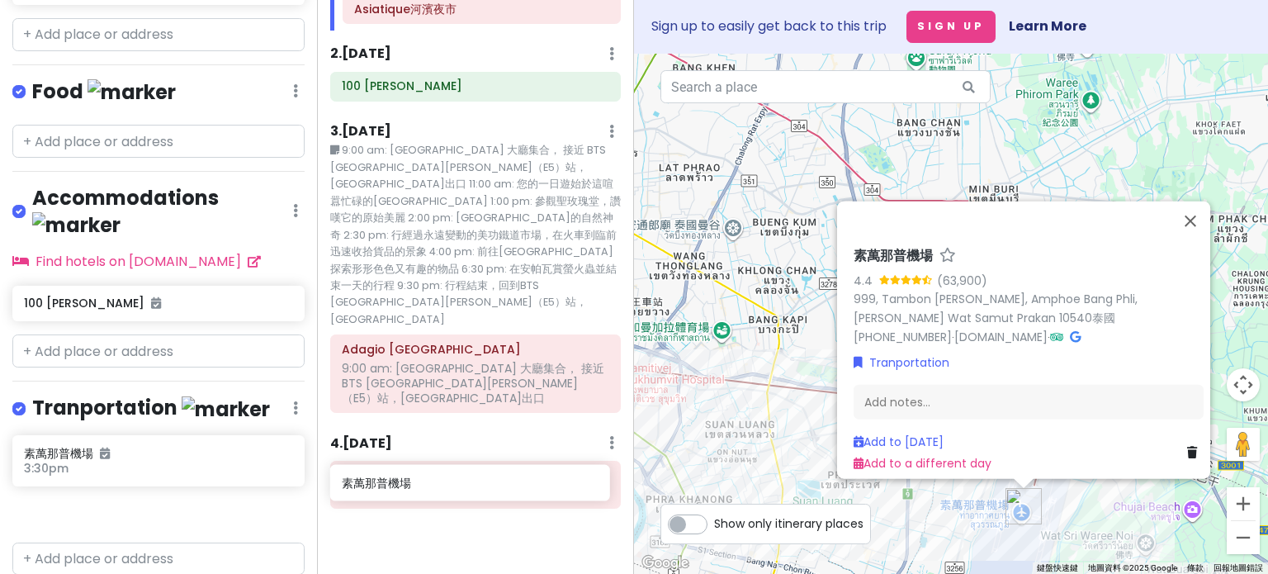
scroll to position [149, 0]
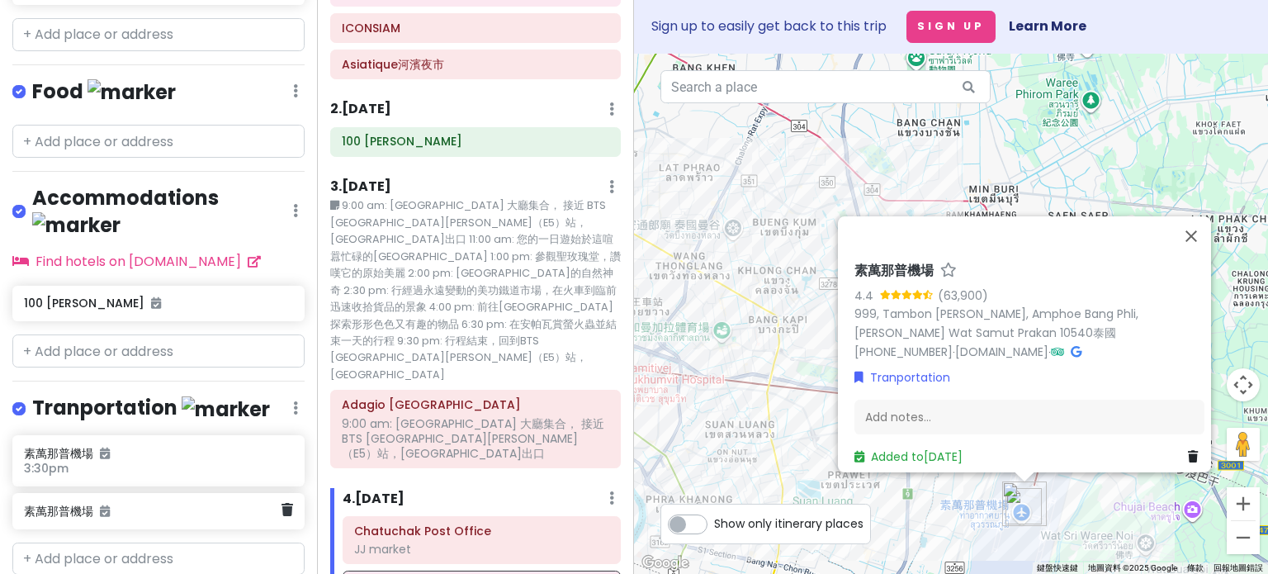
click at [119, 503] on h6 "素萬那普機場" at bounding box center [152, 510] width 257 height 15
click at [578, 567] on icon at bounding box center [584, 585] width 13 height 13
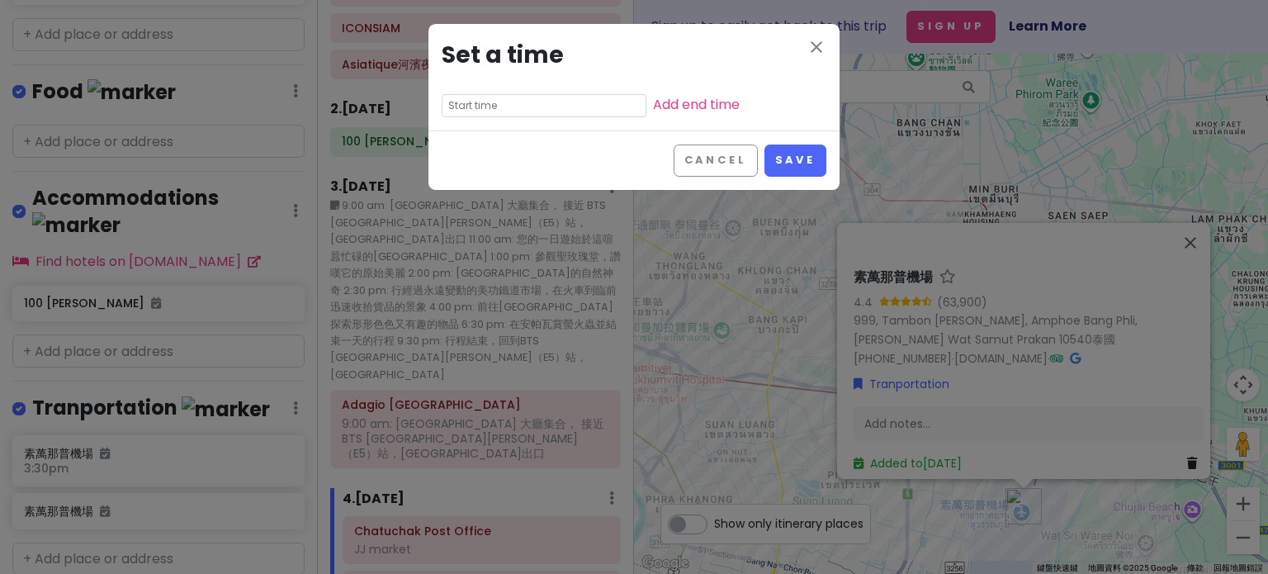
click at [499, 99] on input "text" at bounding box center [544, 105] width 205 height 23
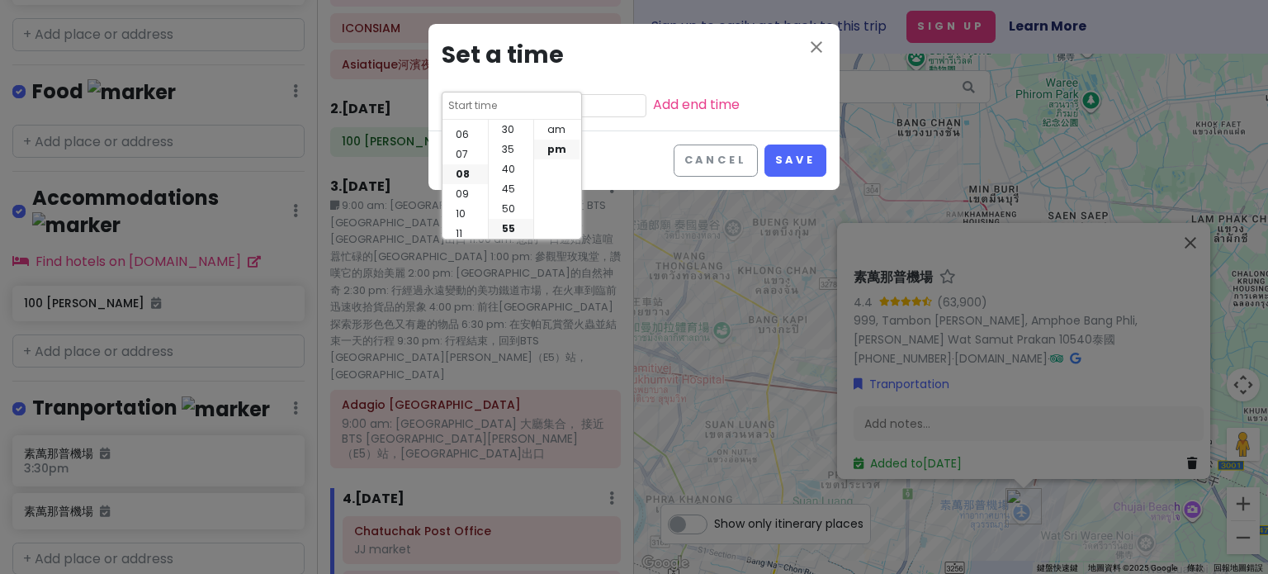
scroll to position [119, 0]
click at [461, 126] on li "06" at bounding box center [464, 130] width 45 height 20
type input "6:55 pm"
click at [514, 130] on li "30" at bounding box center [511, 130] width 45 height 20
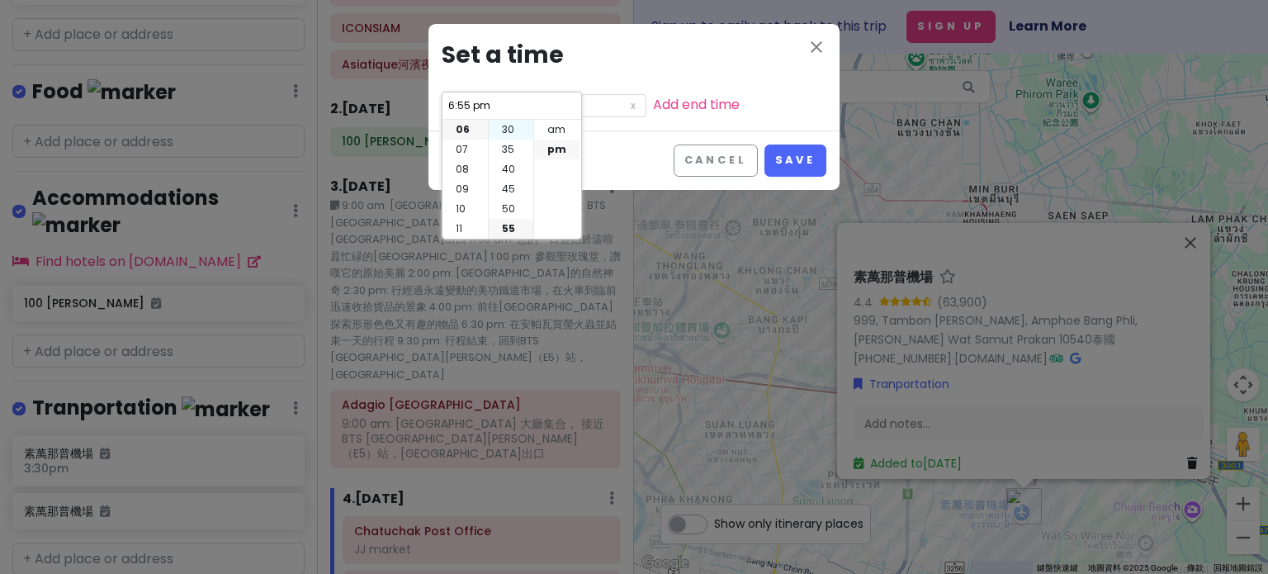
type input "6:30 pm"
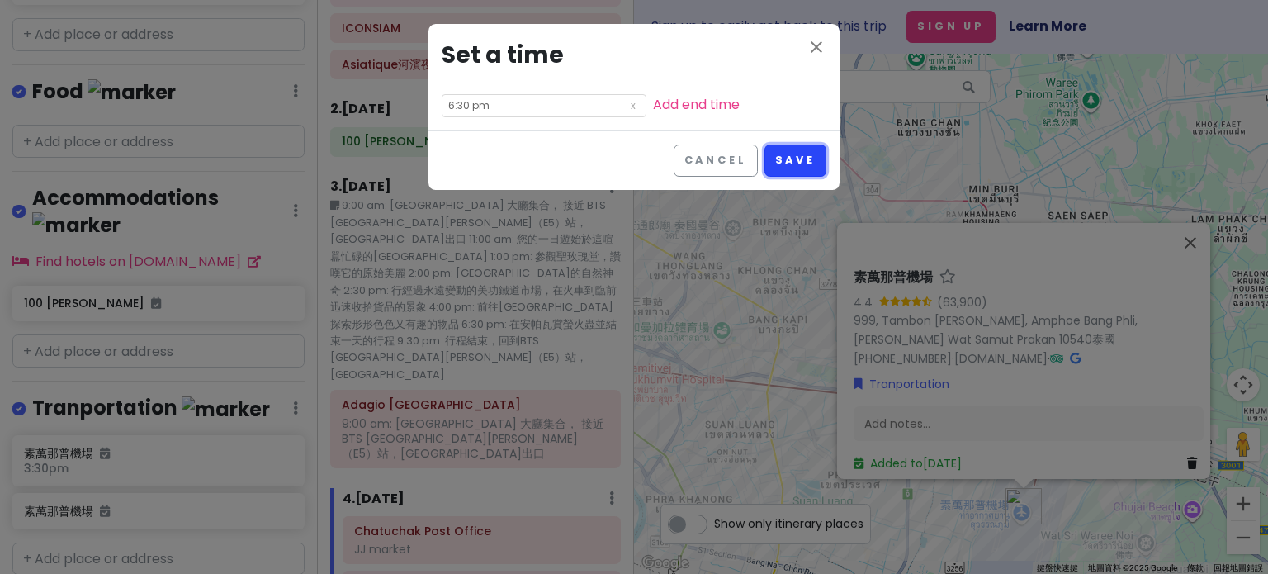
click at [768, 162] on button "Save" at bounding box center [795, 160] width 62 height 32
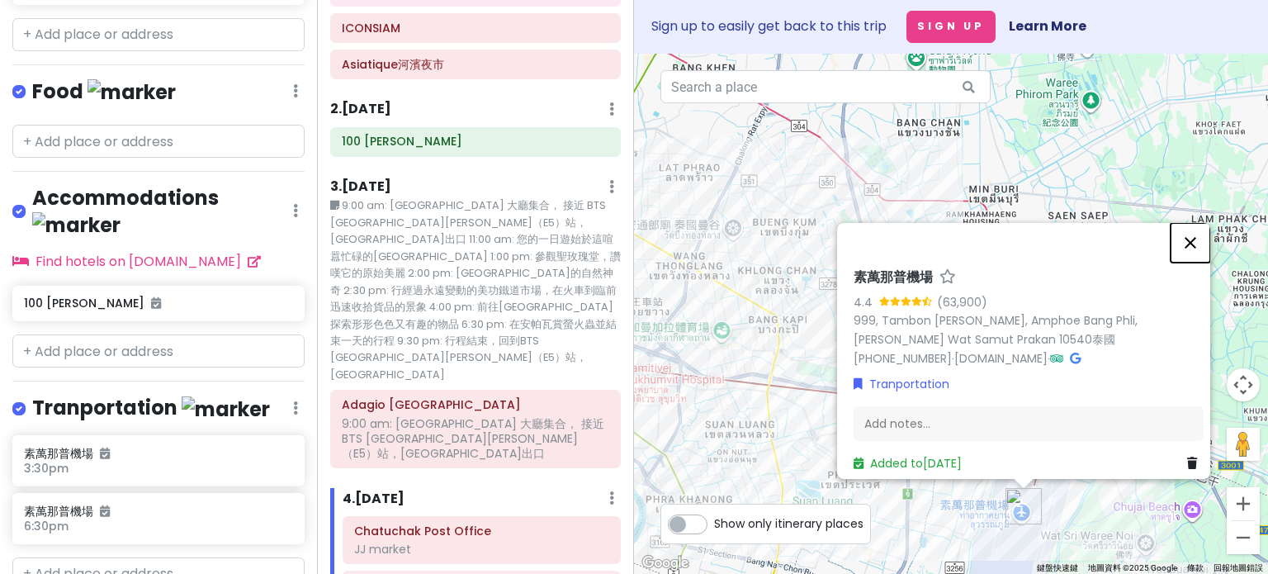
click at [768, 232] on button "關閉" at bounding box center [1190, 243] width 40 height 40
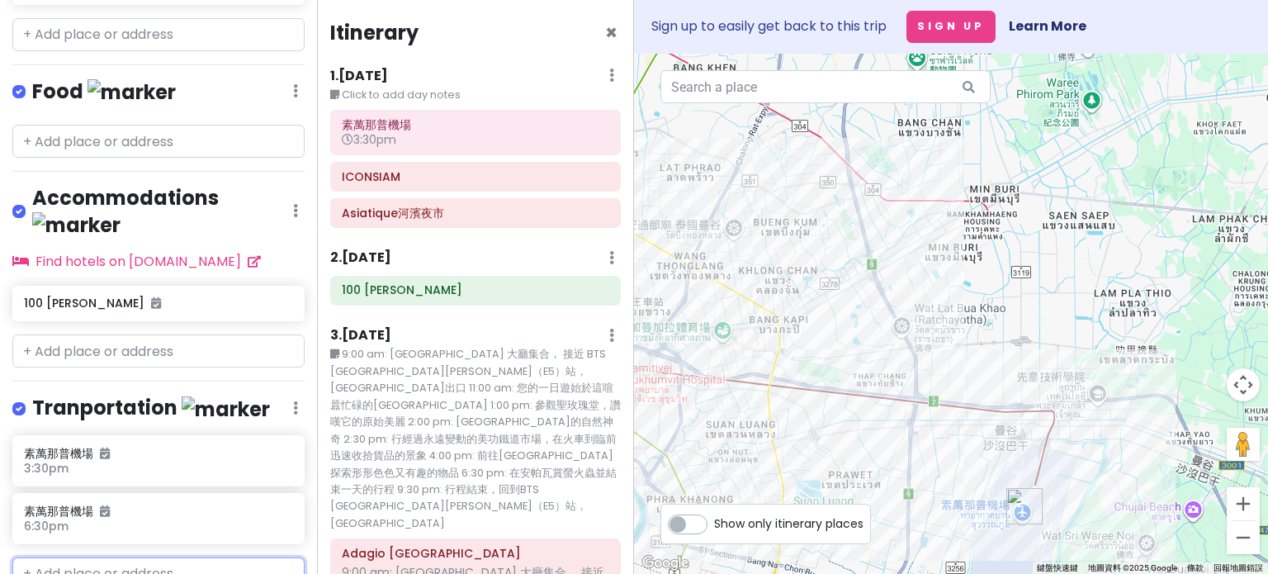
scroll to position [547, 0]
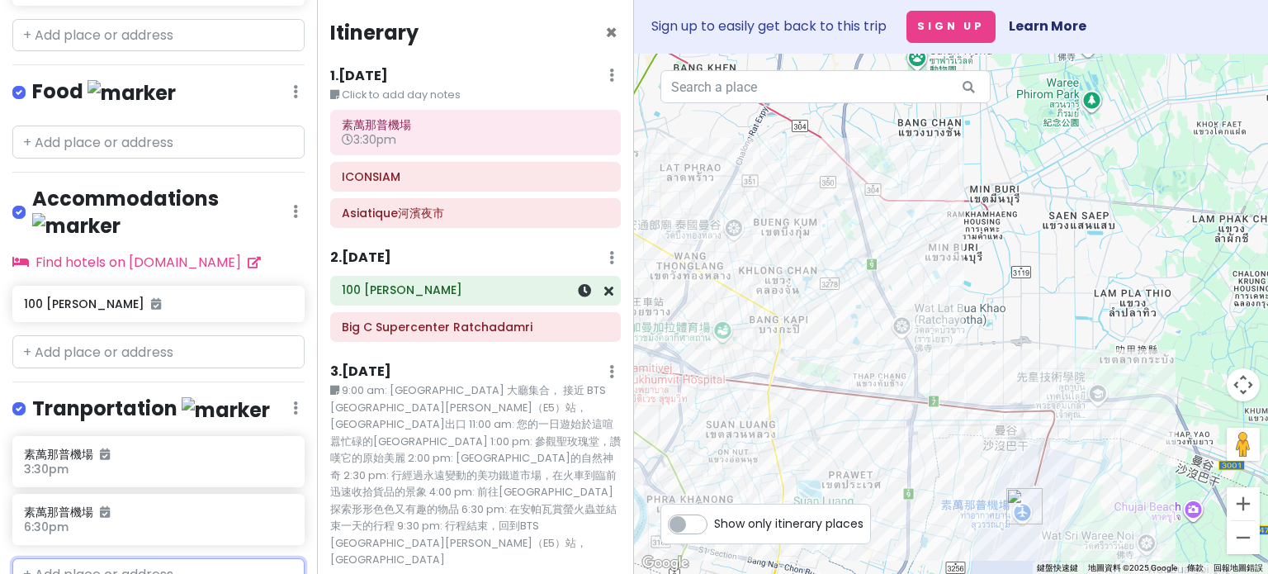
click at [499, 290] on h6 "100 Thanon Witthayu" at bounding box center [475, 289] width 267 height 15
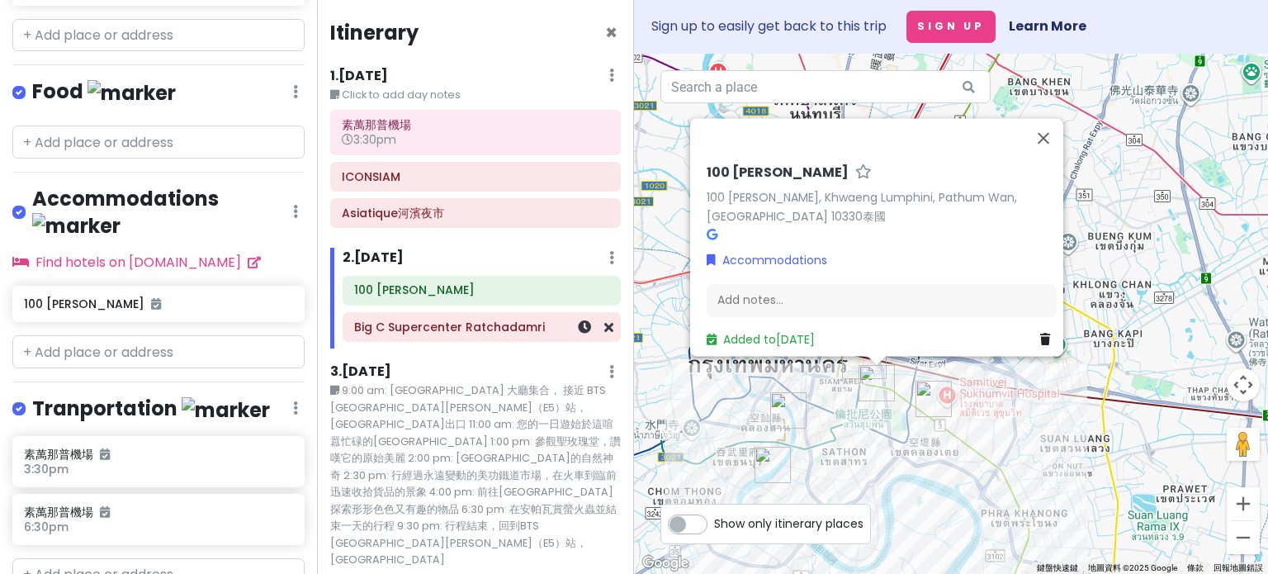
click at [521, 329] on h6 "Big C Supercenter Ratchadamri" at bounding box center [481, 326] width 255 height 15
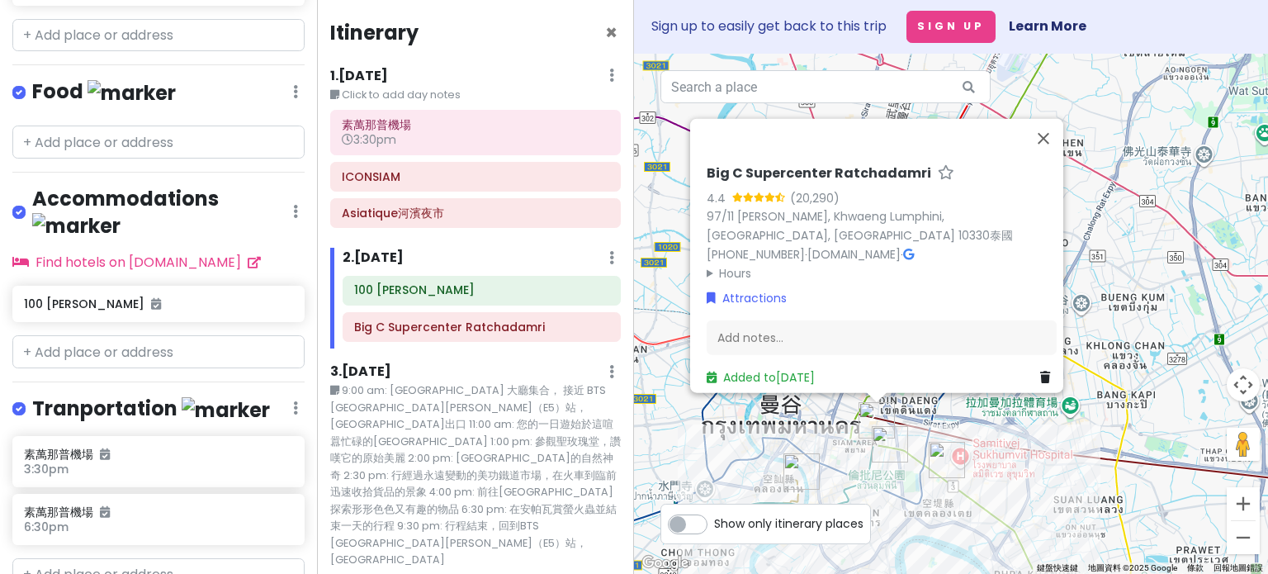
click at [609, 258] on icon at bounding box center [611, 257] width 5 height 13
click at [420, 375] on div "3 . Fri 9/19 Edit Day Notes Delete Day" at bounding box center [475, 376] width 291 height 28
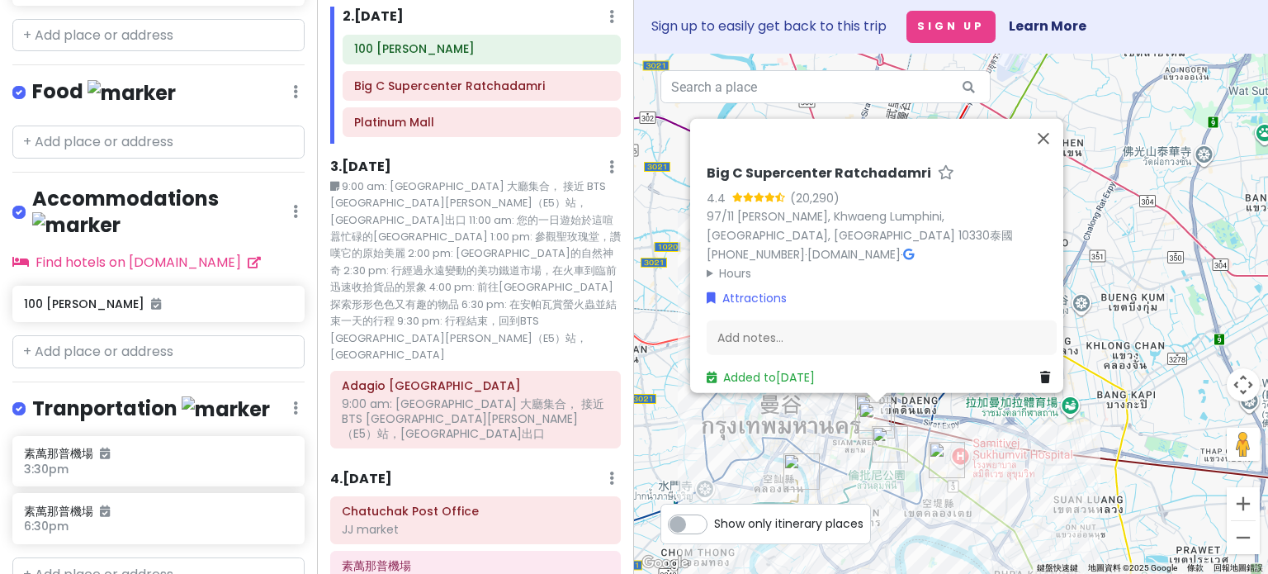
scroll to position [272, 0]
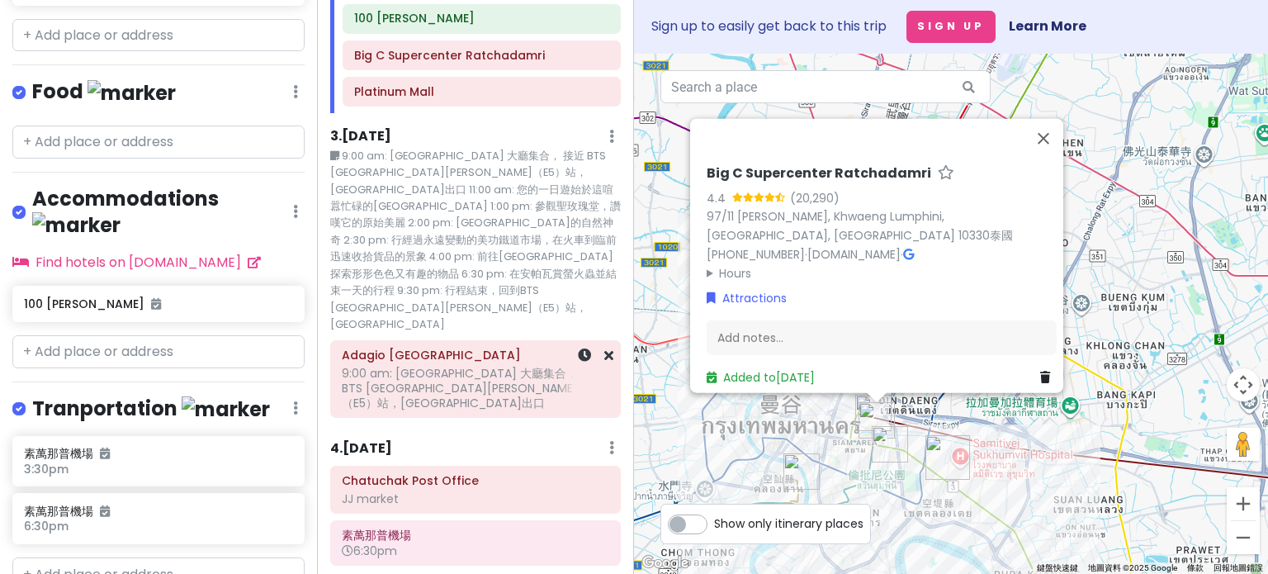
click at [503, 366] on div "9:00 am: Adagio Bangkok hotel 大廳集合， 接近 BTS Phrom Phong（E5）站，三號出口" at bounding box center [475, 388] width 267 height 45
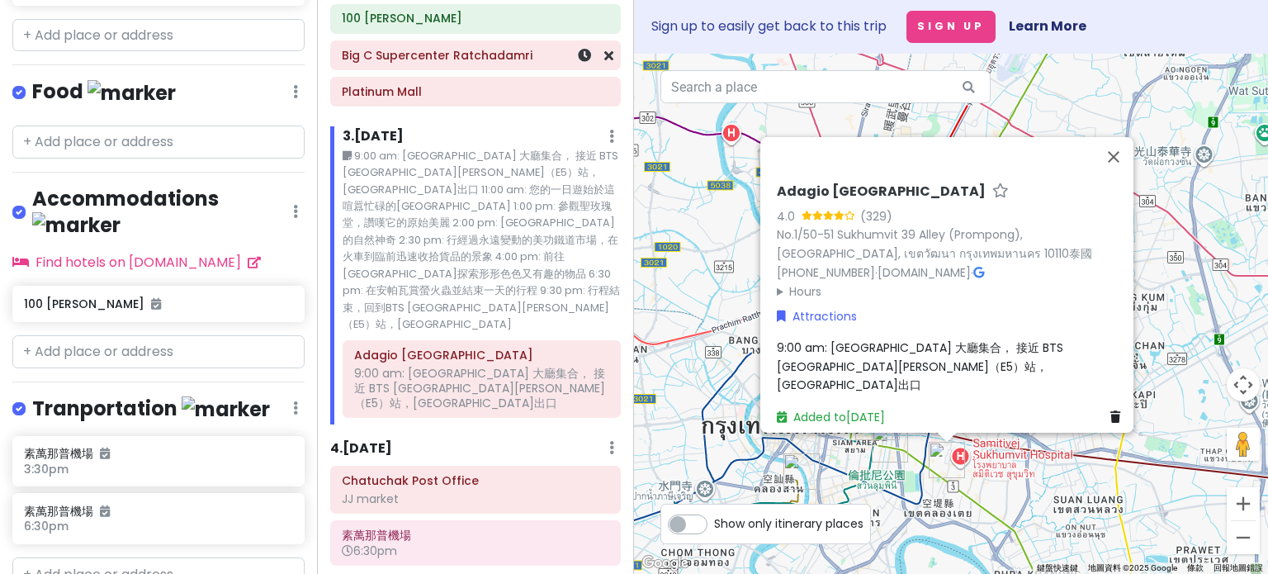
click at [501, 63] on div "Big C Supercenter Ratchadamri" at bounding box center [475, 55] width 267 height 23
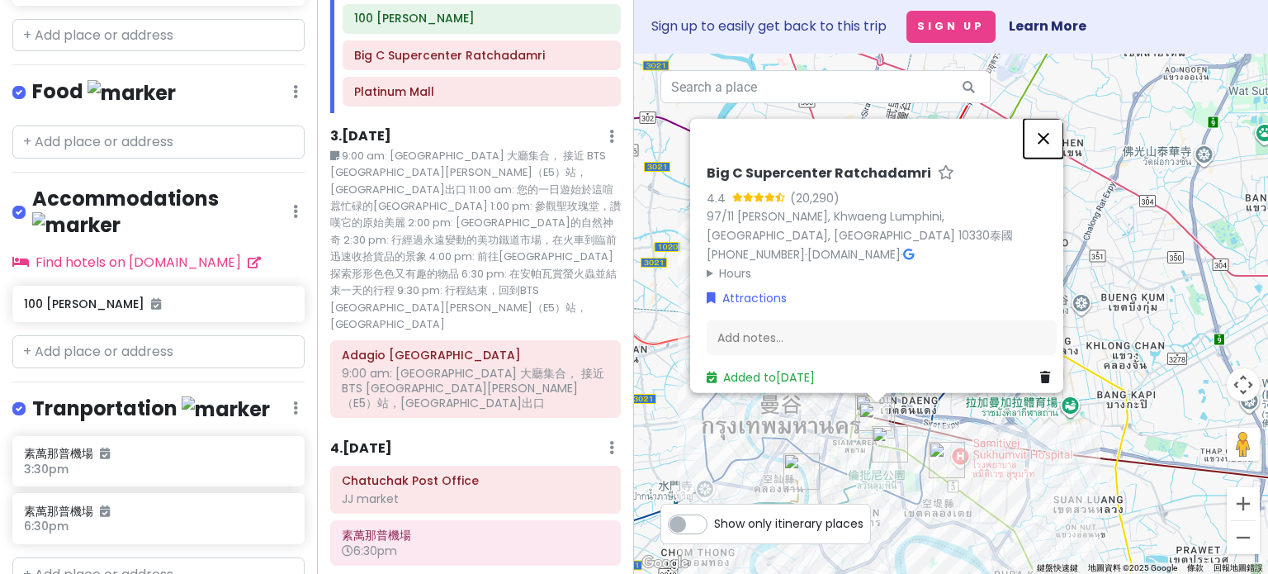
click at [768, 131] on button "關閉" at bounding box center [1043, 139] width 40 height 40
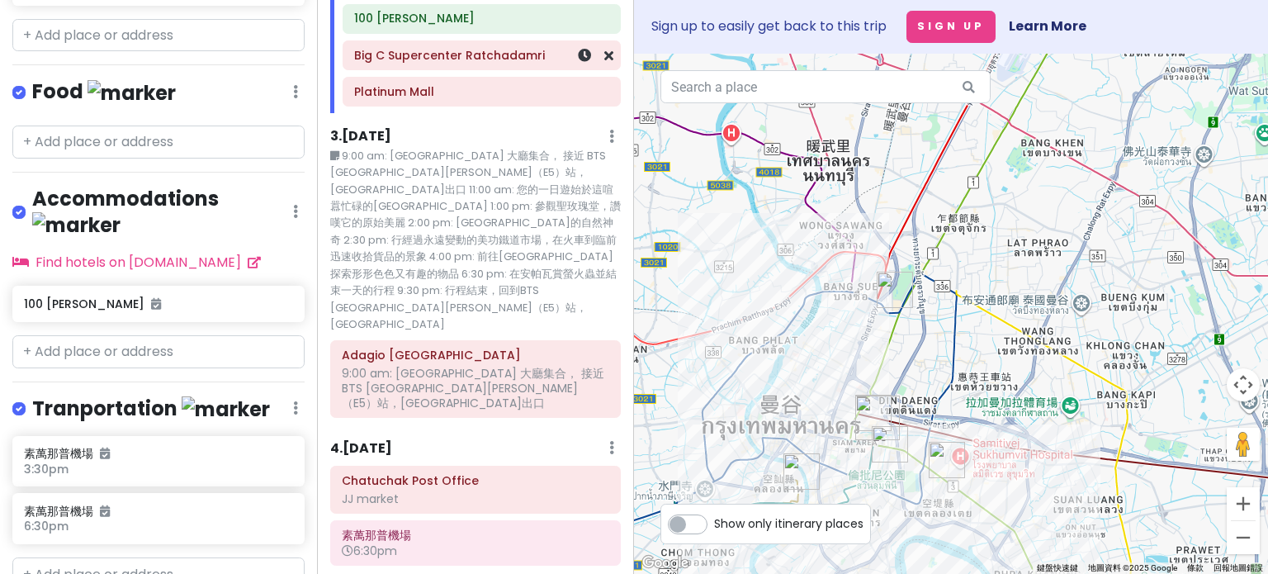
click at [497, 60] on h6 "Big C Supercenter Ratchadamri" at bounding box center [481, 55] width 255 height 15
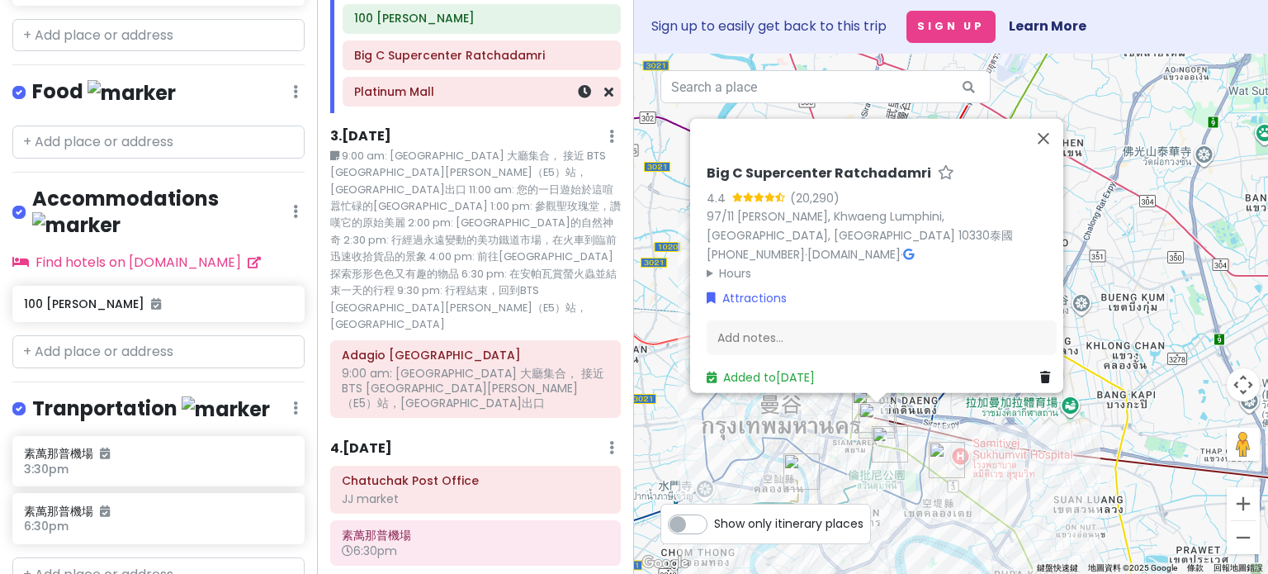
click at [540, 90] on h6 "Platinum Mall" at bounding box center [481, 91] width 255 height 15
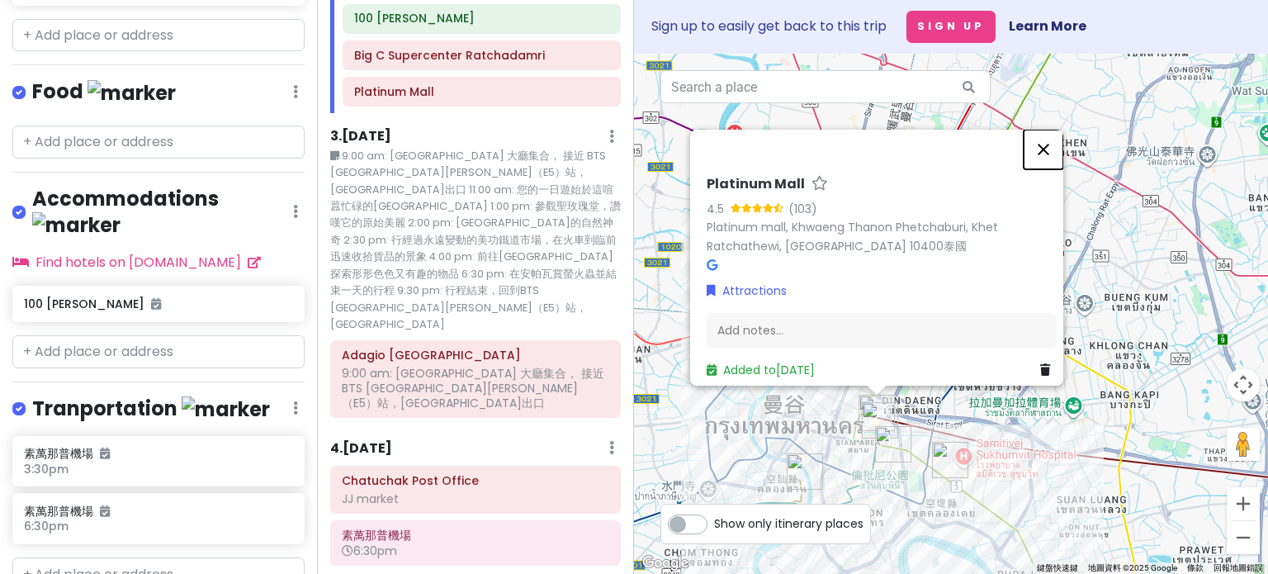
click at [768, 132] on button "關閉" at bounding box center [1043, 150] width 40 height 40
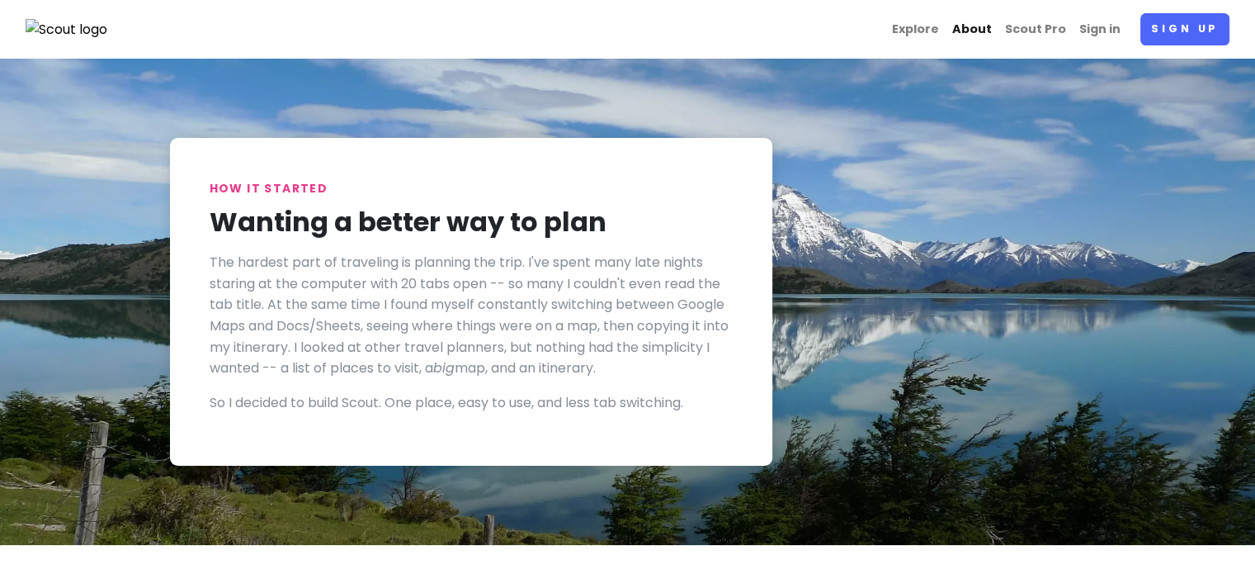
click at [985, 24] on link "About" at bounding box center [972, 29] width 53 height 32
click at [936, 22] on link "Explore" at bounding box center [916, 29] width 60 height 32
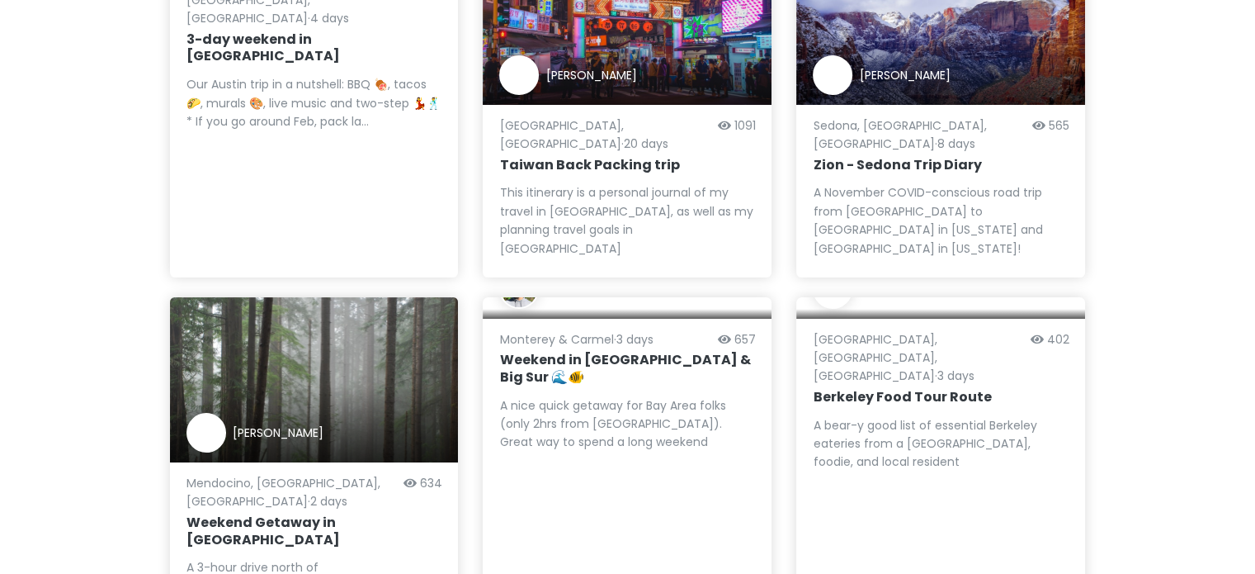
scroll to position [249, 0]
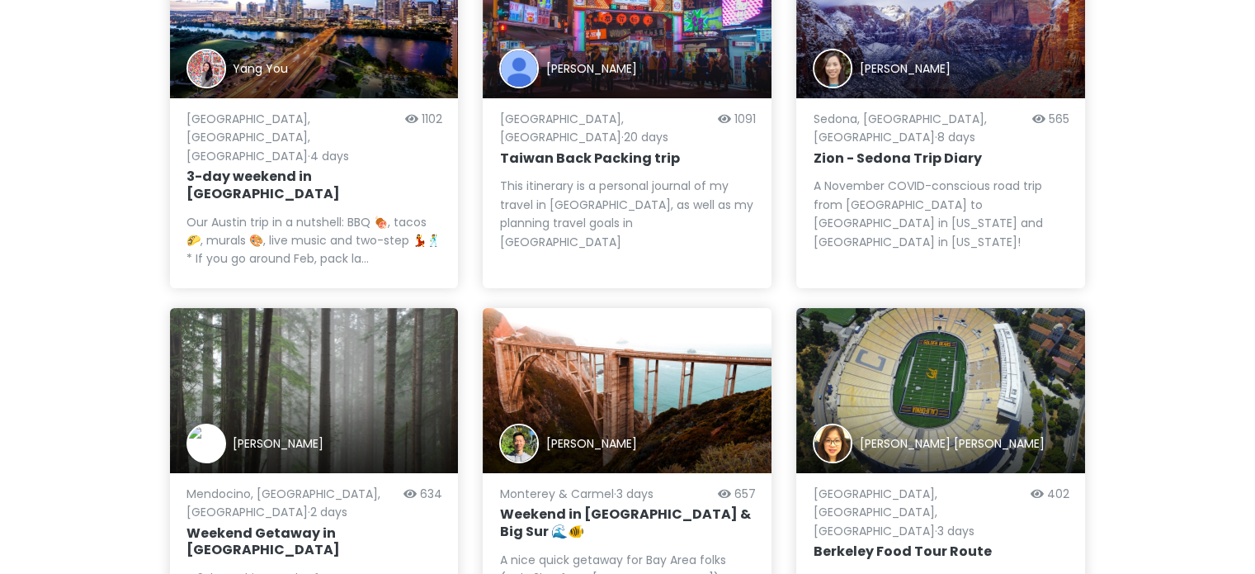
click at [667, 551] on div "A nice quick getaway for Bay Area folks (only 2hrs from San Francisco). Great w…" at bounding box center [627, 578] width 256 height 55
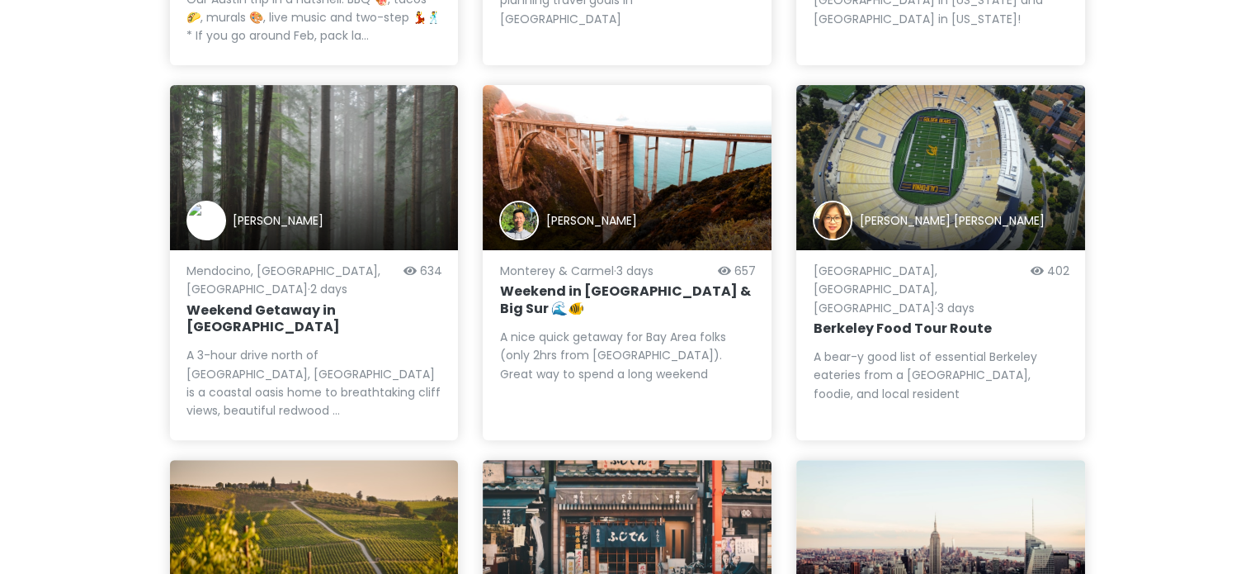
scroll to position [0, 0]
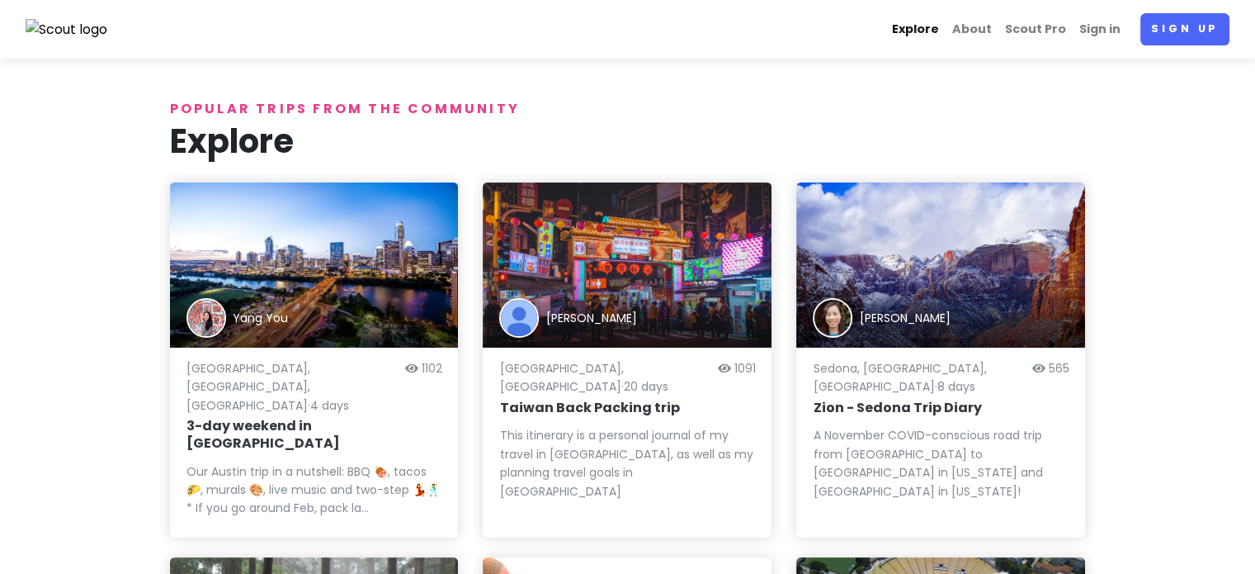
click at [928, 25] on link "Explore" at bounding box center [916, 29] width 60 height 32
click at [102, 31] on img at bounding box center [67, 29] width 83 height 21
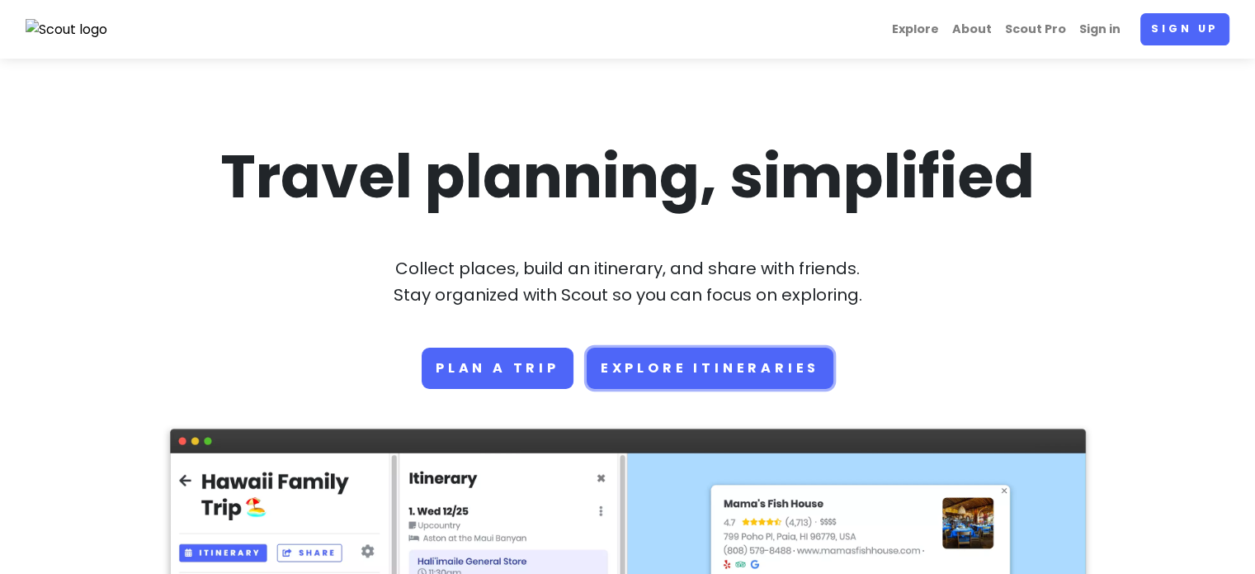
click at [725, 368] on link "Explore Itineraries" at bounding box center [710, 367] width 247 height 41
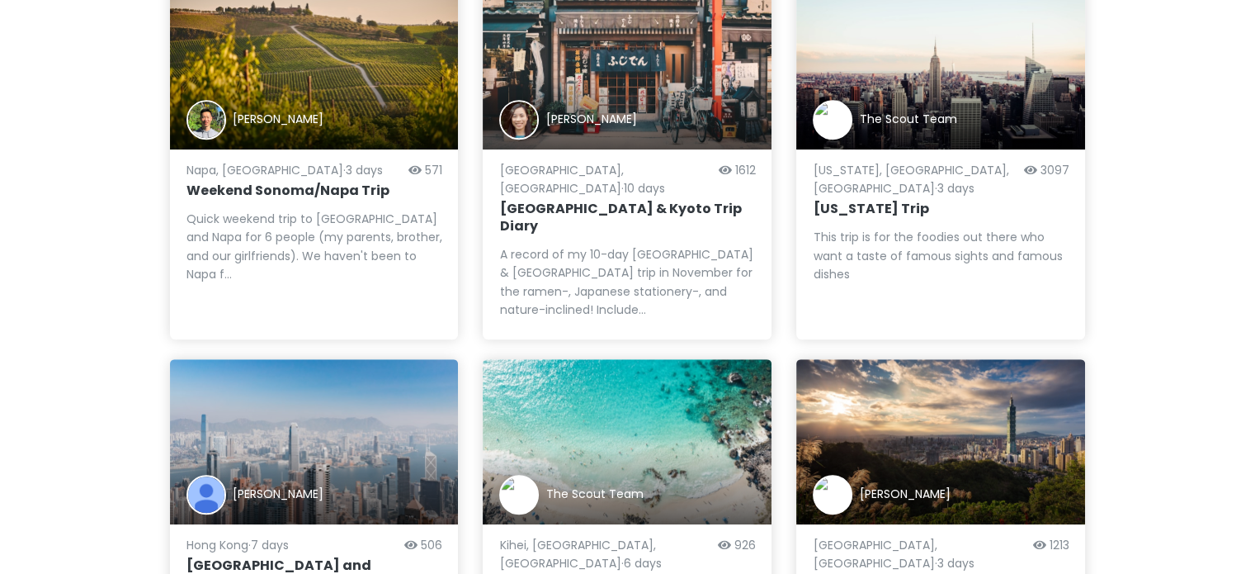
scroll to position [947, 0]
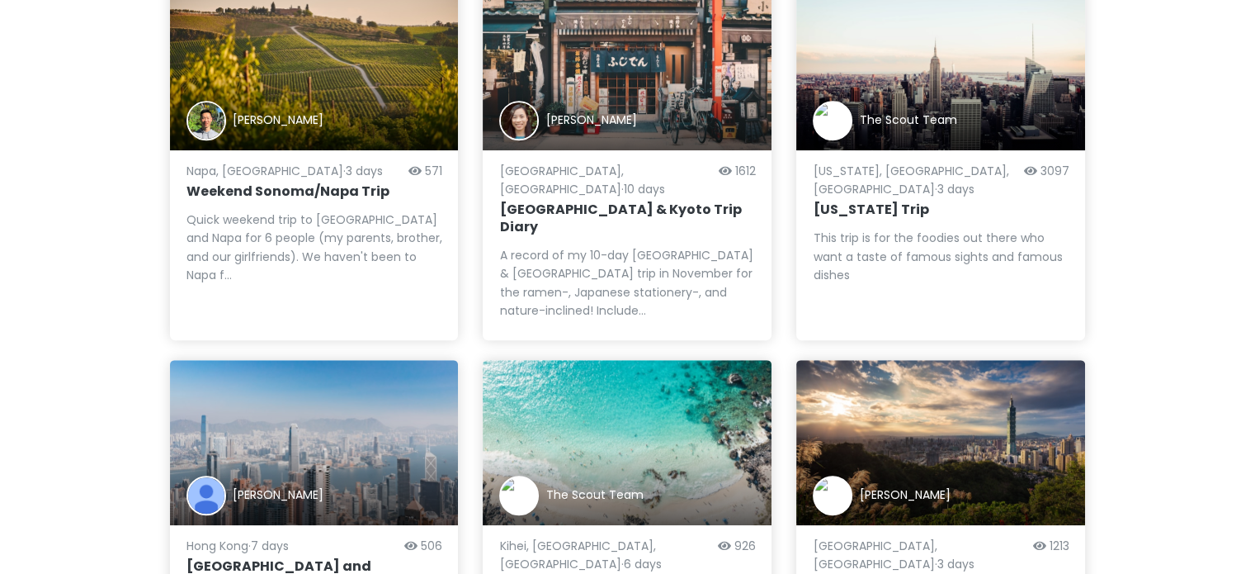
click at [347, 558] on h6 "Hong Kong and Macau Trip" at bounding box center [315, 575] width 256 height 35
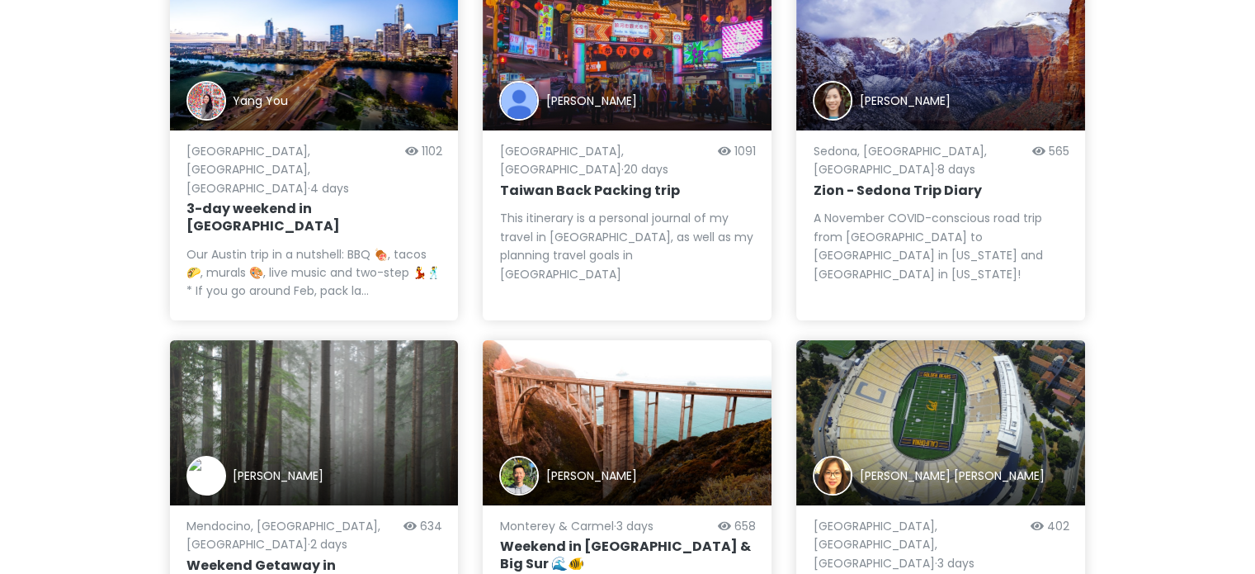
scroll to position [0, 0]
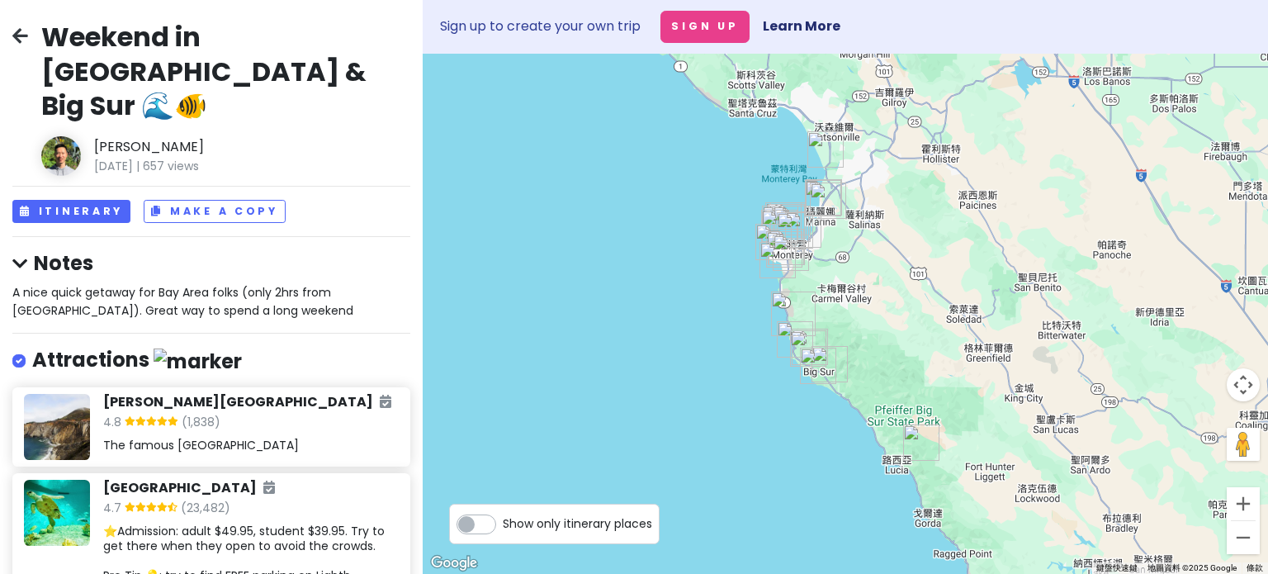
click at [349, 399] on div "Bixby Creek Bridge 4.8 (1,838) The famous Big Sur Bridge" at bounding box center [250, 427] width 295 height 66
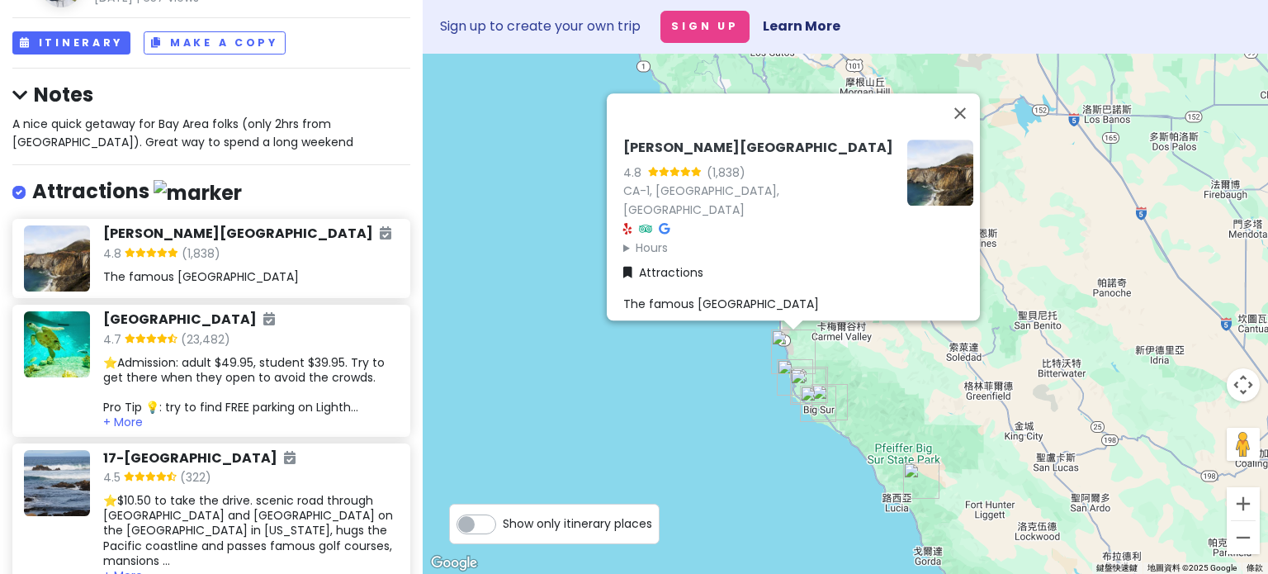
scroll to position [172, 0]
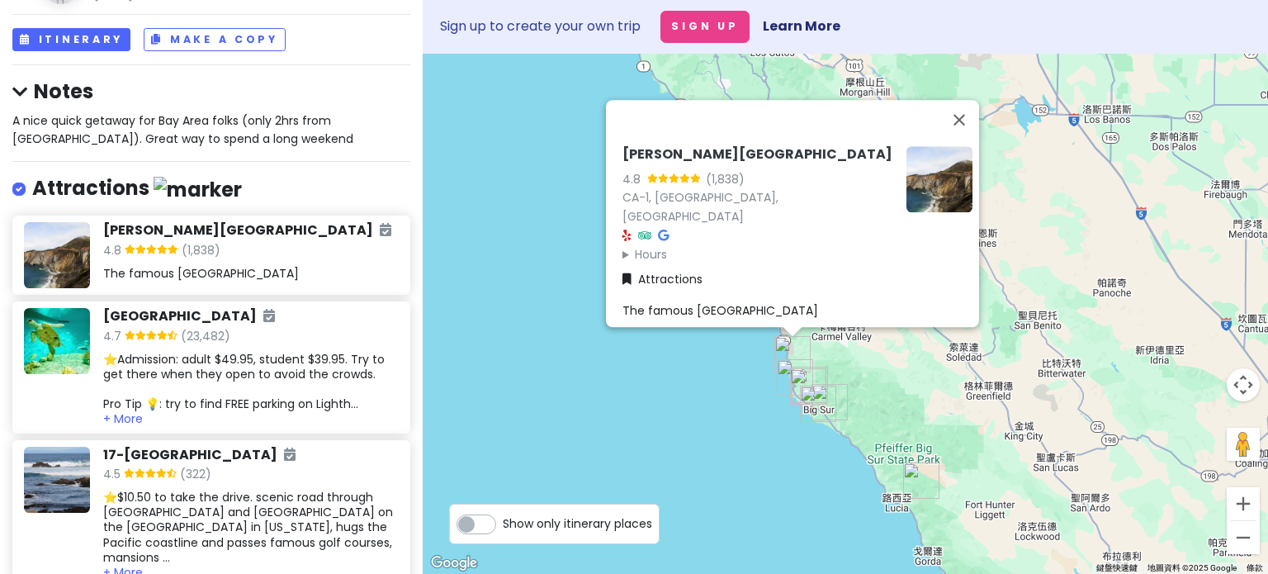
click at [320, 352] on div "⭐️Admission: adult $49.95, student $39.95. Try to get there when they open to a…" at bounding box center [250, 382] width 295 height 60
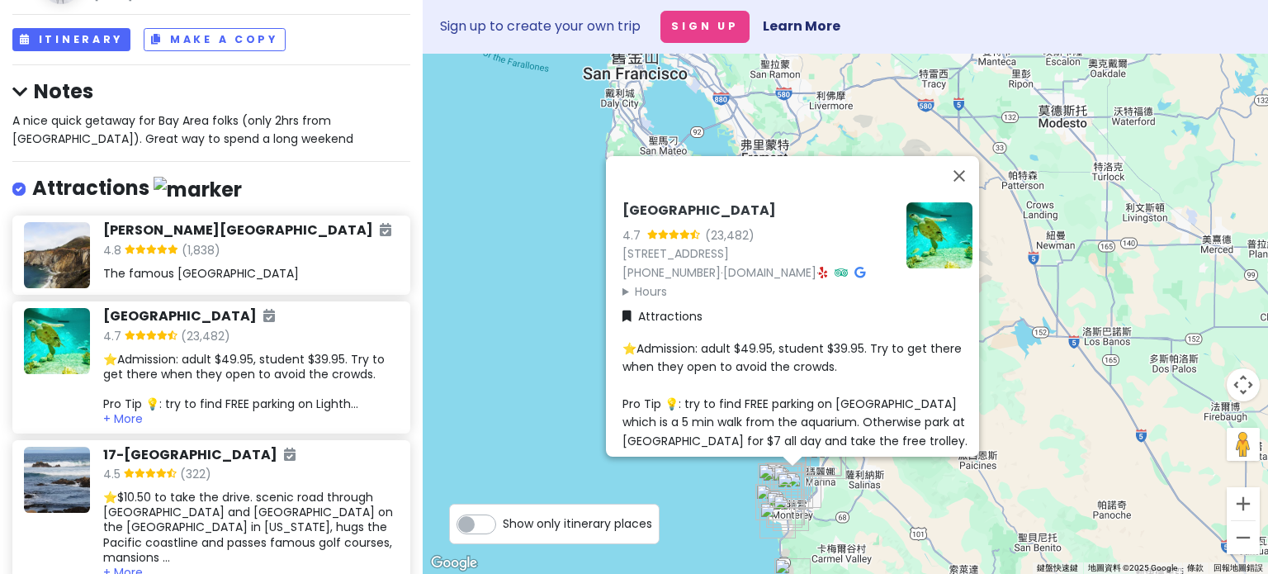
click at [266, 465] on div "4.5 (322)" at bounding box center [250, 475] width 295 height 21
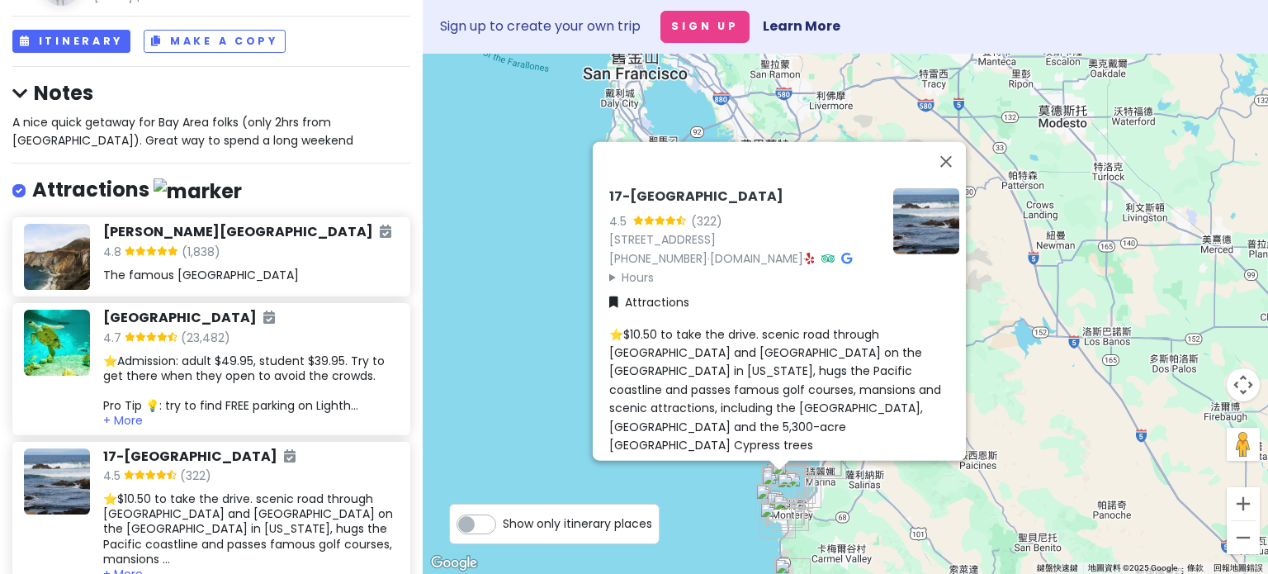
scroll to position [0, 0]
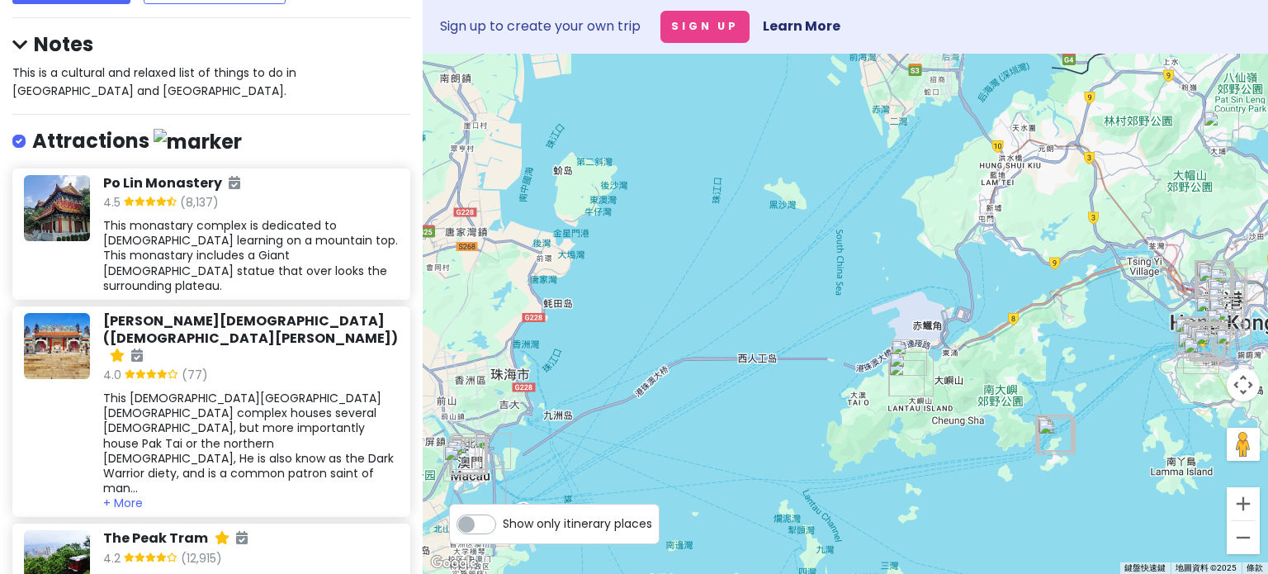
scroll to position [191, 0]
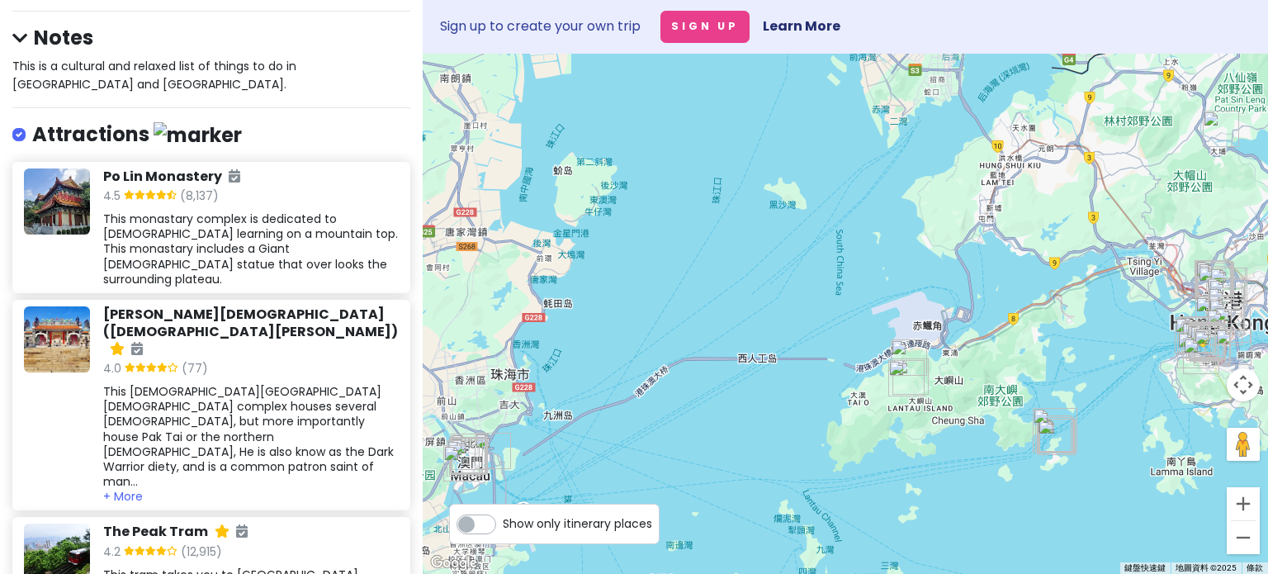
click at [277, 384] on div "This Taoist temple complex houses several gods, but more importantly house Pak …" at bounding box center [250, 436] width 295 height 105
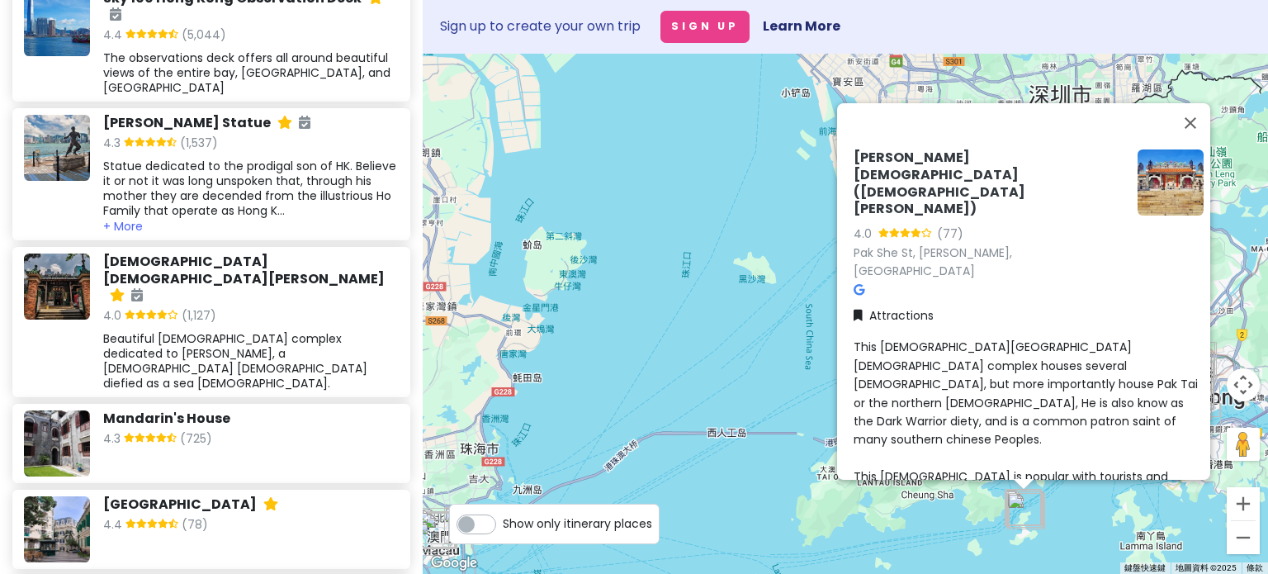
scroll to position [1650, 0]
click at [248, 403] on div "Mandarin's House 4.3 (725)" at bounding box center [211, 442] width 398 height 79
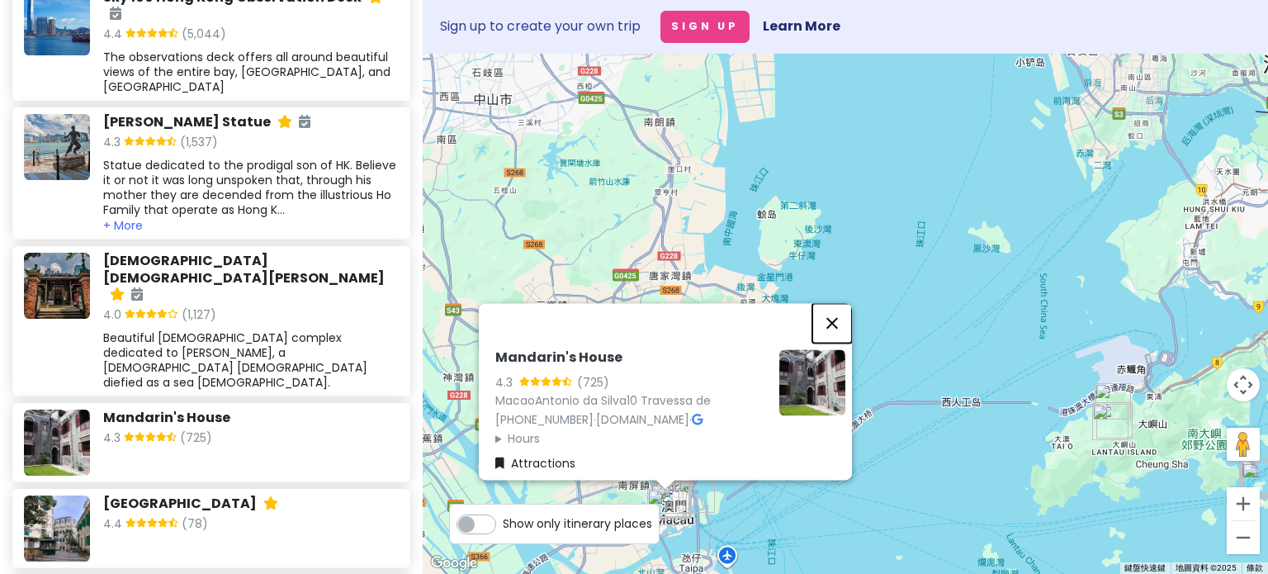
click at [843, 306] on button "關閉" at bounding box center [832, 324] width 40 height 40
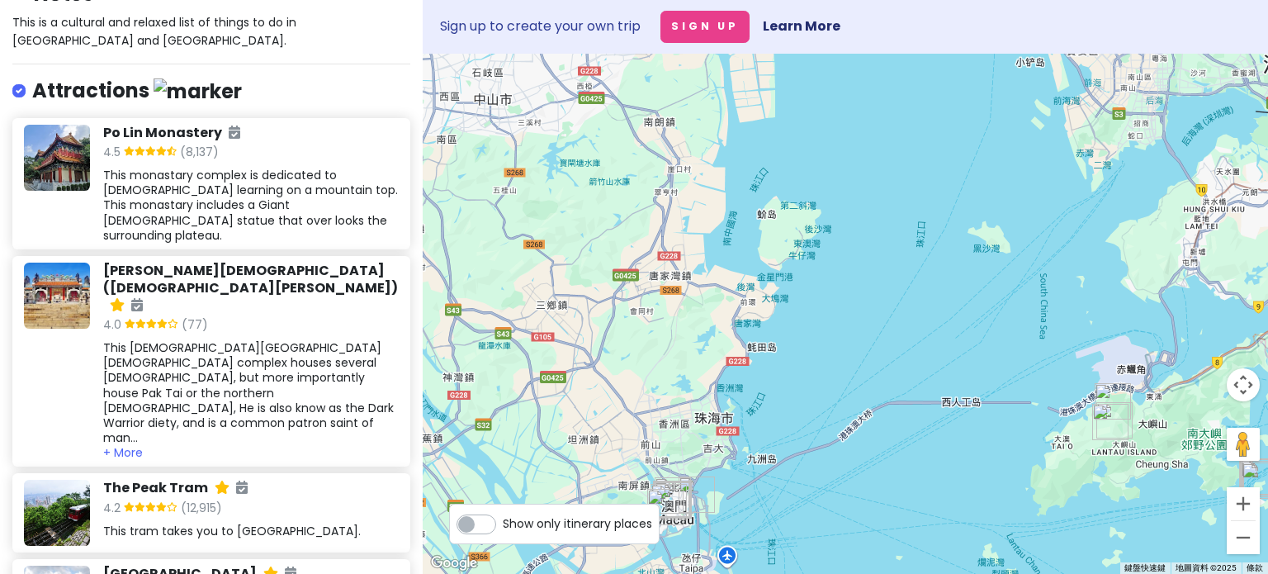
scroll to position [0, 0]
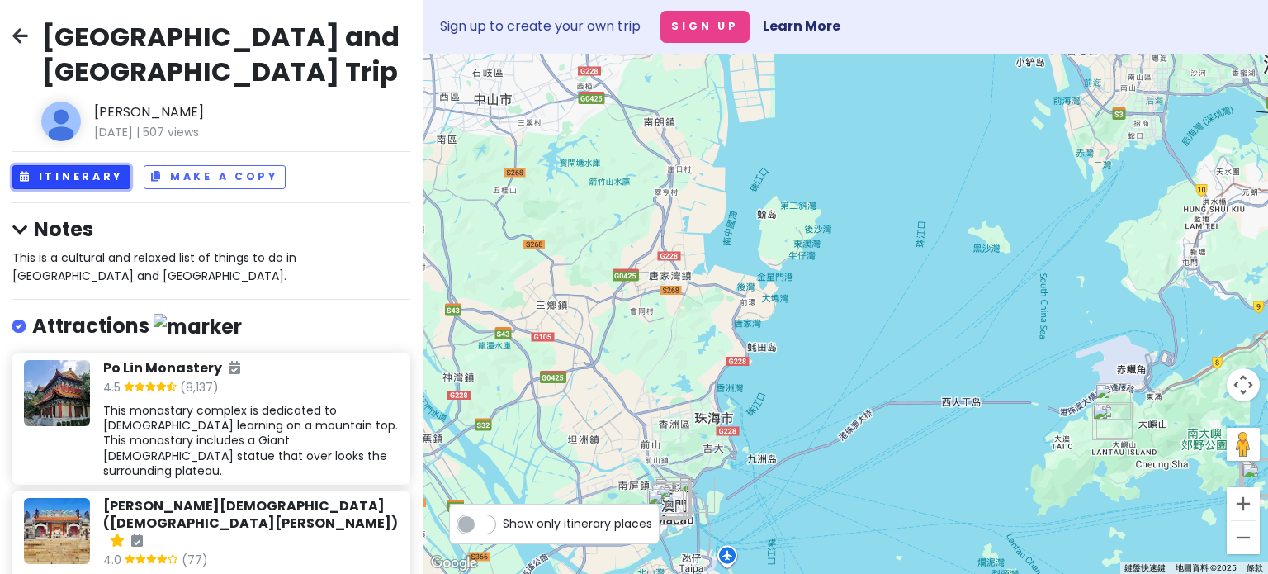
click at [92, 167] on button "Itinerary" at bounding box center [71, 177] width 118 height 24
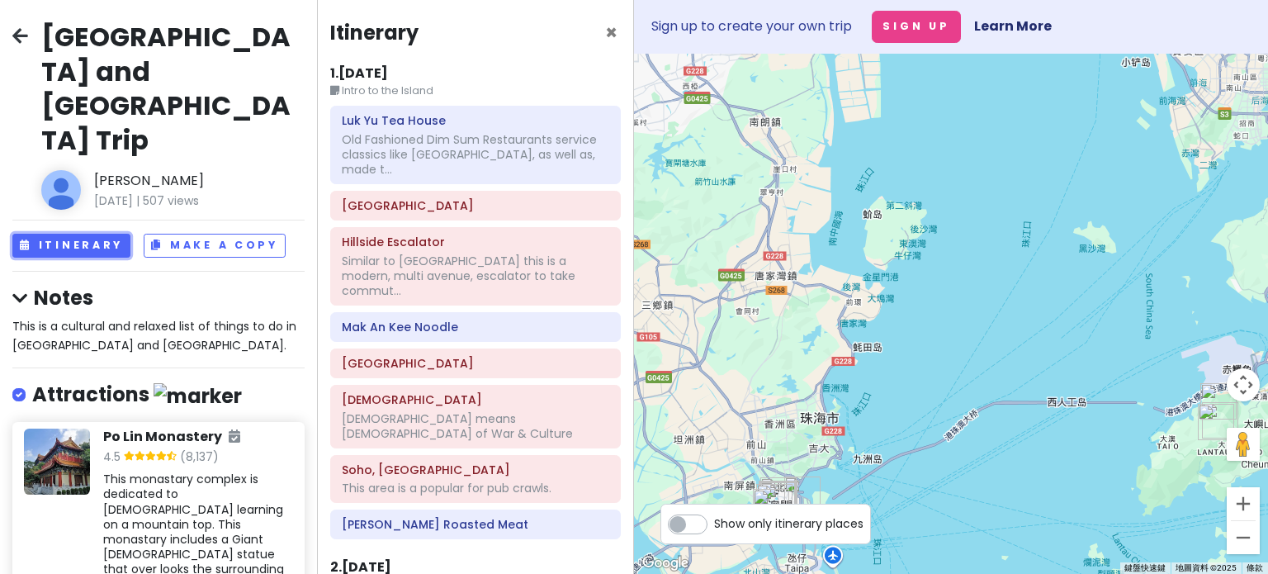
click at [484, 153] on div "Old Fashioned Dim Sum Restaurants service classics like Har Gao, as well as, ma…" at bounding box center [475, 154] width 267 height 45
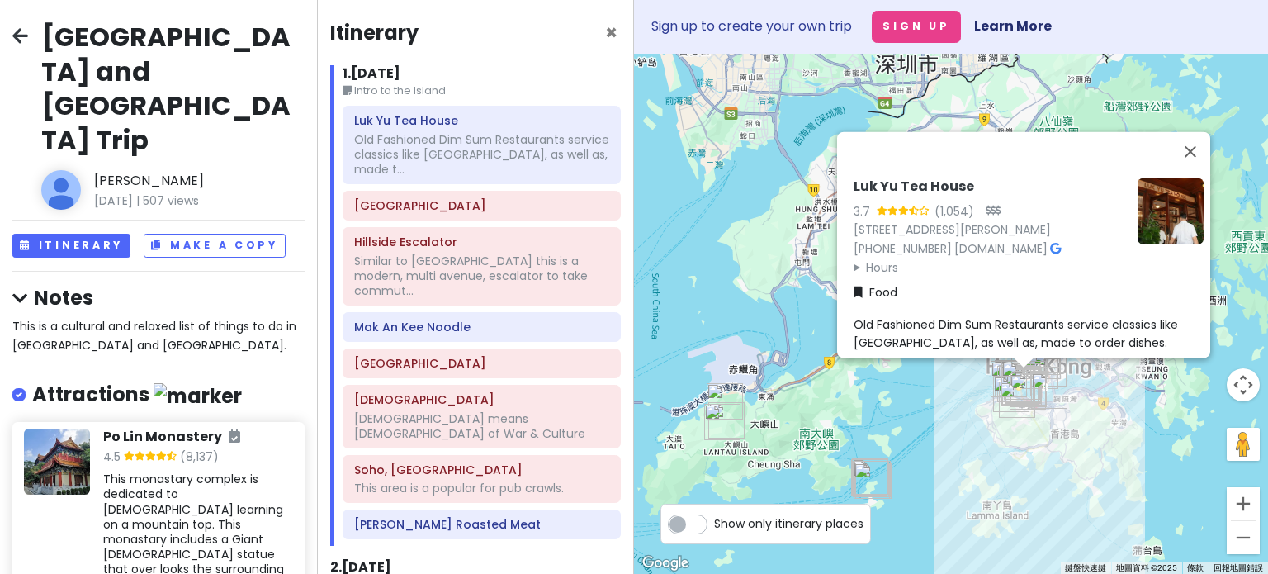
click at [451, 211] on h6 "Stone Slab Street" at bounding box center [481, 205] width 255 height 15
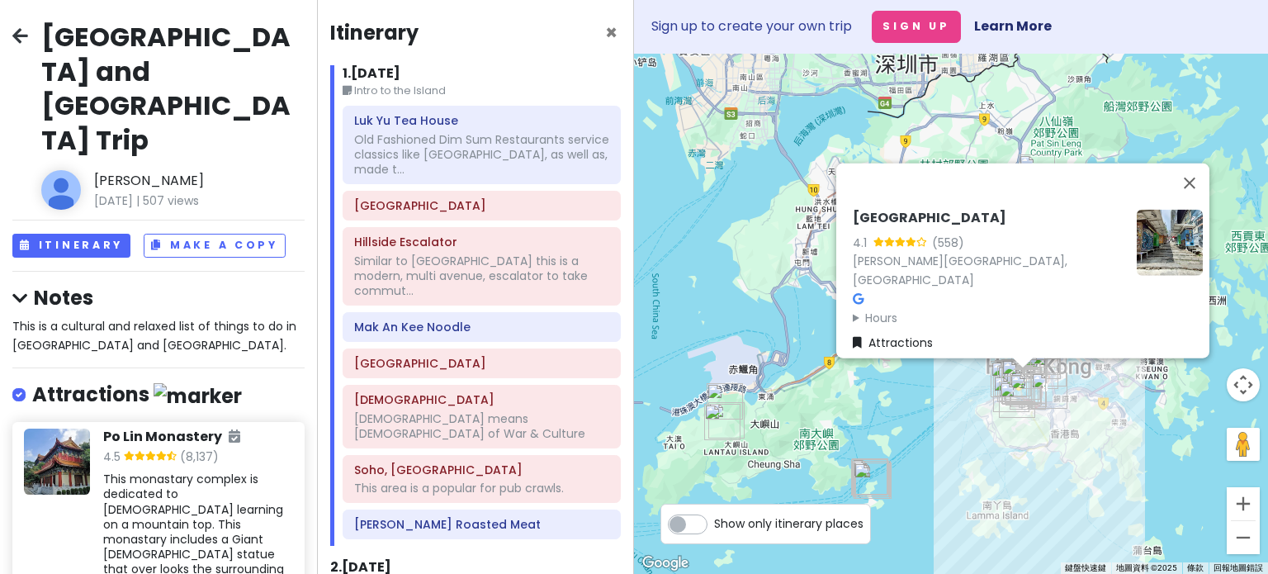
click at [454, 228] on div "Hillside Escalator Similar to Stone Slab street this is a modern, multi avenue,…" at bounding box center [481, 266] width 277 height 77
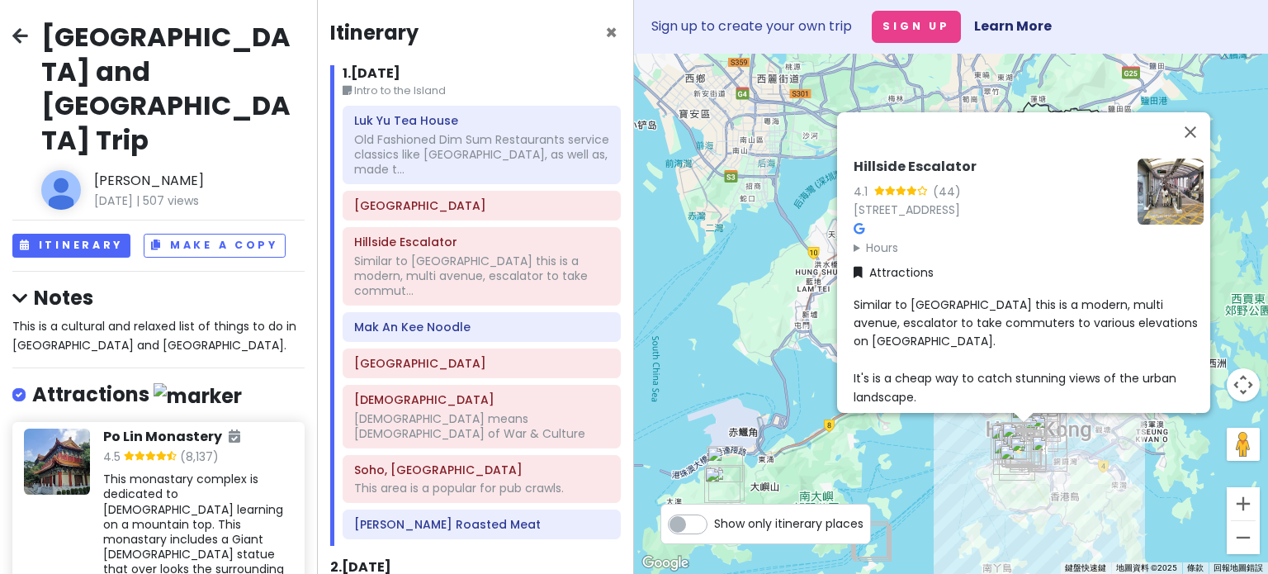
click at [472, 257] on div "Similar to Stone Slab street this is a modern, multi avenue, escalator to take …" at bounding box center [481, 275] width 255 height 45
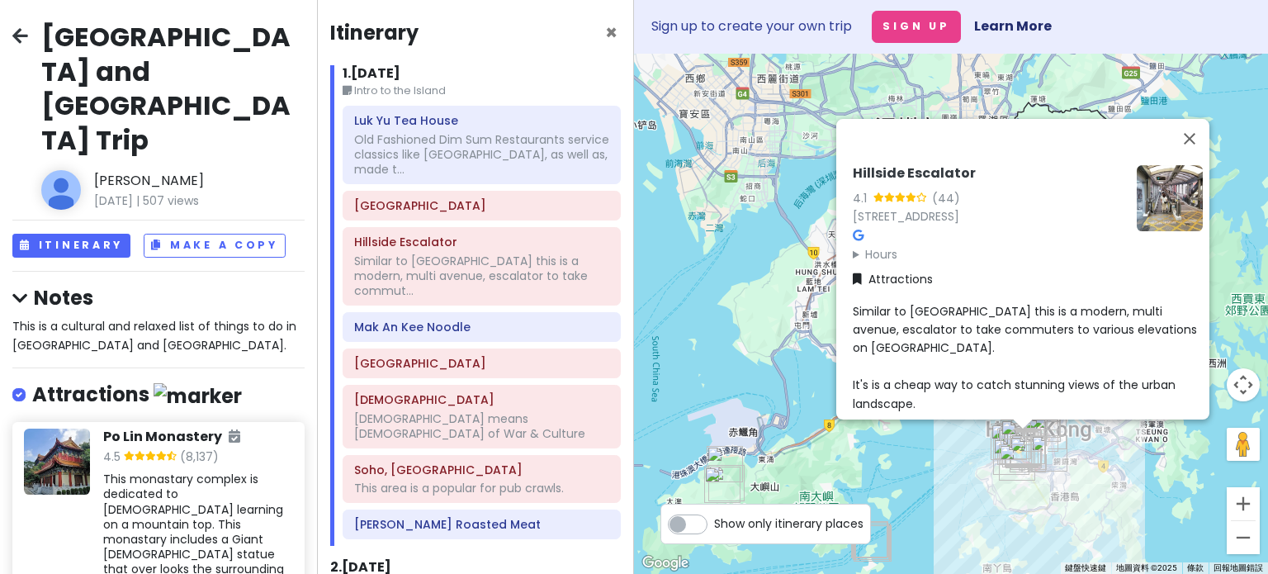
click at [446, 326] on h6 "Mak An Kee Noodle" at bounding box center [481, 326] width 255 height 15
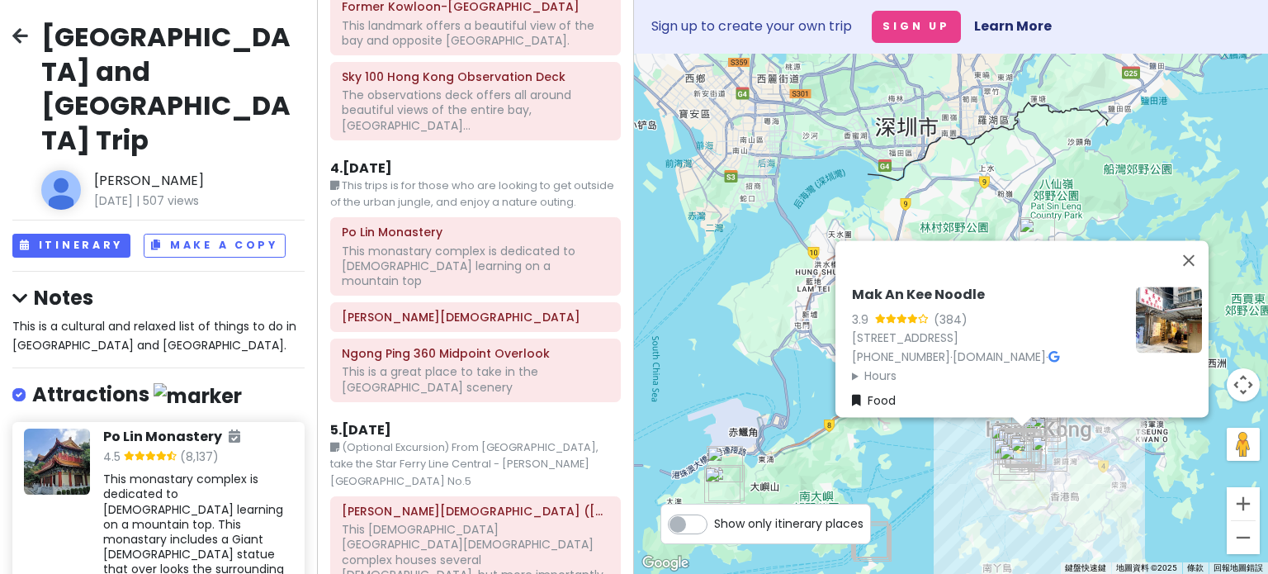
scroll to position [1313, 0]
